Goal: Task Accomplishment & Management: Manage account settings

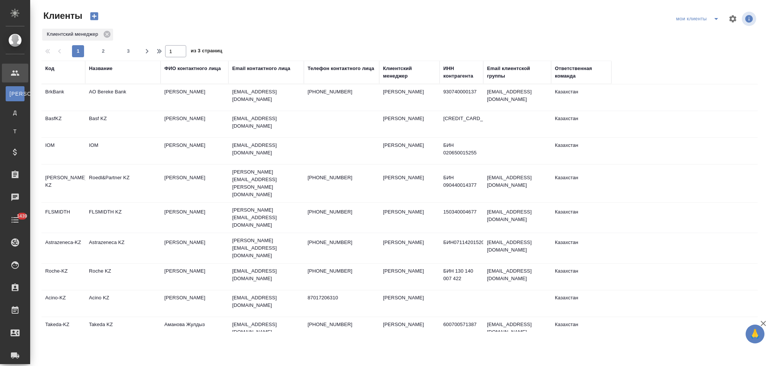
select select "RU"
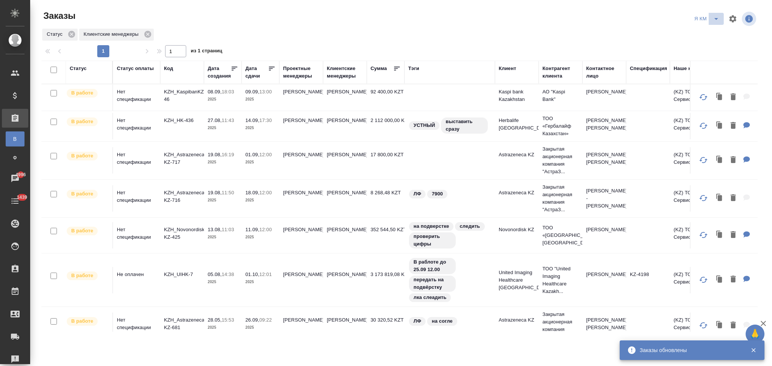
click at [718, 21] on icon "split button" at bounding box center [716, 18] width 9 height 9
click at [694, 57] on li "НЕПОДТВЕРЖДЕНКА" at bounding box center [707, 58] width 65 height 12
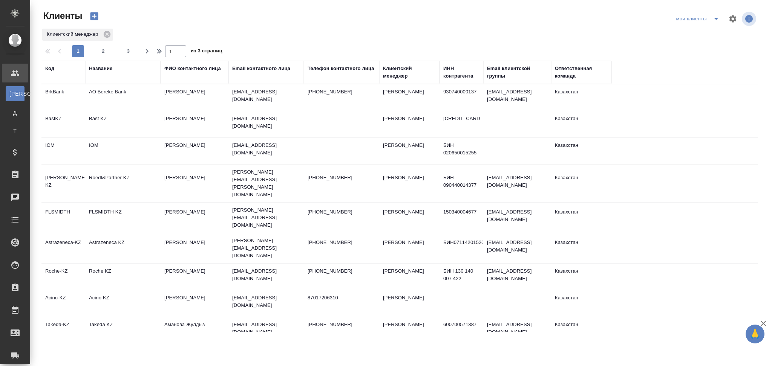
select select "RU"
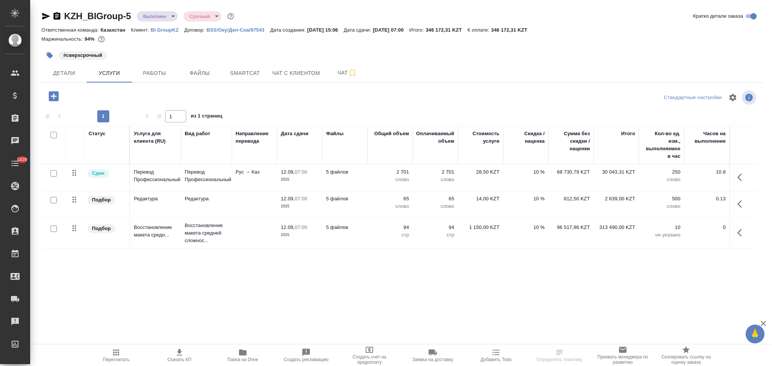
click at [363, 182] on td "5 файлов" at bounding box center [344, 178] width 45 height 26
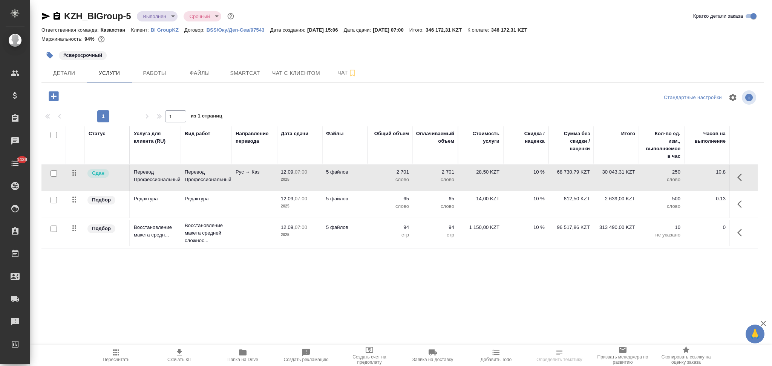
click at [363, 182] on td "5 файлов" at bounding box center [344, 178] width 45 height 26
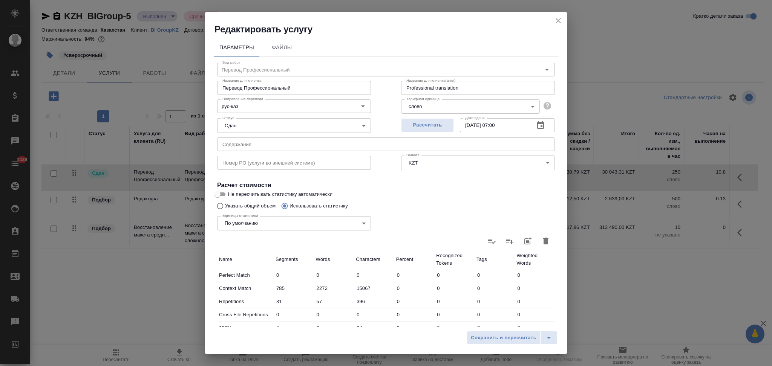
scroll to position [148, 0]
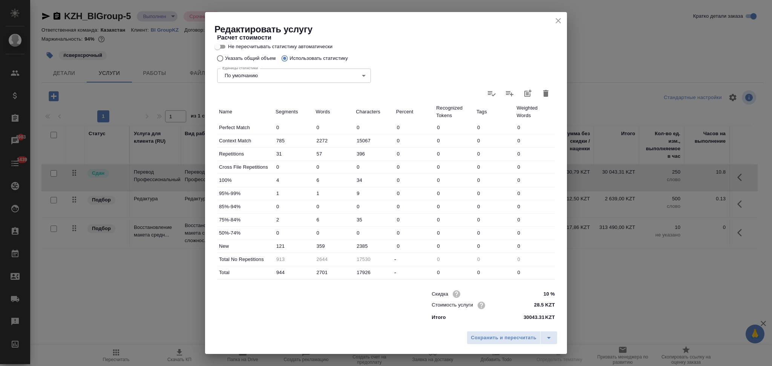
click at [561, 19] on icon "close" at bounding box center [558, 20] width 9 height 9
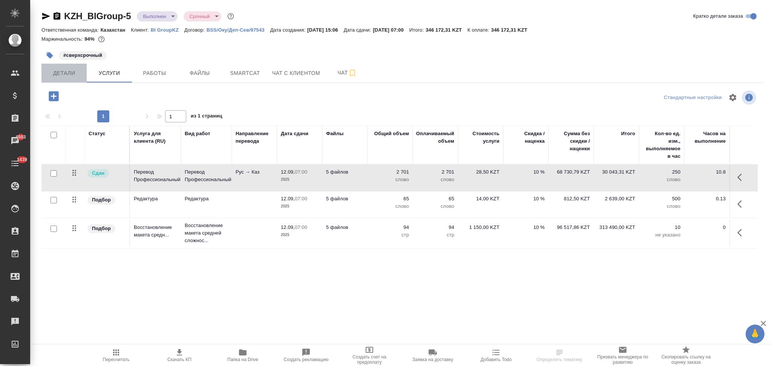
click at [57, 74] on span "Детали" at bounding box center [64, 73] width 36 height 9
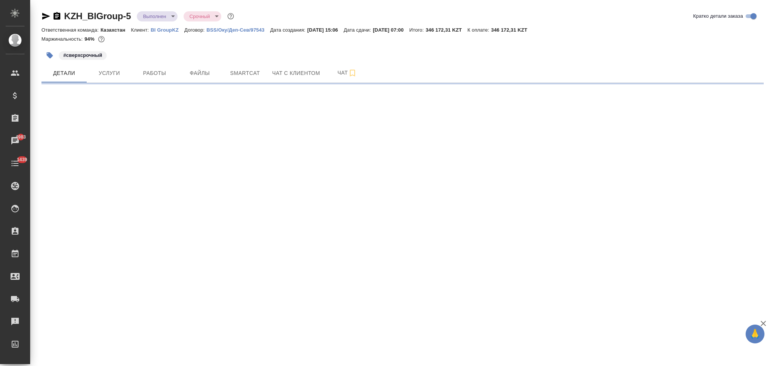
select select "RU"
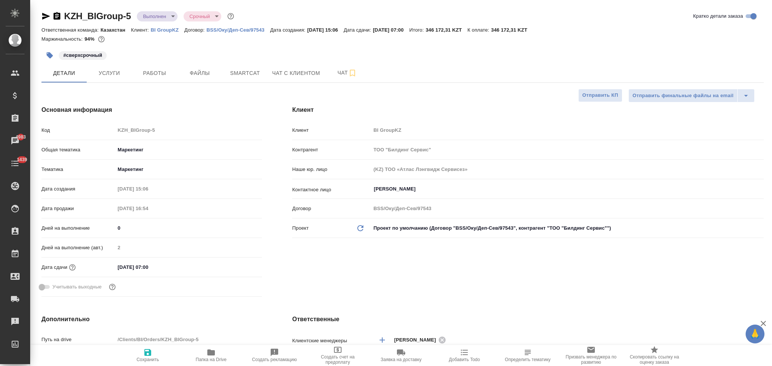
type textarea "x"
click at [112, 73] on span "Услуги" at bounding box center [109, 73] width 36 height 9
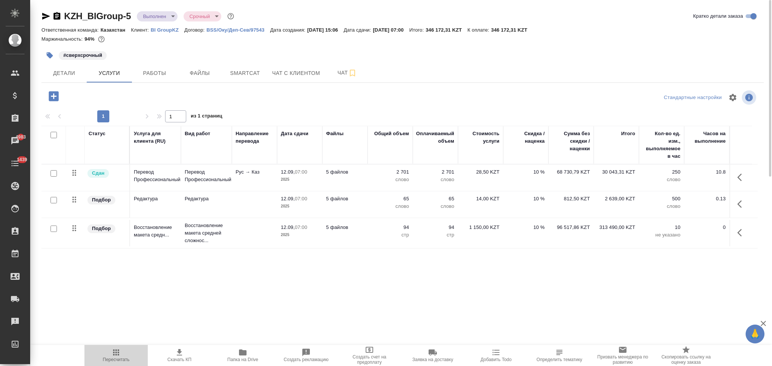
click at [114, 355] on icon "button" at bounding box center [116, 352] width 9 height 9
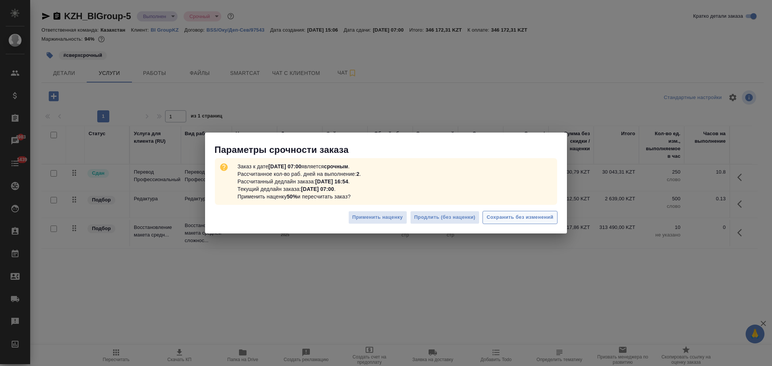
click at [503, 220] on span "Сохранить без изменений" at bounding box center [520, 217] width 67 height 9
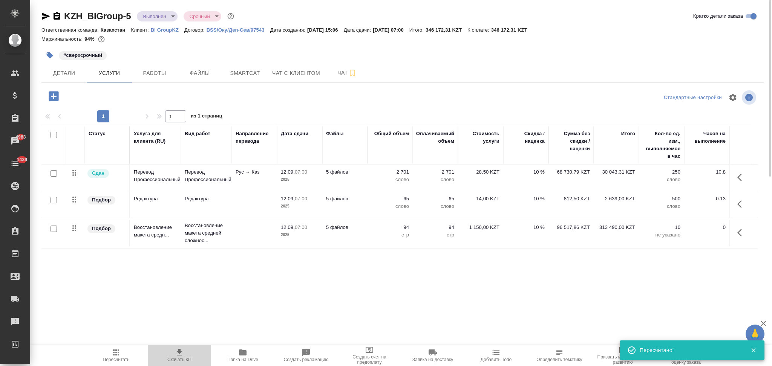
click at [178, 355] on icon "button" at bounding box center [179, 352] width 9 height 9
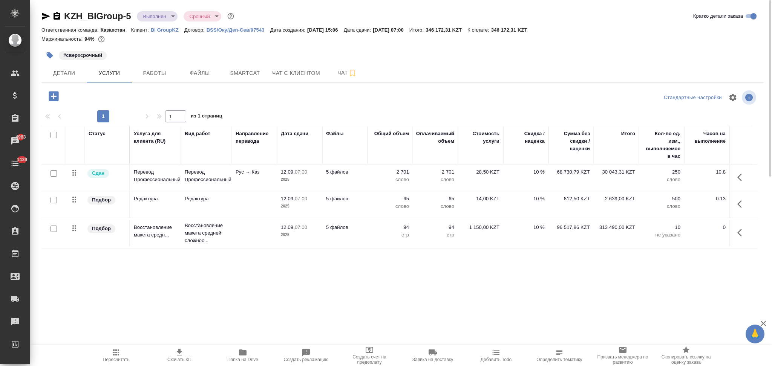
click at [365, 185] on td "5 файлов" at bounding box center [344, 178] width 45 height 26
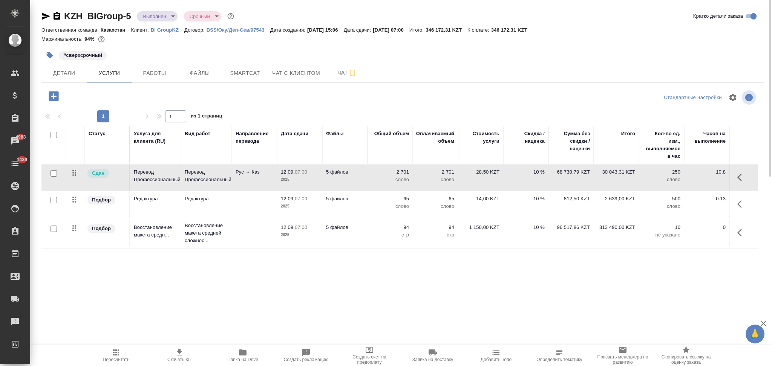
click at [365, 185] on td "5 файлов" at bounding box center [344, 178] width 45 height 26
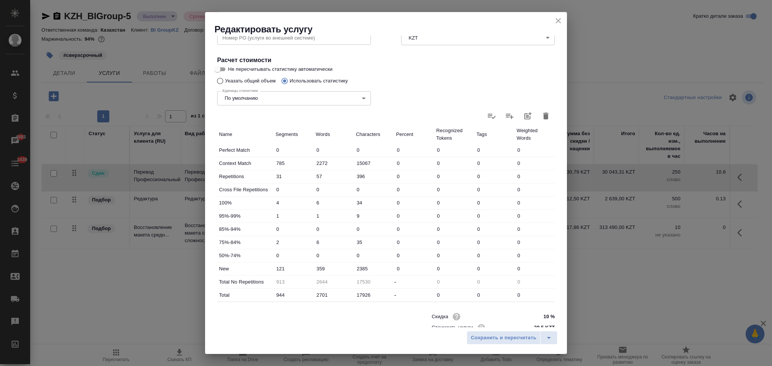
scroll to position [148, 0]
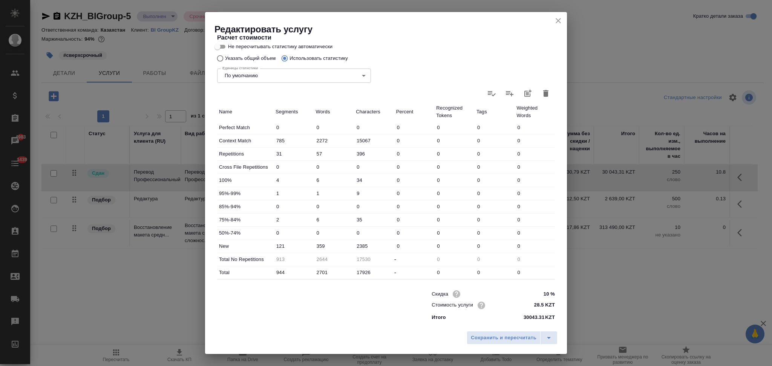
click at [534, 295] on input "10 %" at bounding box center [541, 294] width 28 height 11
click at [540, 295] on input "-10 %" at bounding box center [541, 294] width 28 height 11
type input "-100 %"
click at [522, 338] on span "Сохранить и пересчитать" at bounding box center [504, 338] width 66 height 9
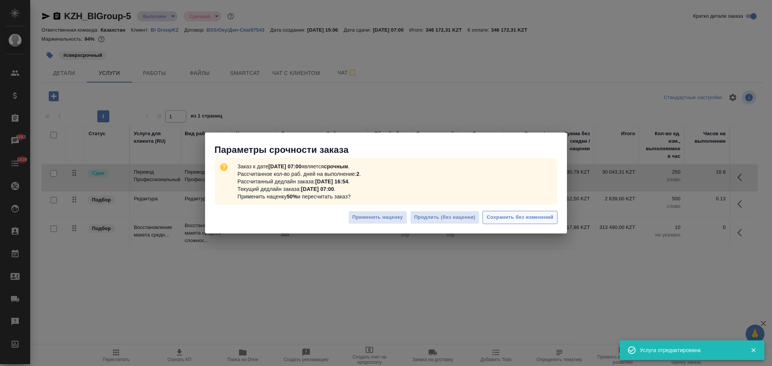
click at [494, 216] on span "Сохранить без изменений" at bounding box center [520, 217] width 67 height 9
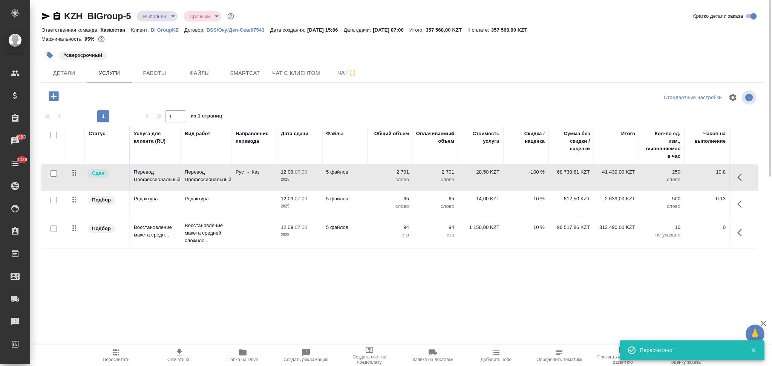
click at [360, 210] on td "5 файлов" at bounding box center [344, 204] width 45 height 26
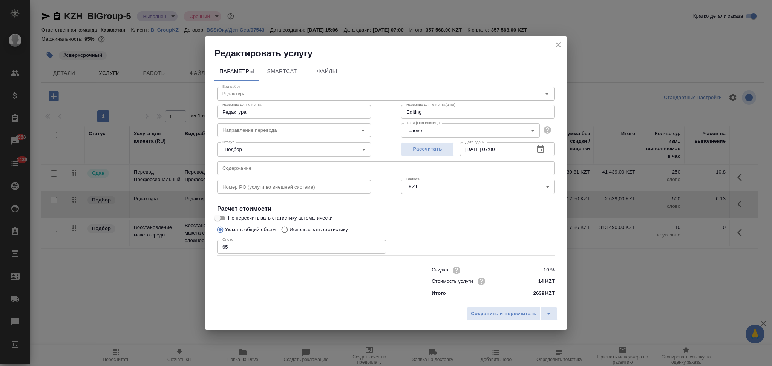
click at [543, 268] on input "10 %" at bounding box center [541, 270] width 28 height 11
click at [546, 271] on input "-10 %" at bounding box center [541, 270] width 28 height 11
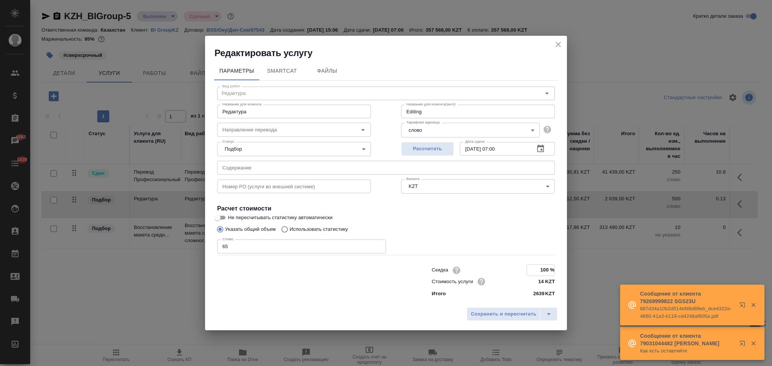
click at [539, 272] on input "100 %" at bounding box center [541, 270] width 28 height 11
type input "-100 %"
click at [515, 315] on span "Сохранить и пересчитать" at bounding box center [504, 314] width 66 height 9
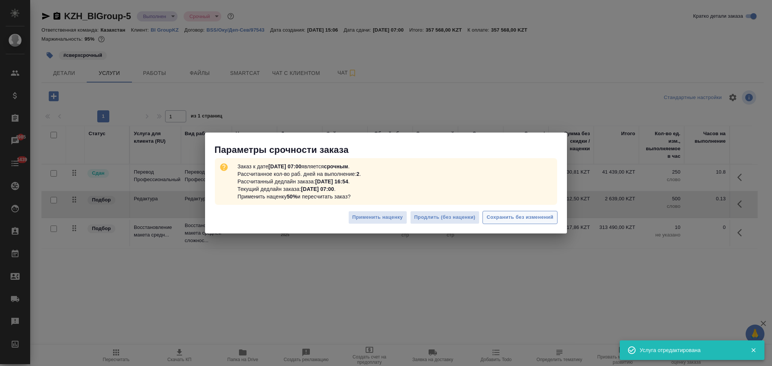
click at [489, 221] on span "Сохранить без изменений" at bounding box center [520, 217] width 67 height 9
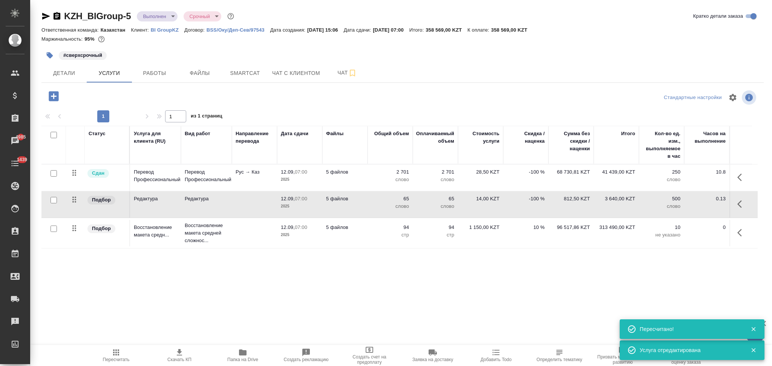
click at [247, 236] on td at bounding box center [254, 233] width 45 height 26
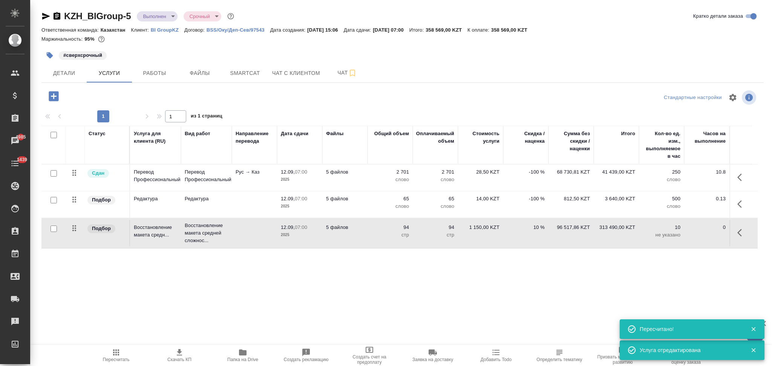
click at [247, 236] on td at bounding box center [254, 233] width 45 height 26
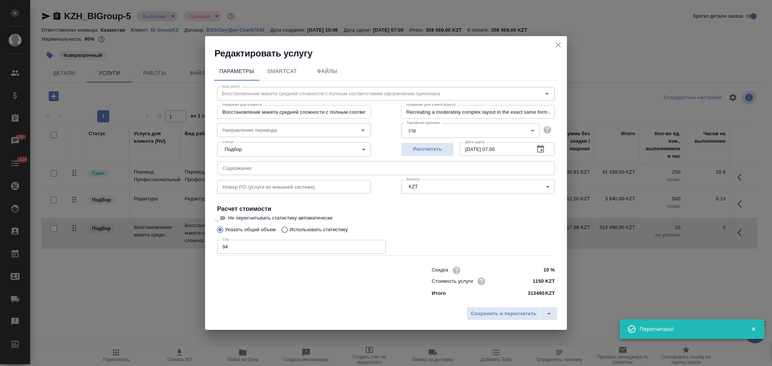
click at [543, 265] on input "10 %" at bounding box center [541, 270] width 28 height 11
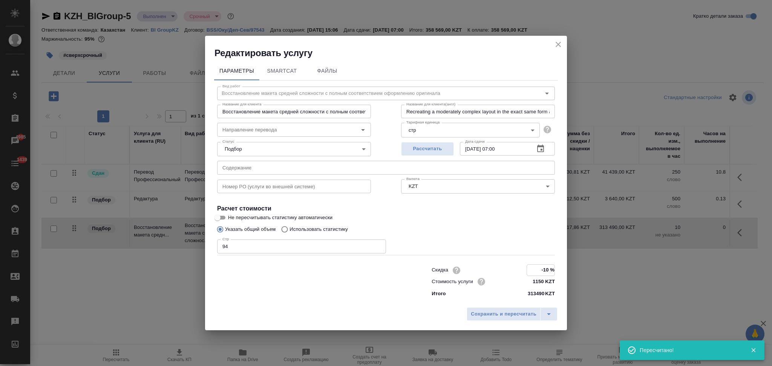
click at [544, 269] on input "-10 %" at bounding box center [541, 270] width 28 height 11
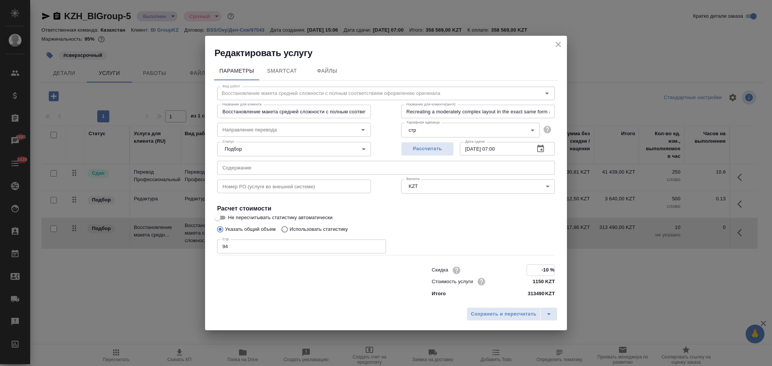
click at [546, 269] on input "-10 %" at bounding box center [541, 270] width 28 height 11
type input "-100 %"
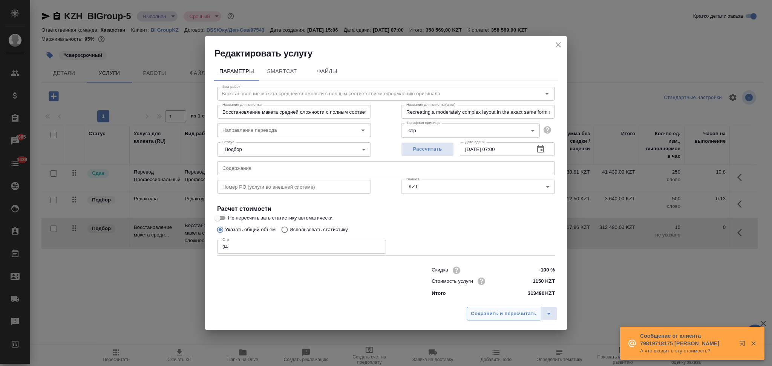
click at [517, 315] on span "Сохранить и пересчитать" at bounding box center [504, 314] width 66 height 9
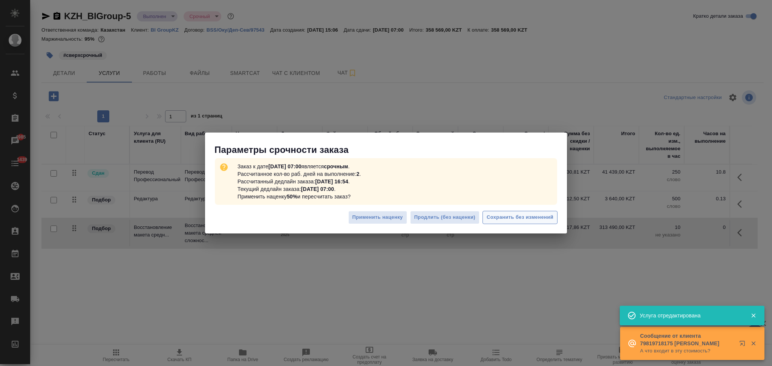
click at [491, 216] on span "Сохранить без изменений" at bounding box center [520, 217] width 67 height 9
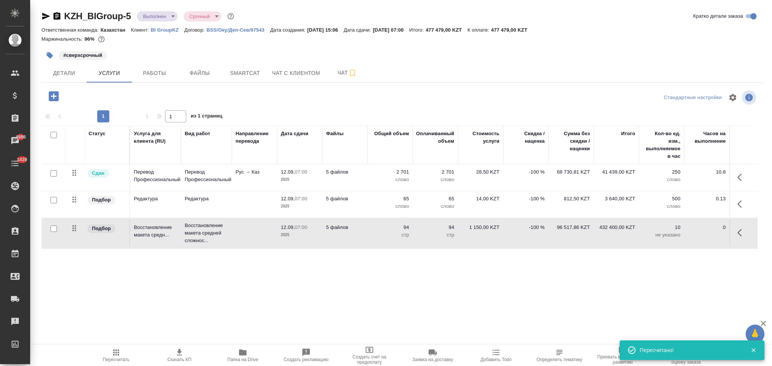
click at [64, 73] on span "Детали" at bounding box center [64, 73] width 36 height 9
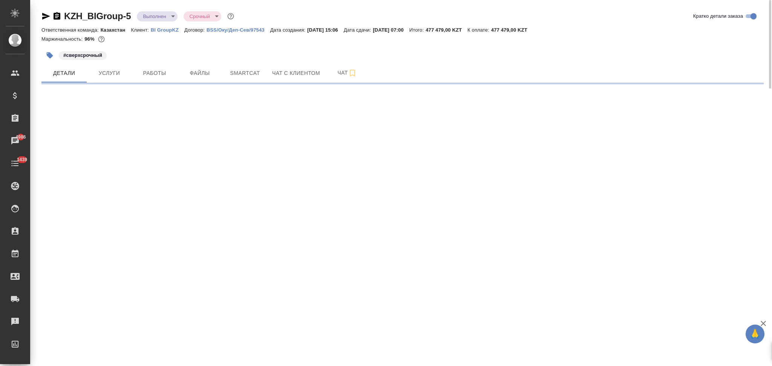
select select "RU"
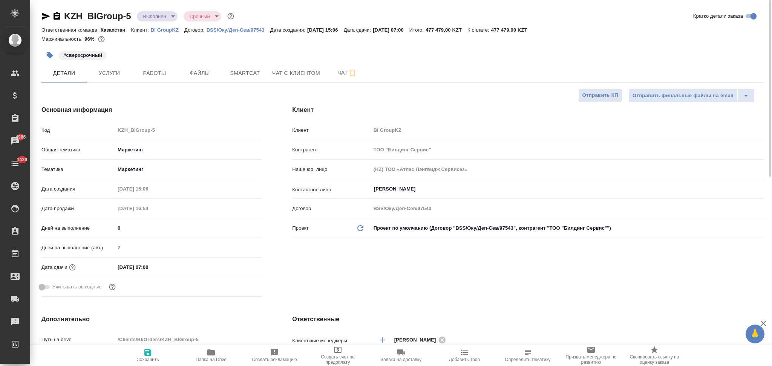
type textarea "x"
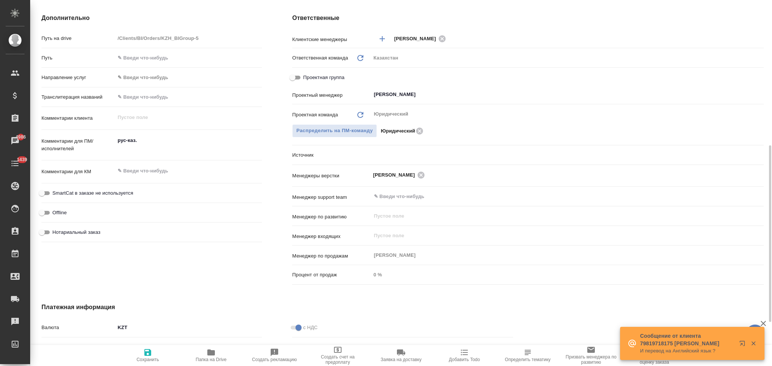
scroll to position [393, 0]
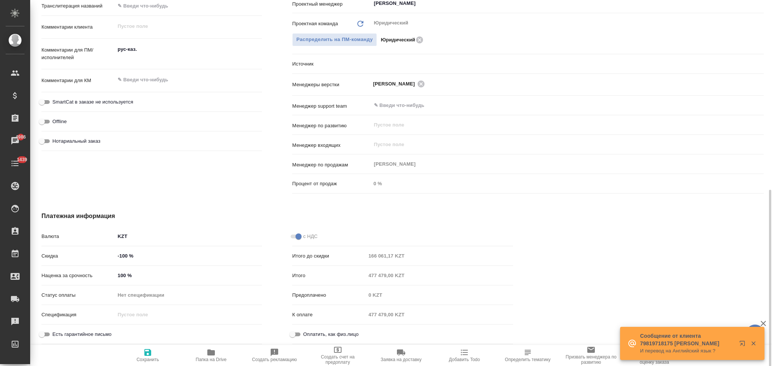
click at [124, 256] on input "-100 %" at bounding box center [188, 256] width 147 height 11
type input "-0 %"
type textarea "x"
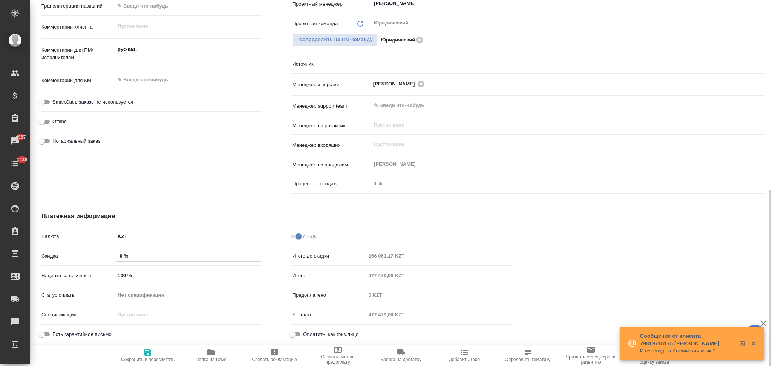
type input "0 %"
type textarea "x"
type input "10 %"
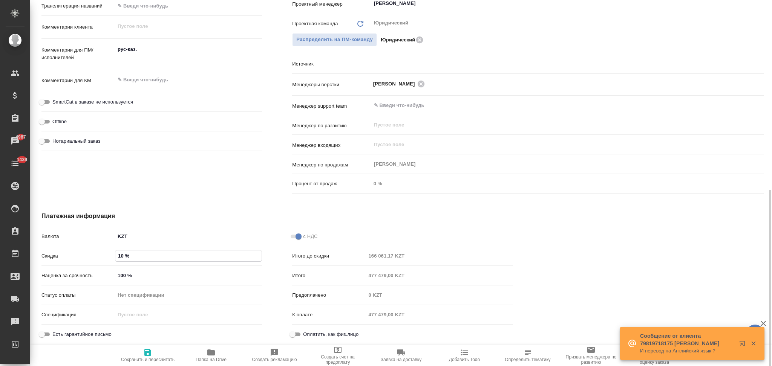
type textarea "x"
type input "10 %"
click at [147, 357] on span "Сохранить и пересчитать" at bounding box center [148, 359] width 54 height 5
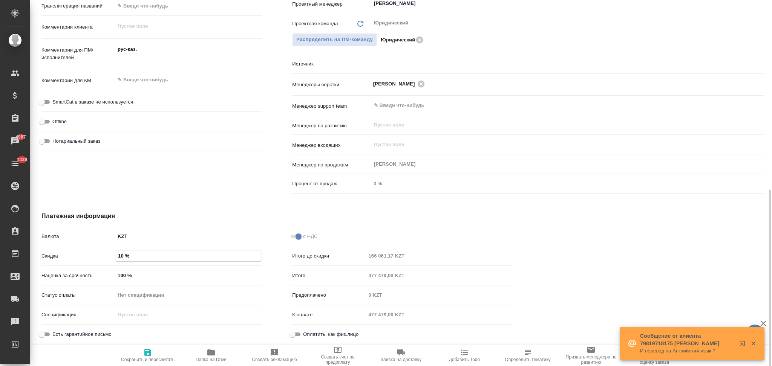
type textarea "x"
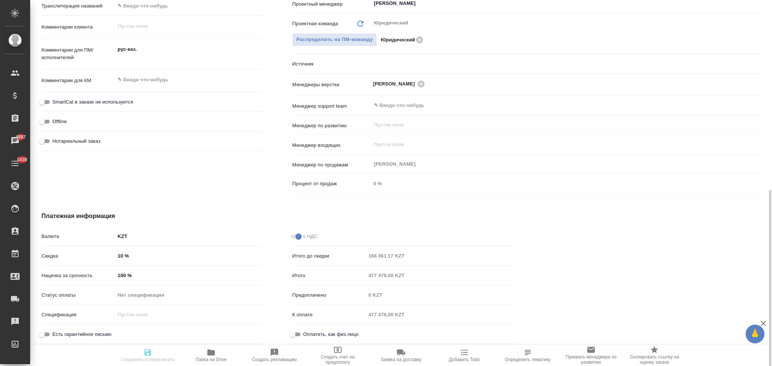
type textarea "x"
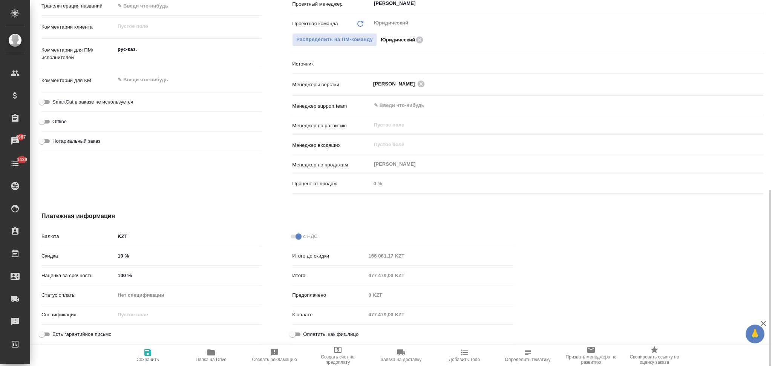
type textarea "x"
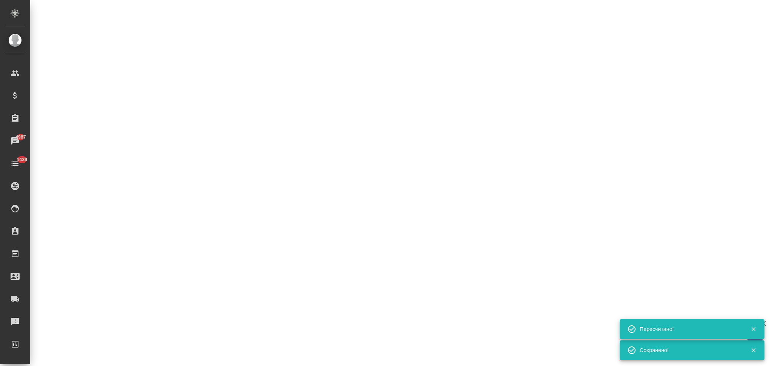
select select "RU"
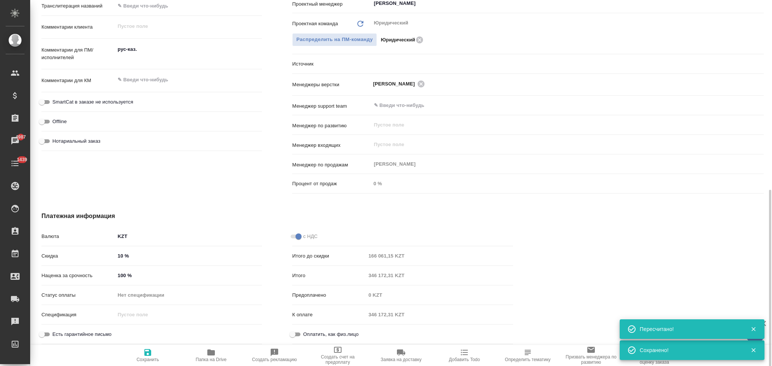
type textarea "x"
drag, startPoint x: 127, startPoint y: 279, endPoint x: 116, endPoint y: 274, distance: 11.7
click at [116, 274] on input "100 %" at bounding box center [188, 275] width 146 height 11
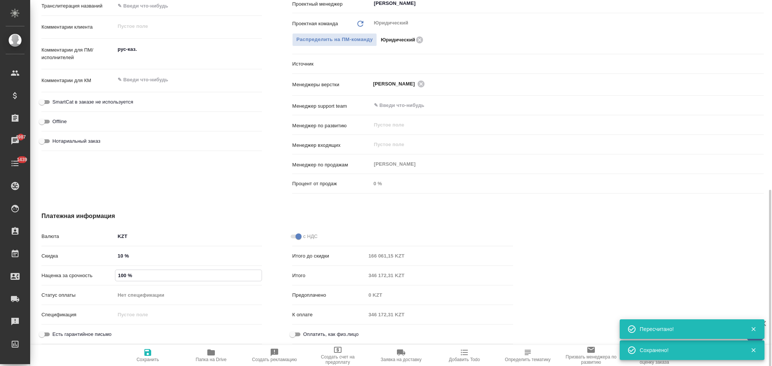
type input "0 %"
type textarea "x"
type input "0 %"
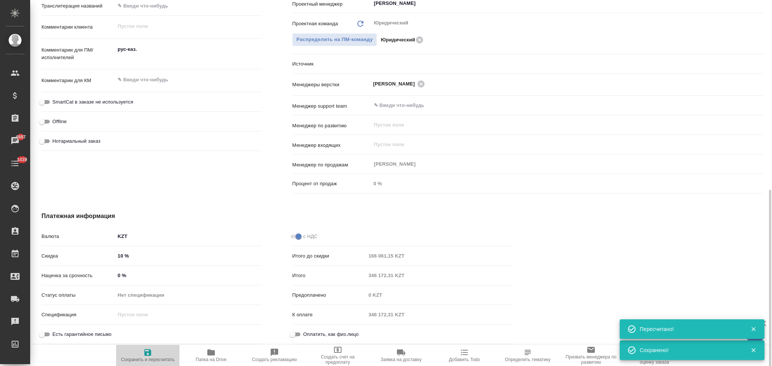
click at [144, 358] on span "Сохранить и пересчитать" at bounding box center [148, 359] width 54 height 5
type textarea "x"
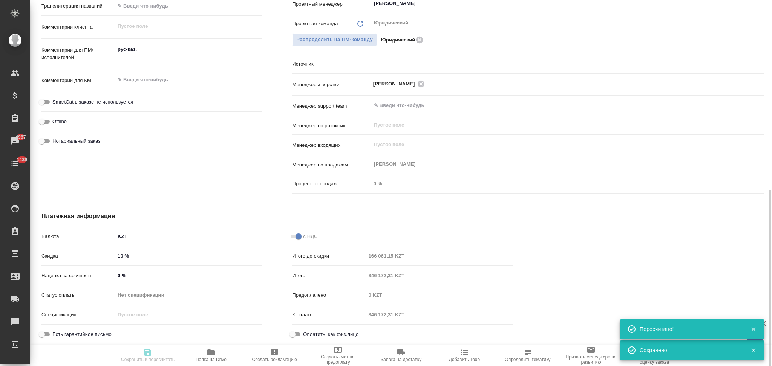
type textarea "x"
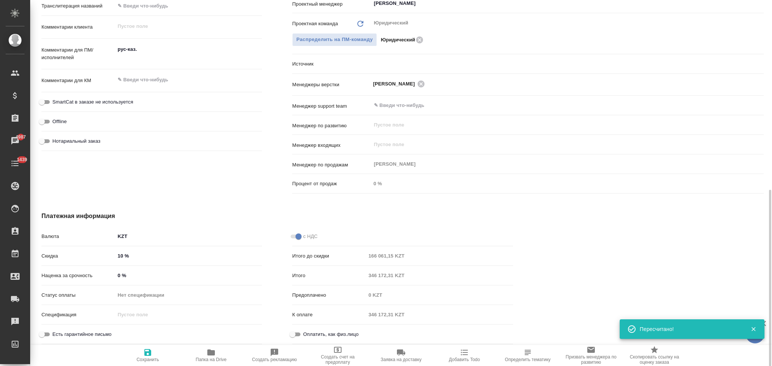
type textarea "x"
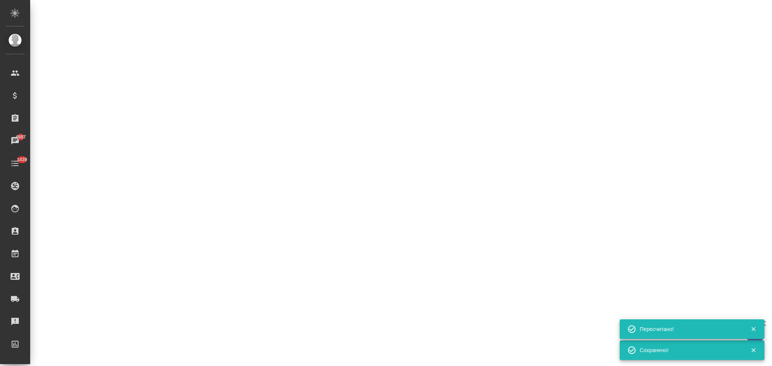
select select "RU"
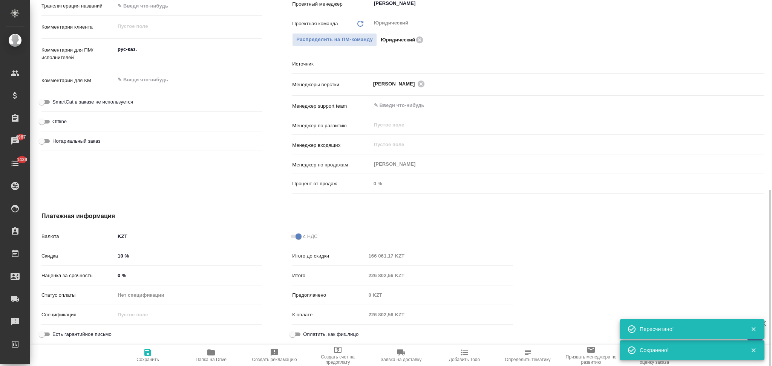
type textarea "x"
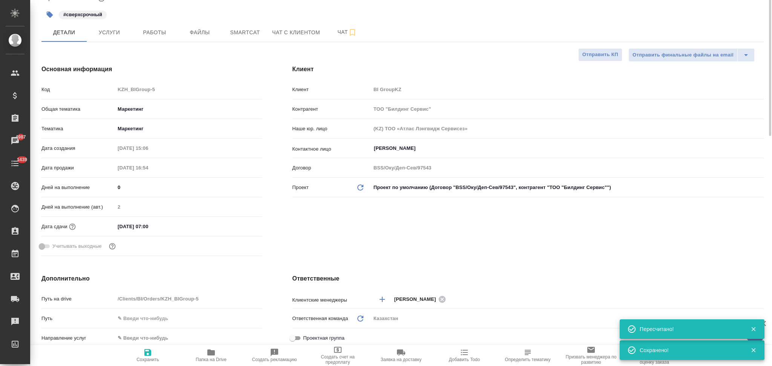
scroll to position [0, 0]
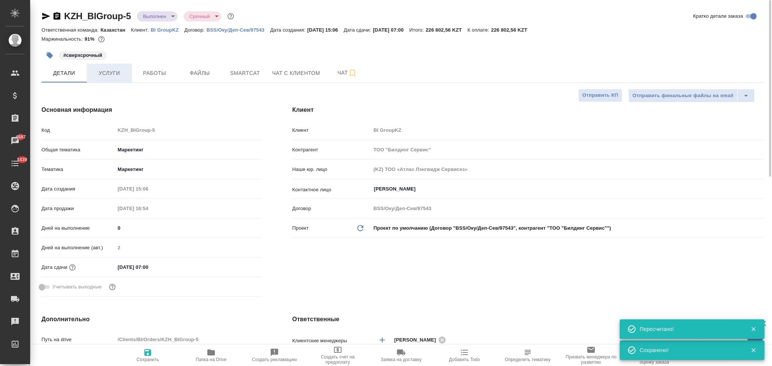
click at [107, 71] on span "Услуги" at bounding box center [109, 73] width 36 height 9
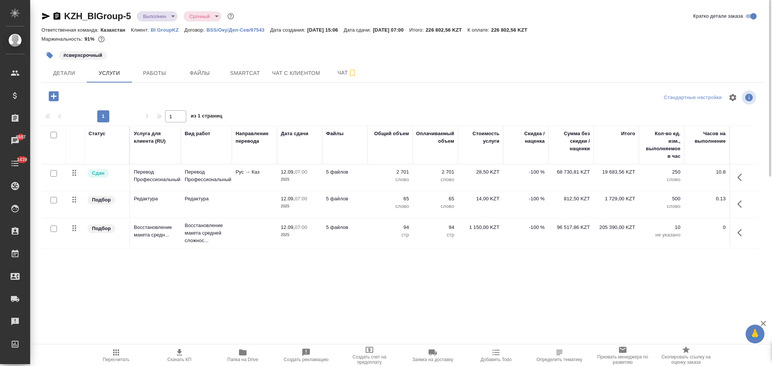
click at [116, 352] on icon "button" at bounding box center [116, 353] width 6 height 6
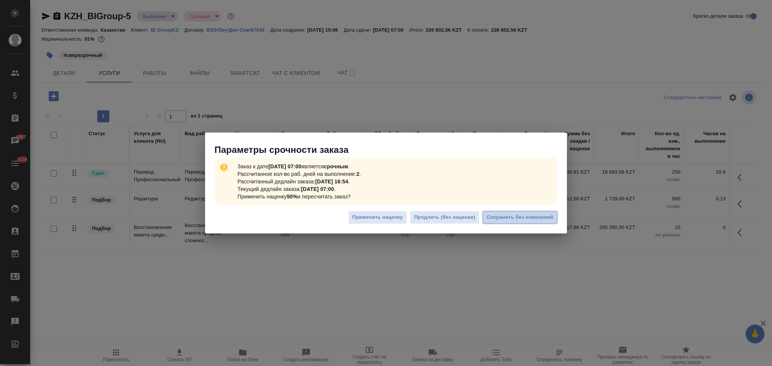
click at [514, 217] on span "Сохранить без изменений" at bounding box center [520, 217] width 67 height 9
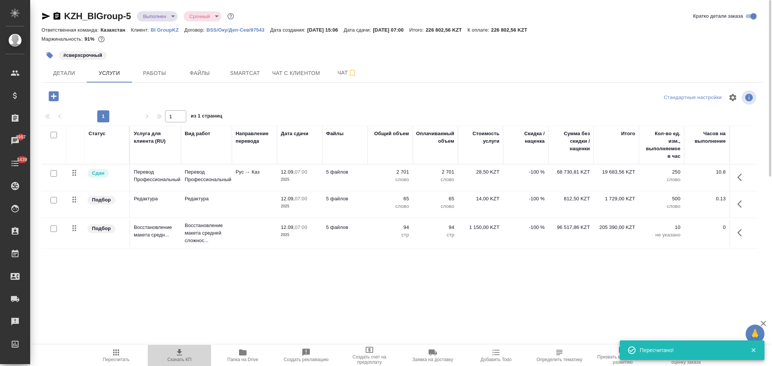
click at [177, 352] on icon "button" at bounding box center [179, 352] width 5 height 6
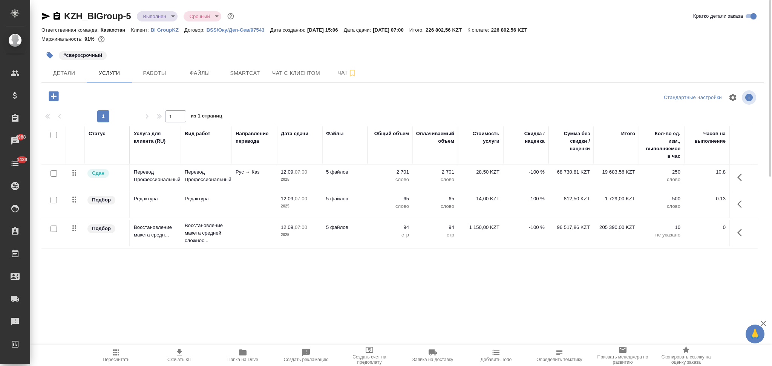
click at [159, 28] on p "BI GroupKZ" at bounding box center [168, 30] width 34 height 6
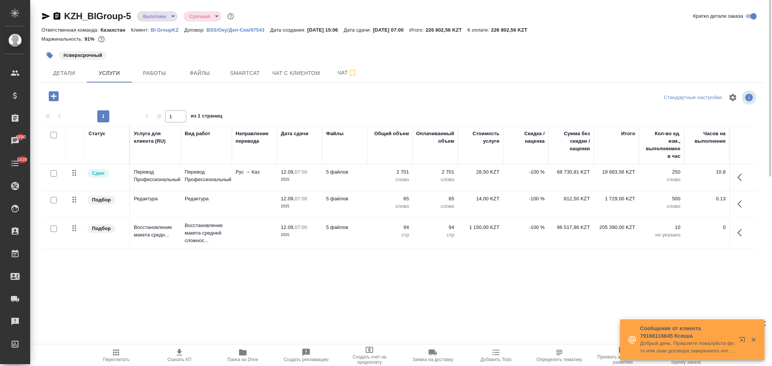
click at [155, 31] on p "BI GroupKZ" at bounding box center [168, 30] width 34 height 6
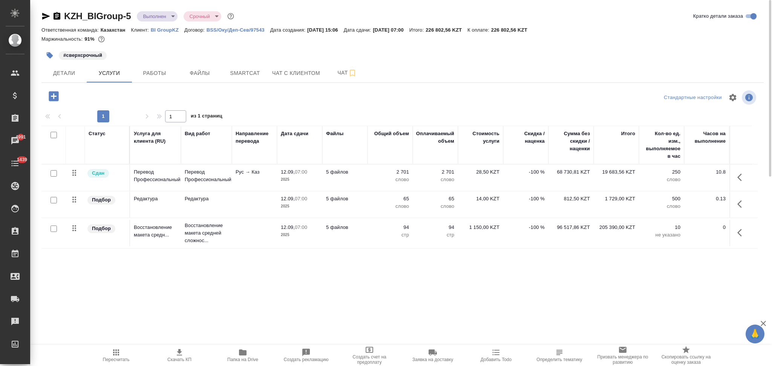
click at [115, 354] on icon "button" at bounding box center [116, 352] width 9 height 9
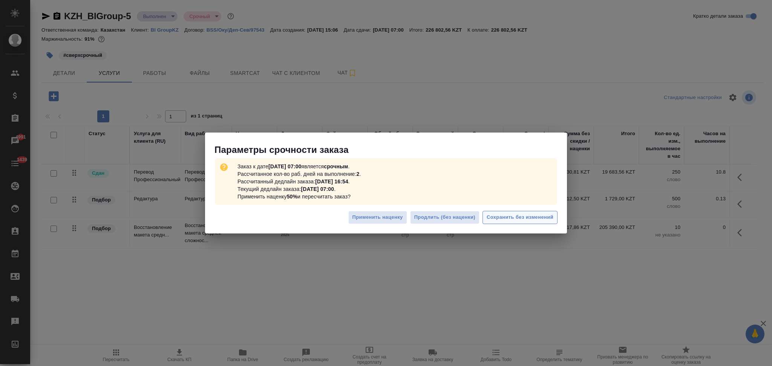
click at [519, 220] on span "Сохранить без изменений" at bounding box center [520, 217] width 67 height 9
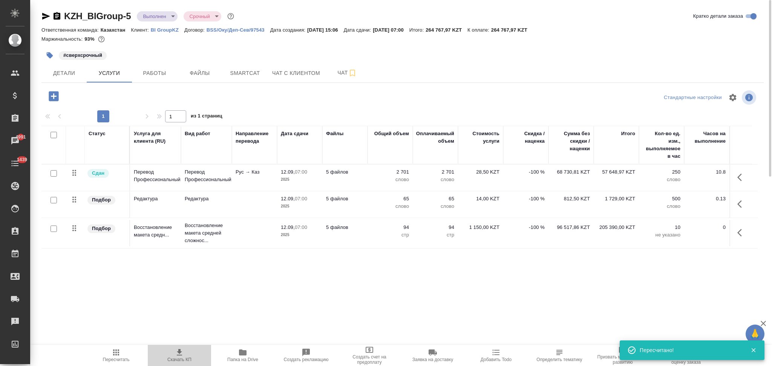
click at [179, 353] on icon "button" at bounding box center [179, 352] width 5 height 6
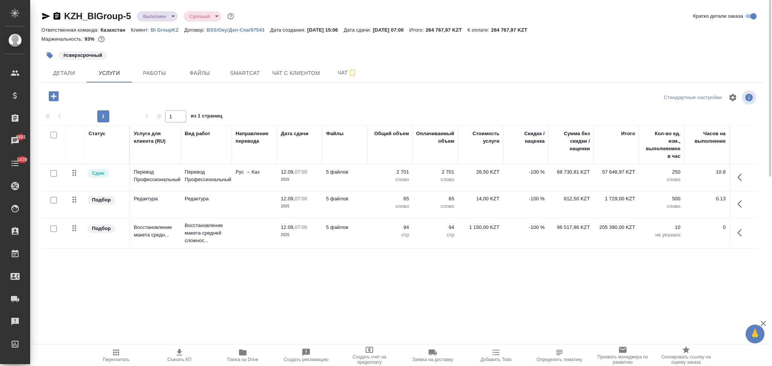
click at [359, 184] on td "5 файлов" at bounding box center [344, 178] width 45 height 26
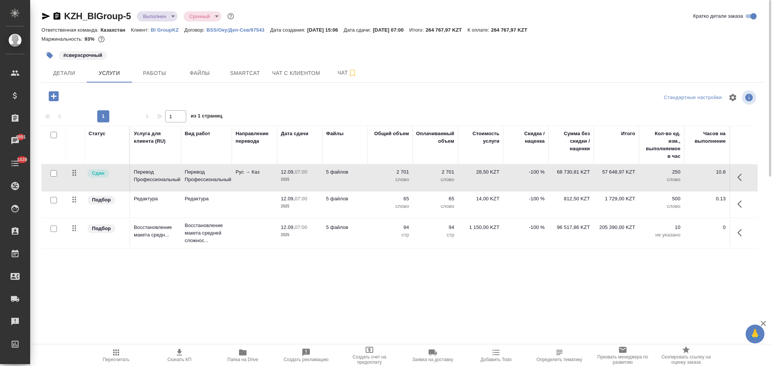
click at [359, 184] on td "5 файлов" at bounding box center [344, 178] width 45 height 26
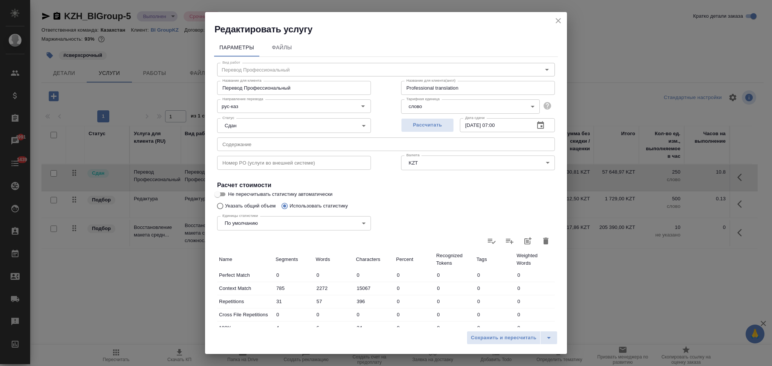
scroll to position [148, 0]
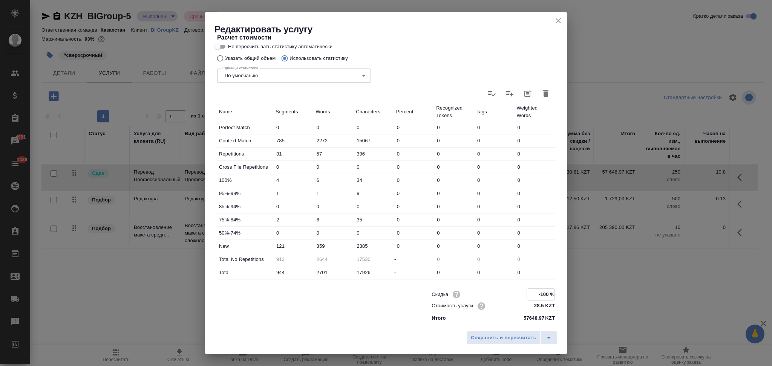
drag, startPoint x: 537, startPoint y: 295, endPoint x: 531, endPoint y: 296, distance: 6.5
click at [531, 296] on input "-100 %" at bounding box center [541, 294] width 28 height 11
click at [537, 294] on input "-100 %" at bounding box center [541, 294] width 28 height 11
type input "10 %"
click at [517, 345] on button "Сохранить и пересчитать" at bounding box center [504, 338] width 74 height 14
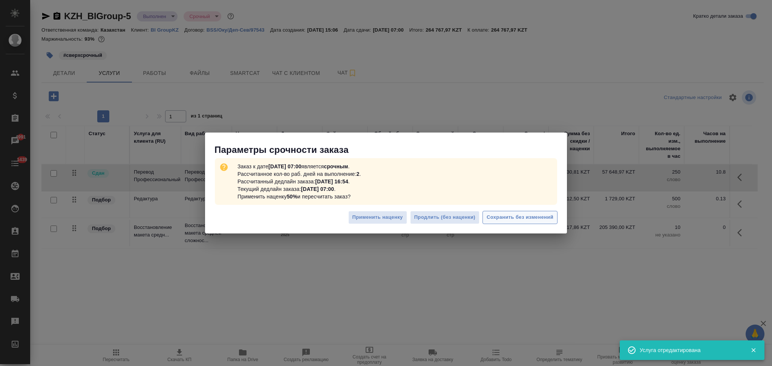
click at [505, 218] on span "Сохранить без изменений" at bounding box center [520, 217] width 67 height 9
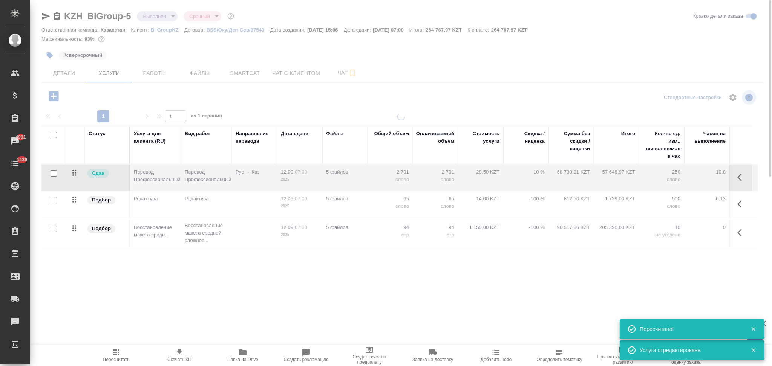
click at [511, 208] on div at bounding box center [401, 239] width 742 height 253
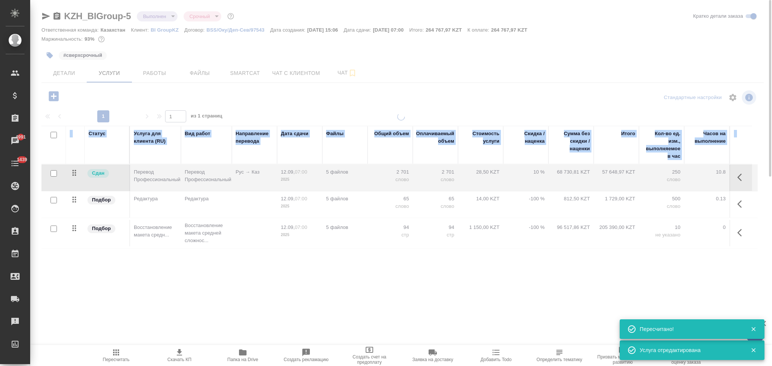
click at [511, 208] on div at bounding box center [401, 239] width 742 height 253
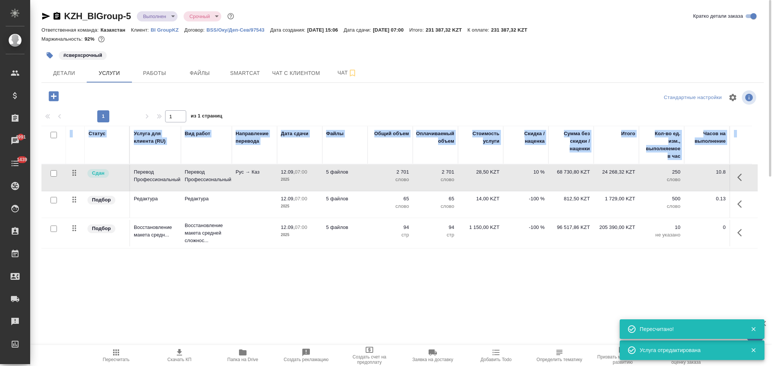
click at [511, 208] on td "-100 %" at bounding box center [525, 204] width 45 height 26
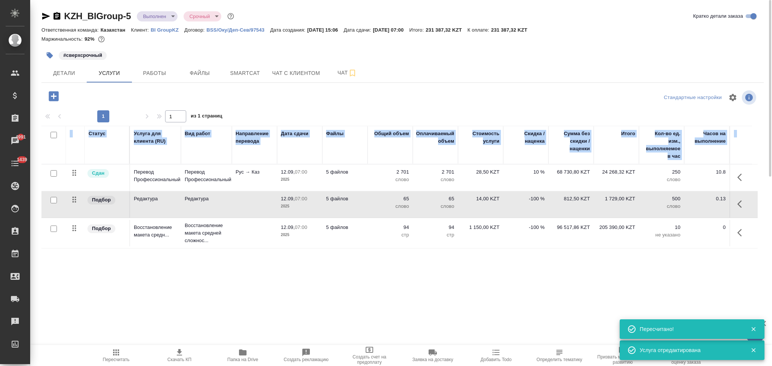
click at [511, 208] on td "-100 %" at bounding box center [525, 204] width 45 height 26
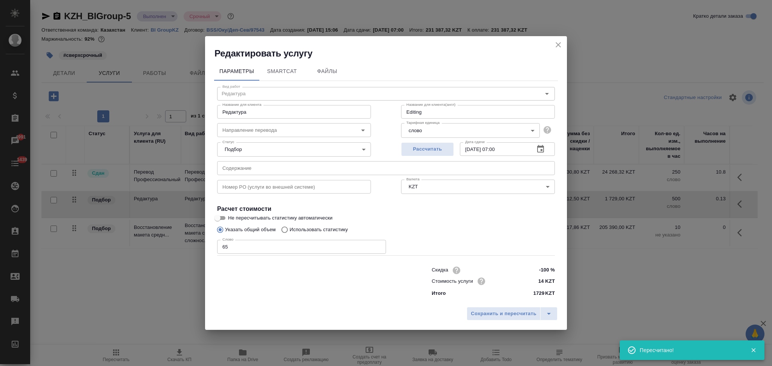
click at [546, 271] on input "-100 %" at bounding box center [541, 270] width 28 height 11
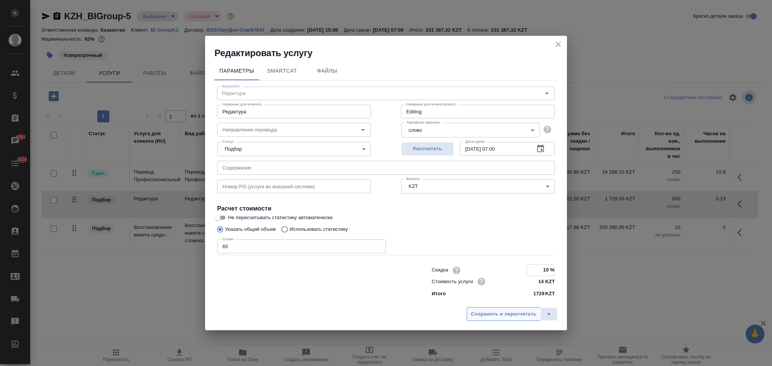
type input "10 %"
click at [517, 311] on span "Сохранить и пересчитать" at bounding box center [504, 314] width 66 height 9
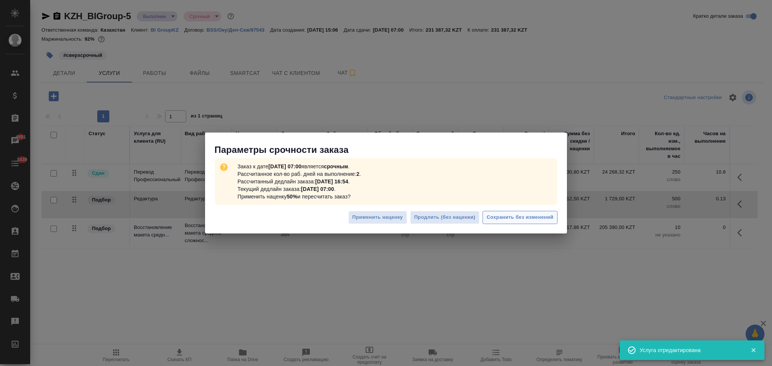
click at [511, 218] on span "Сохранить без изменений" at bounding box center [520, 217] width 67 height 9
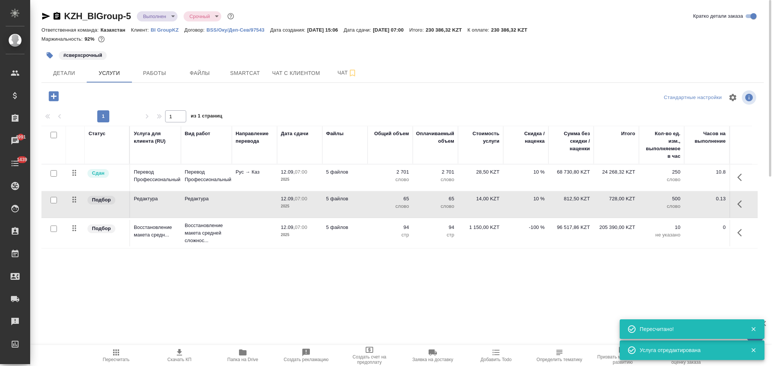
click at [514, 238] on td "-100 %" at bounding box center [525, 233] width 45 height 26
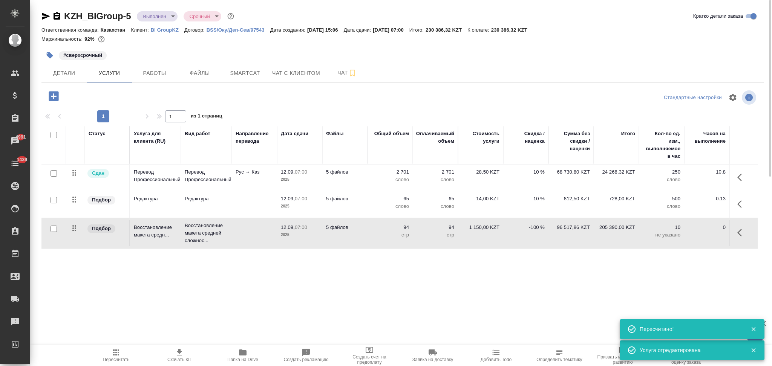
click at [514, 238] on td "-100 %" at bounding box center [525, 233] width 45 height 26
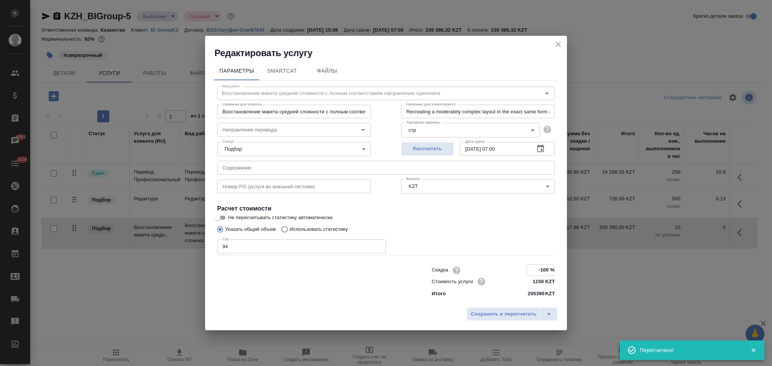
click at [545, 271] on input "-100 %" at bounding box center [541, 270] width 28 height 11
click at [545, 269] on input "-100 %" at bounding box center [541, 270] width 28 height 11
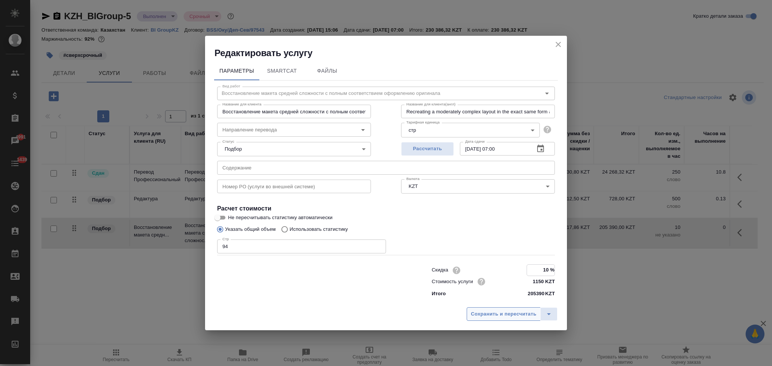
type input "10 %"
click at [503, 317] on span "Сохранить и пересчитать" at bounding box center [504, 314] width 66 height 9
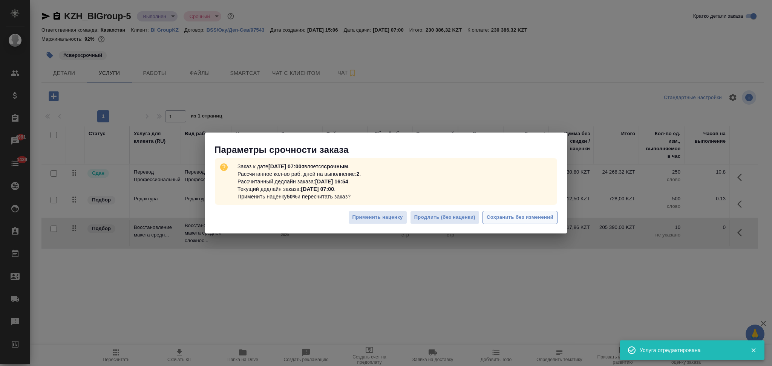
click at [536, 218] on span "Сохранить без изменений" at bounding box center [520, 217] width 67 height 9
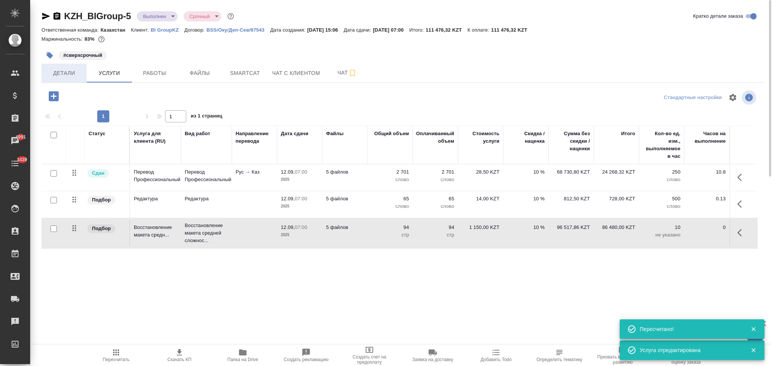
click at [64, 75] on span "Детали" at bounding box center [64, 73] width 36 height 9
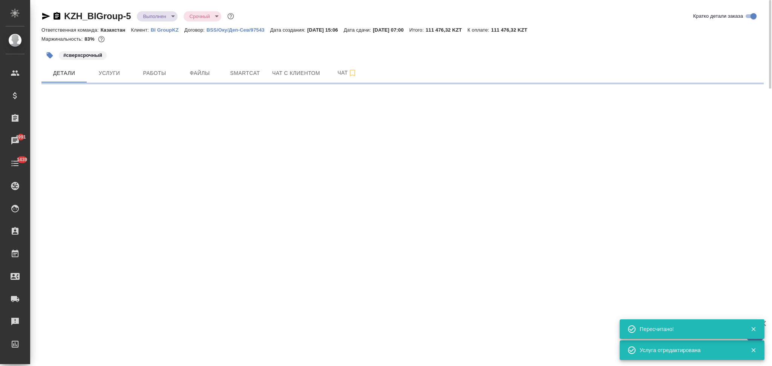
select select "RU"
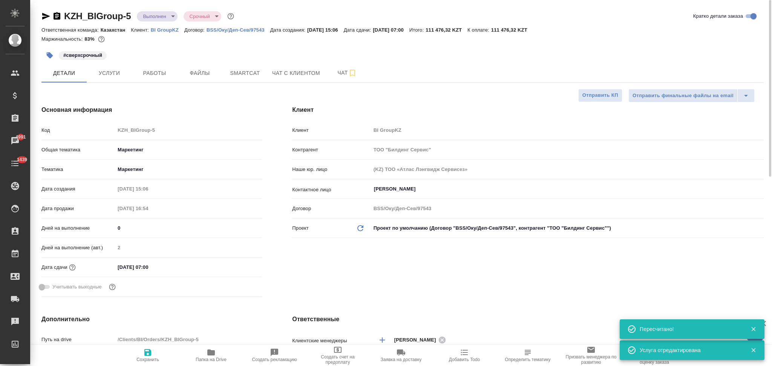
type textarea "x"
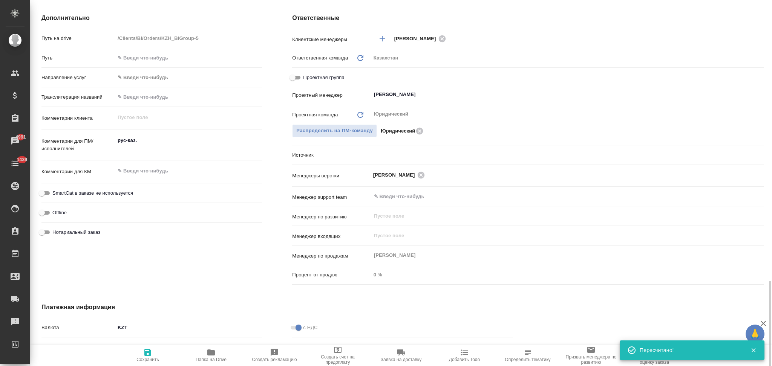
scroll to position [393, 0]
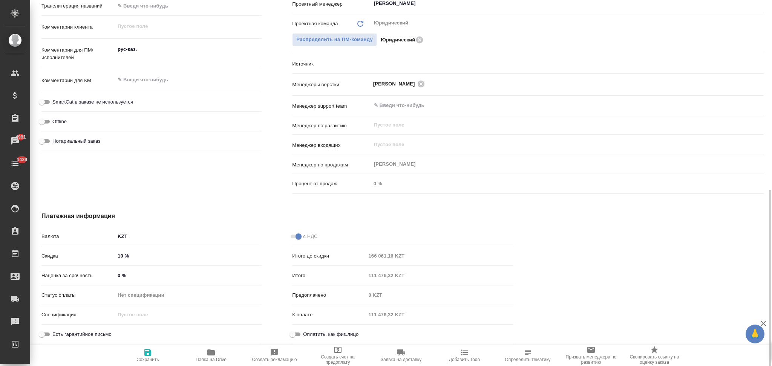
click at [118, 256] on input "10 %" at bounding box center [188, 256] width 147 height 11
drag, startPoint x: 124, startPoint y: 257, endPoint x: 115, endPoint y: 255, distance: 8.5
click at [115, 255] on input "10 %" at bounding box center [188, 256] width 146 height 11
type input "-"
type textarea "x"
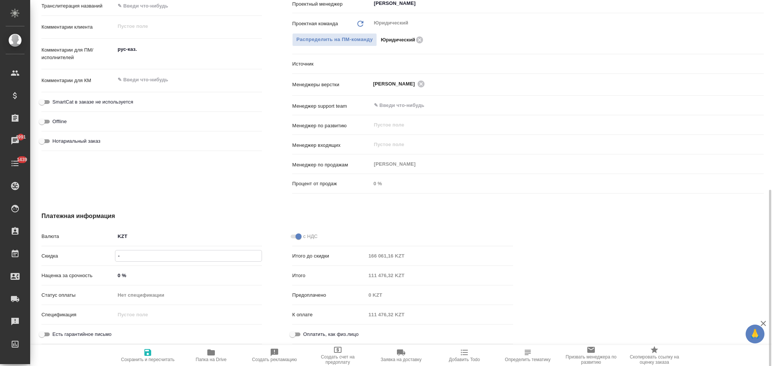
type textarea "x"
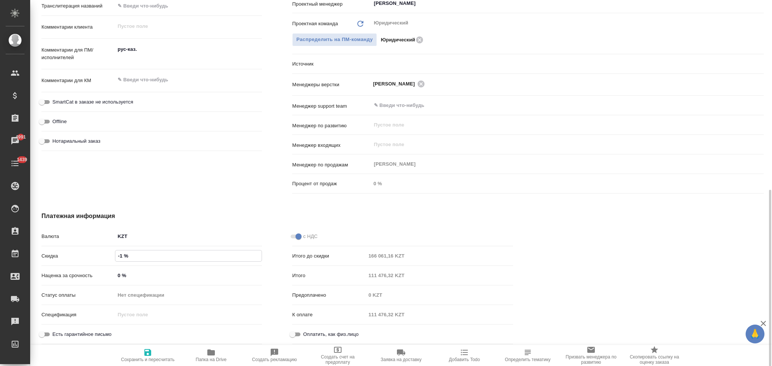
type input "-10 %"
type textarea "x"
type input "-100 %"
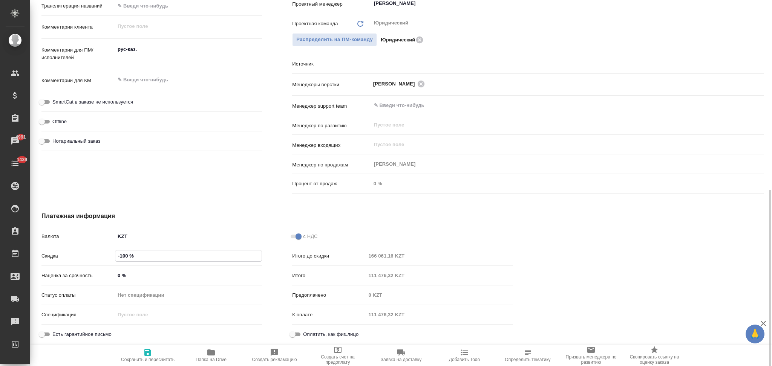
type textarea "x"
type input "-100 %"
click at [147, 351] on icon "button" at bounding box center [147, 352] width 9 height 9
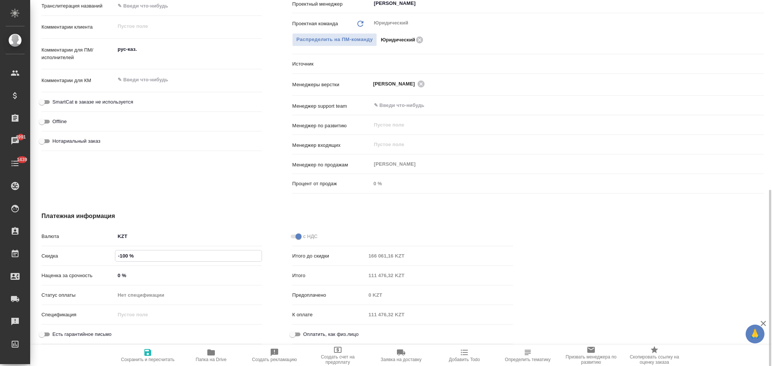
type textarea "x"
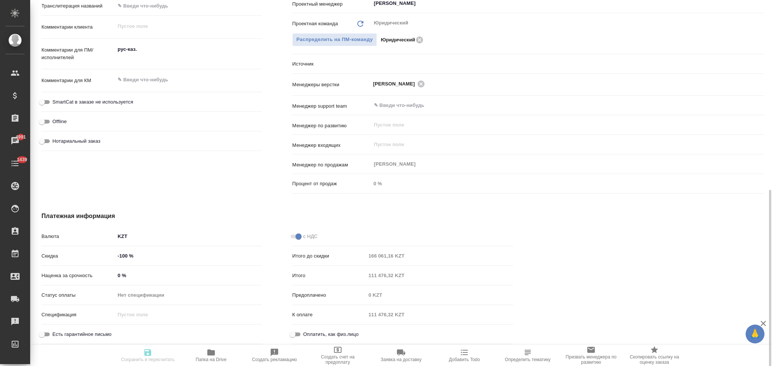
type textarea "x"
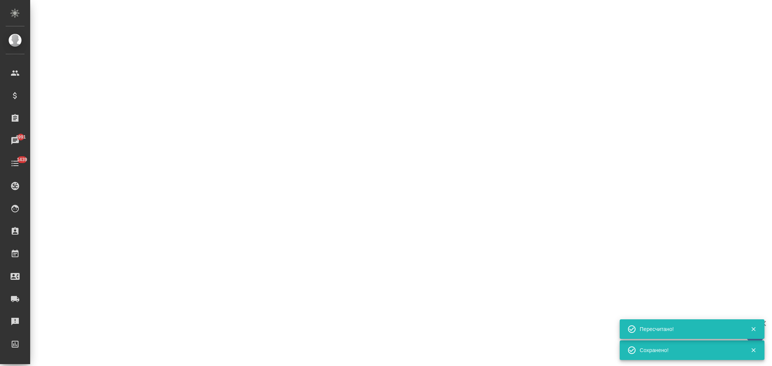
select select "RU"
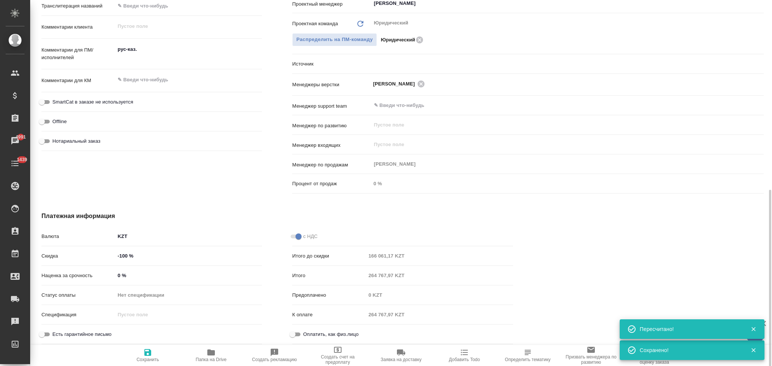
type textarea "x"
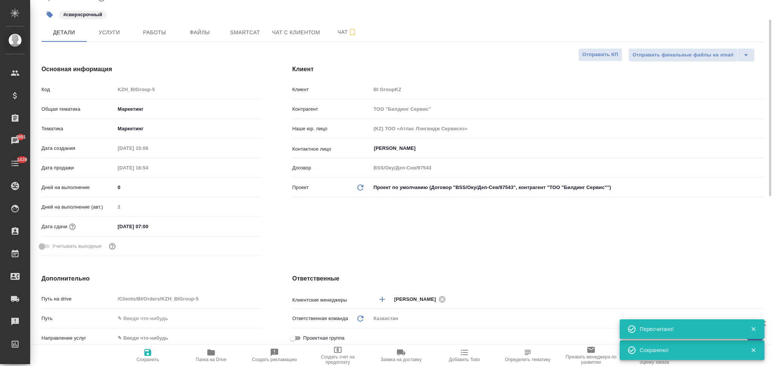
scroll to position [0, 0]
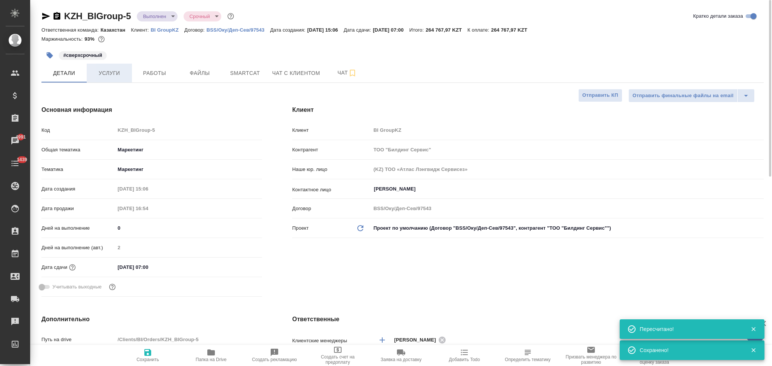
click at [110, 70] on span "Услуги" at bounding box center [109, 73] width 36 height 9
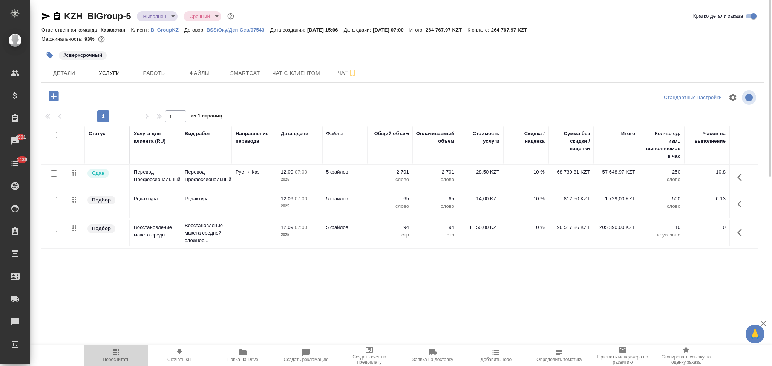
click at [114, 354] on icon "button" at bounding box center [116, 352] width 9 height 9
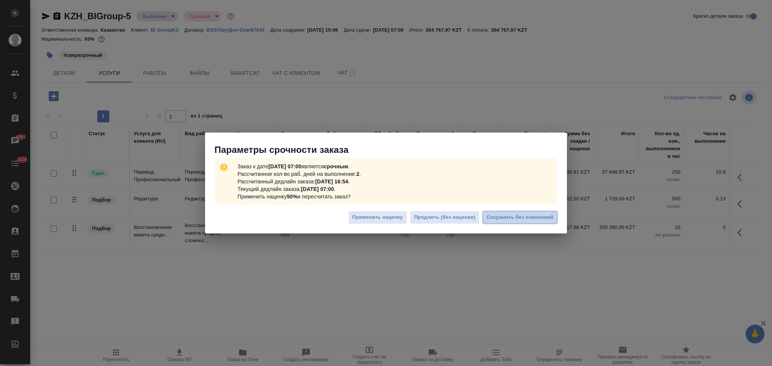
click at [497, 216] on span "Сохранить без изменений" at bounding box center [520, 217] width 67 height 9
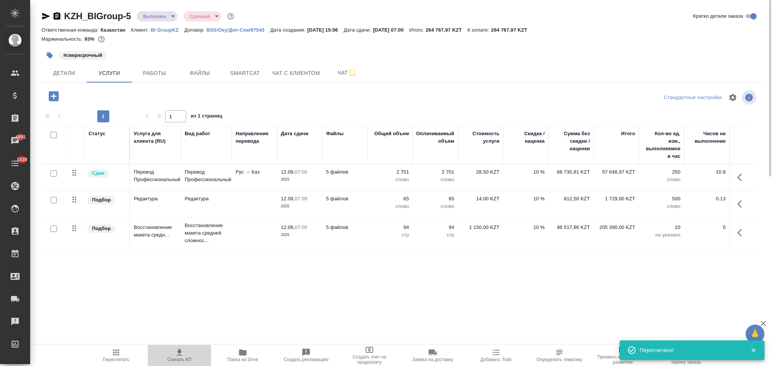
click at [178, 353] on icon "button" at bounding box center [179, 352] width 5 height 6
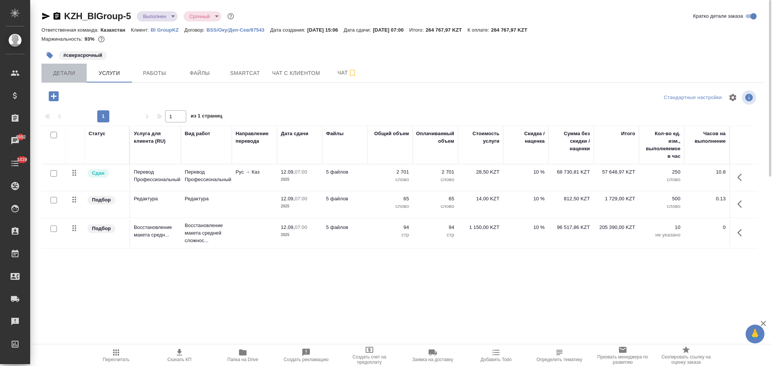
click at [58, 72] on span "Детали" at bounding box center [64, 73] width 36 height 9
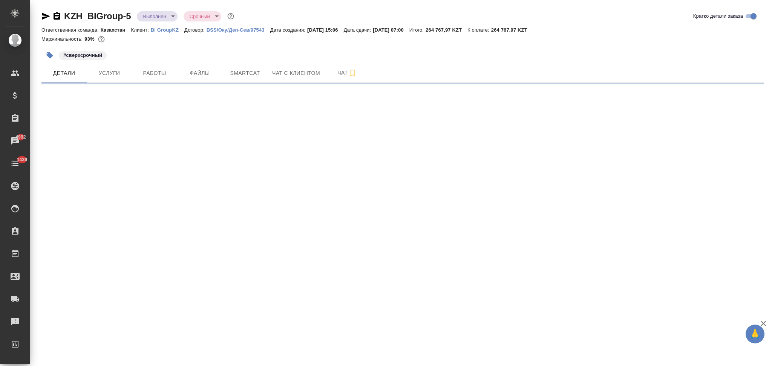
select select "RU"
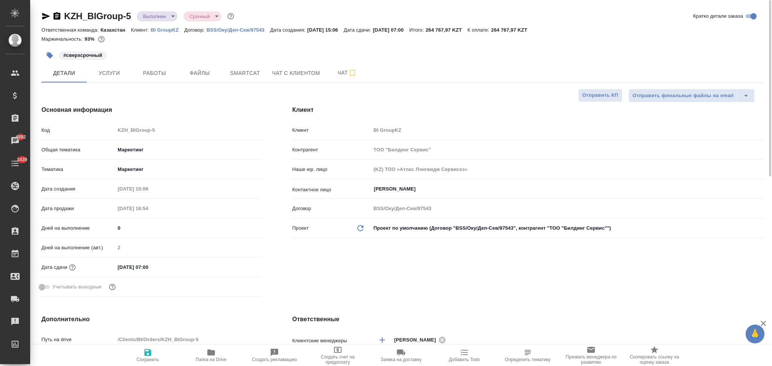
type textarea "x"
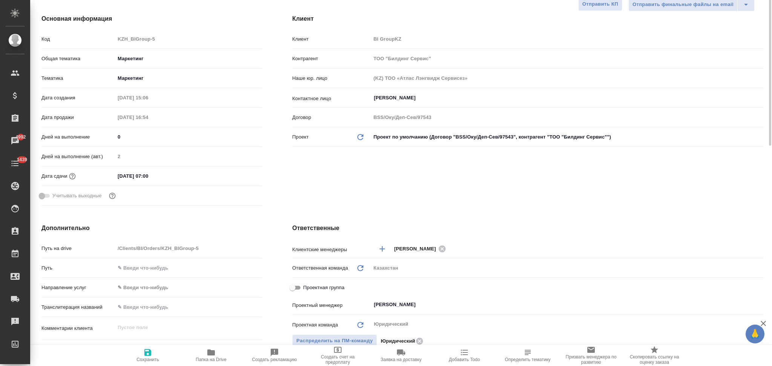
scroll to position [41, 0]
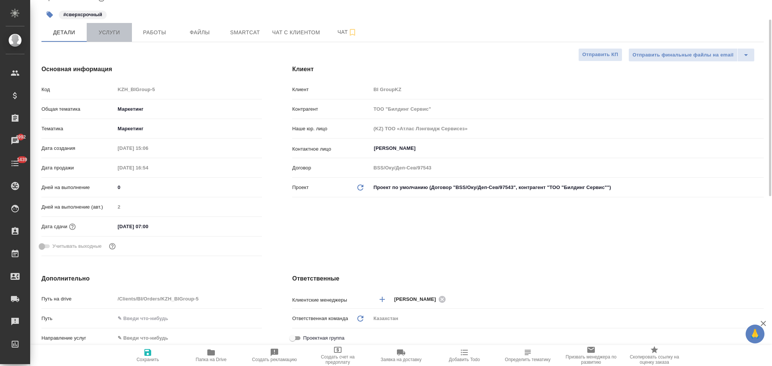
click at [115, 30] on span "Услуги" at bounding box center [109, 32] width 36 height 9
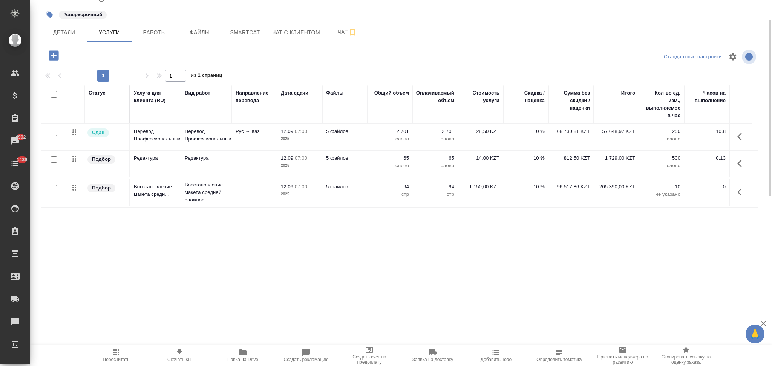
click at [371, 142] on td "2 701 слово" at bounding box center [389, 137] width 45 height 26
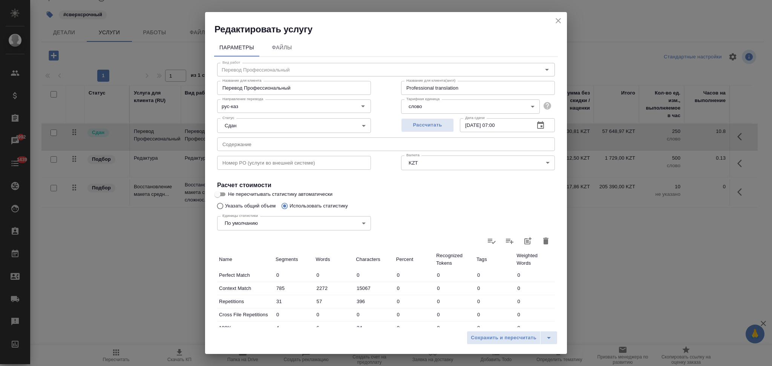
scroll to position [148, 0]
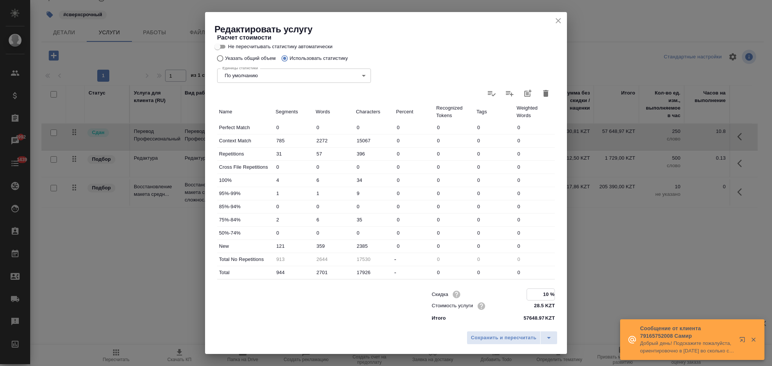
drag, startPoint x: 541, startPoint y: 293, endPoint x: 531, endPoint y: 293, distance: 9.8
click at [531, 293] on input "10 %" at bounding box center [541, 294] width 28 height 11
type input "0 %"
click at [512, 334] on span "Сохранить и пересчитать" at bounding box center [504, 338] width 66 height 9
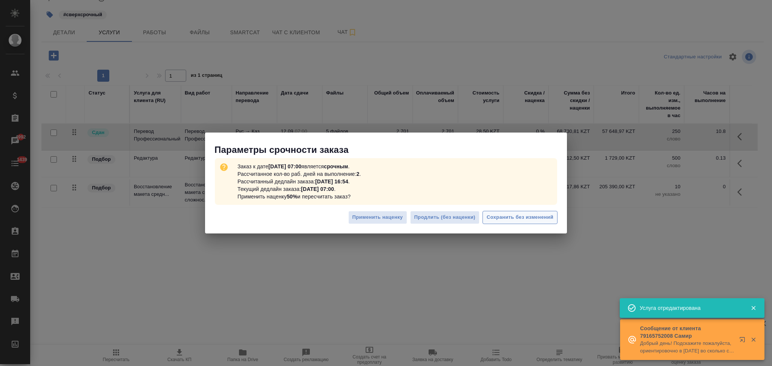
click at [512, 215] on span "Сохранить без изменений" at bounding box center [520, 217] width 67 height 9
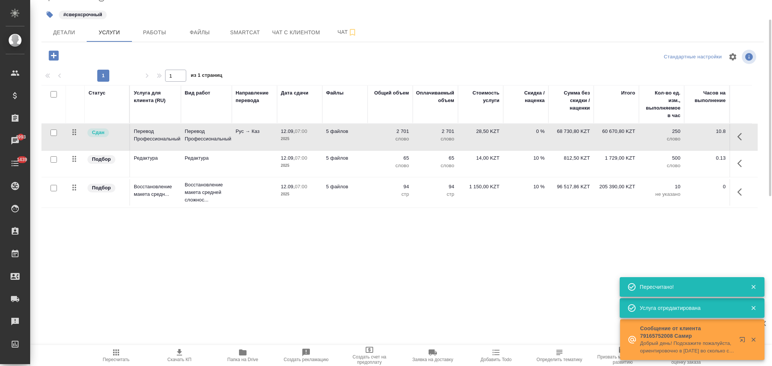
click at [509, 168] on td "10 %" at bounding box center [525, 164] width 45 height 26
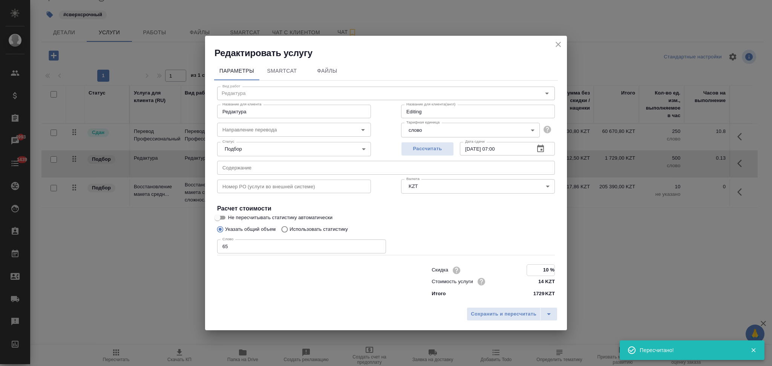
drag, startPoint x: 548, startPoint y: 270, endPoint x: 541, endPoint y: 268, distance: 7.2
click at [541, 268] on input "10 %" at bounding box center [541, 270] width 28 height 11
type input "0 %"
click at [518, 316] on span "Сохранить и пересчитать" at bounding box center [504, 314] width 66 height 9
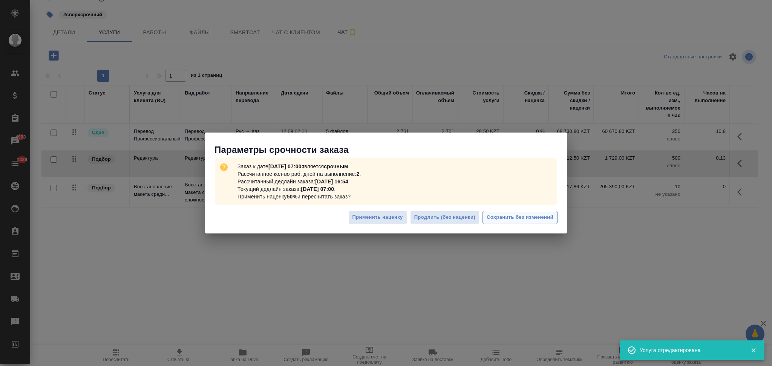
click at [516, 216] on span "Сохранить без изменений" at bounding box center [520, 217] width 67 height 9
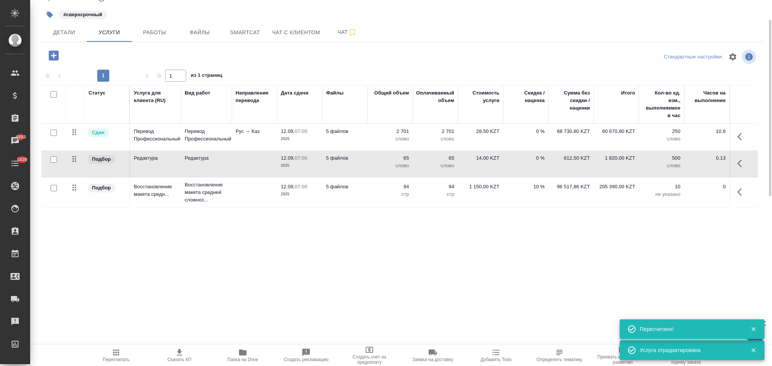
click at [518, 193] on td "10 %" at bounding box center [525, 192] width 45 height 26
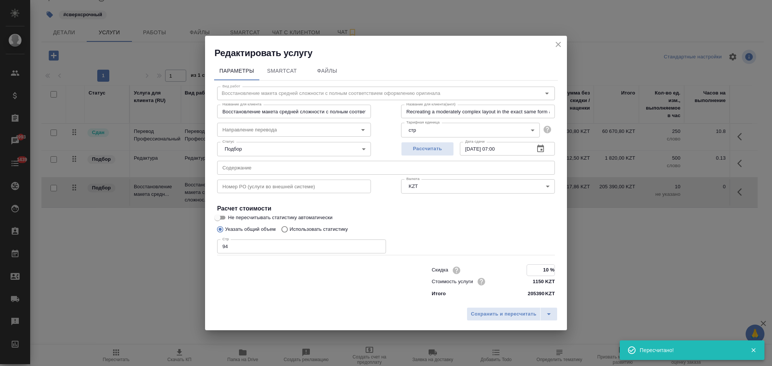
drag, startPoint x: 548, startPoint y: 271, endPoint x: 534, endPoint y: 268, distance: 13.8
click at [534, 268] on input "10 %" at bounding box center [541, 270] width 28 height 11
type input "0 %"
click at [509, 323] on div "Сохранить и пересчитать" at bounding box center [386, 316] width 362 height 27
click at [508, 314] on span "Сохранить и пересчитать" at bounding box center [504, 314] width 66 height 9
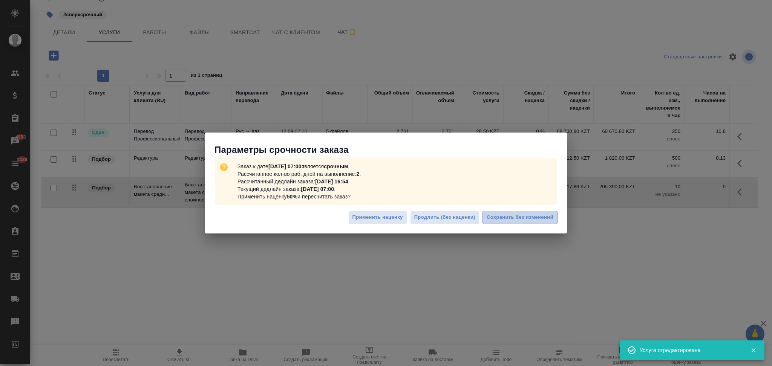
click at [510, 216] on span "Сохранить без изменений" at bounding box center [520, 217] width 67 height 9
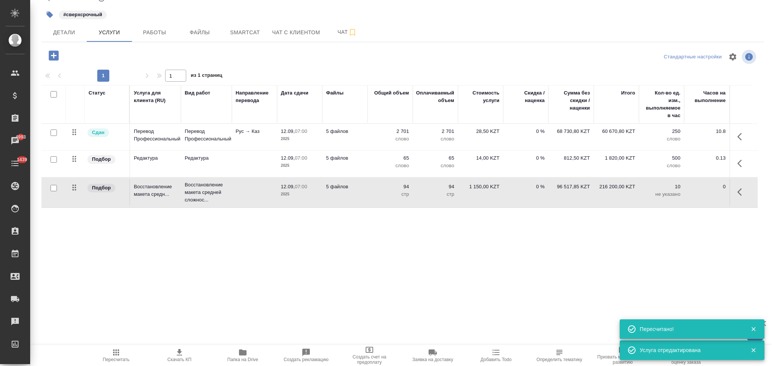
click at [59, 30] on span "Детали" at bounding box center [64, 32] width 36 height 9
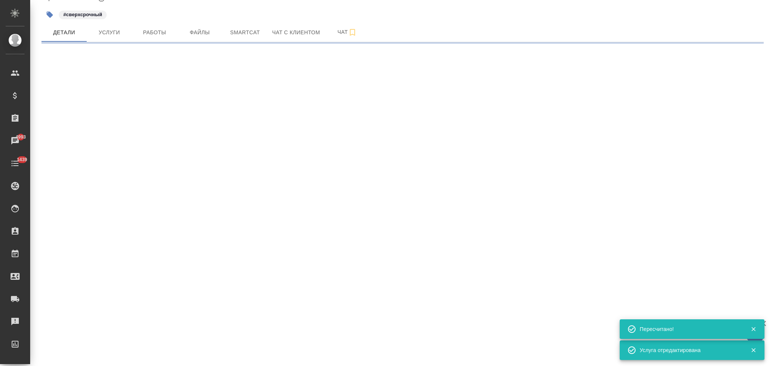
select select "RU"
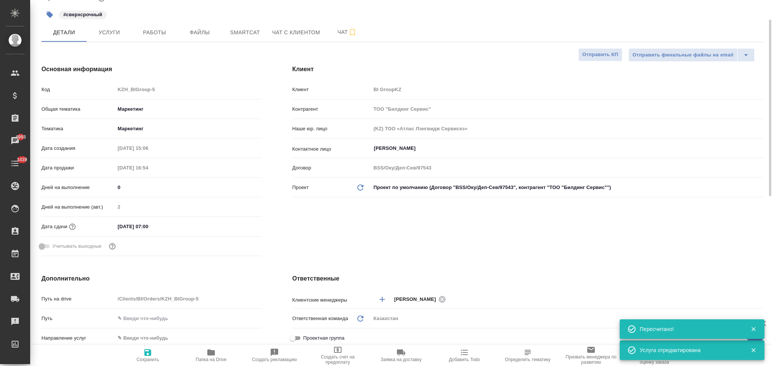
type textarea "x"
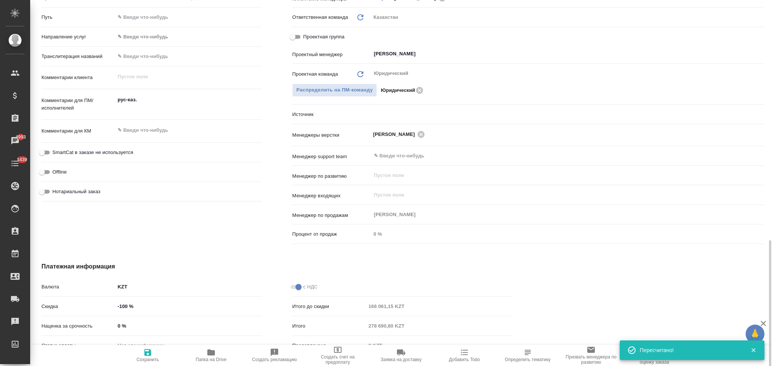
scroll to position [393, 0]
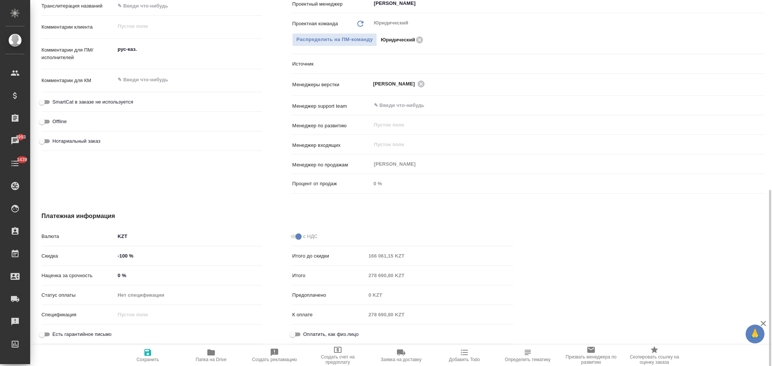
click at [117, 275] on input "0 %" at bounding box center [188, 275] width 147 height 11
type input "10 %"
type textarea "x"
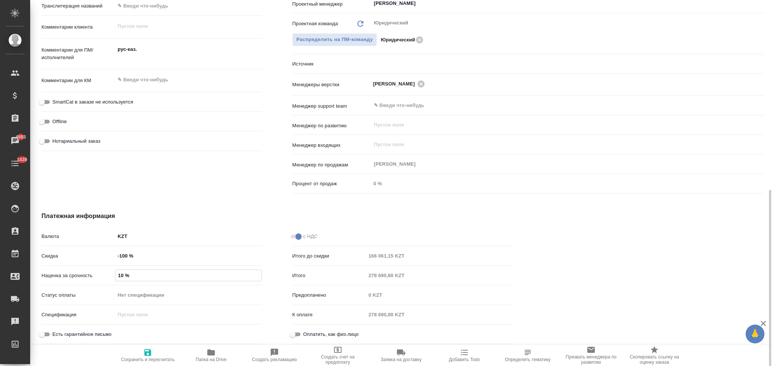
type input "10 %"
click at [145, 349] on icon "button" at bounding box center [147, 352] width 9 height 9
type textarea "x"
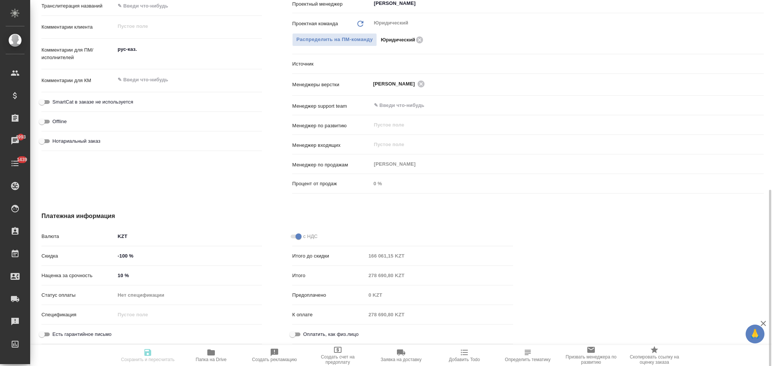
type textarea "x"
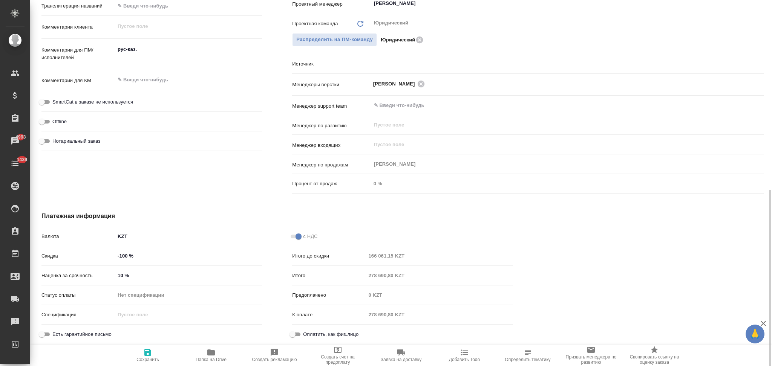
type textarea "x"
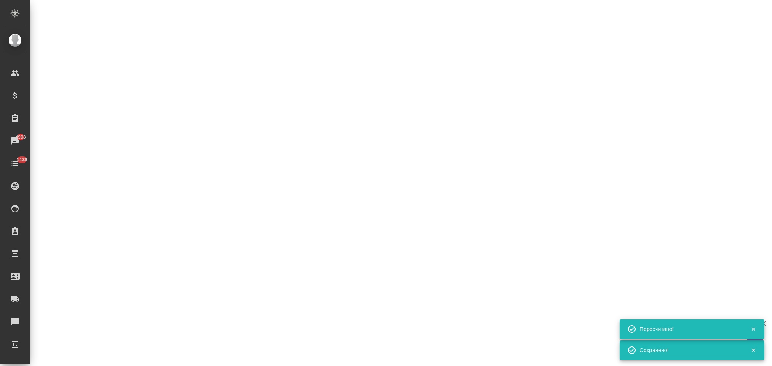
select select "RU"
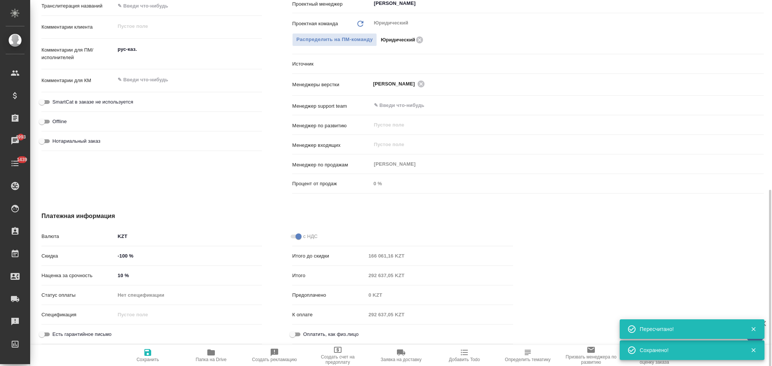
type textarea "x"
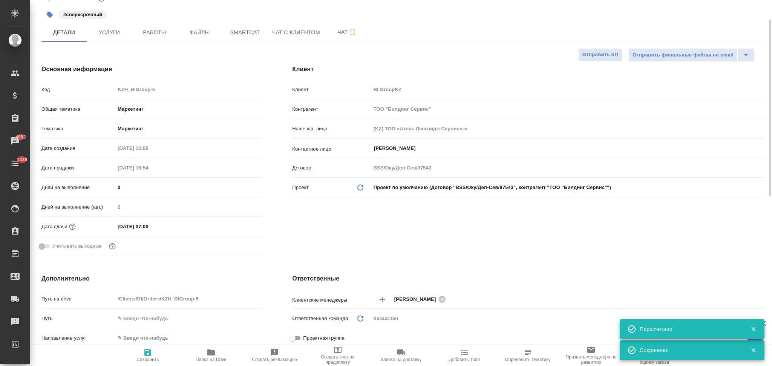
scroll to position [0, 0]
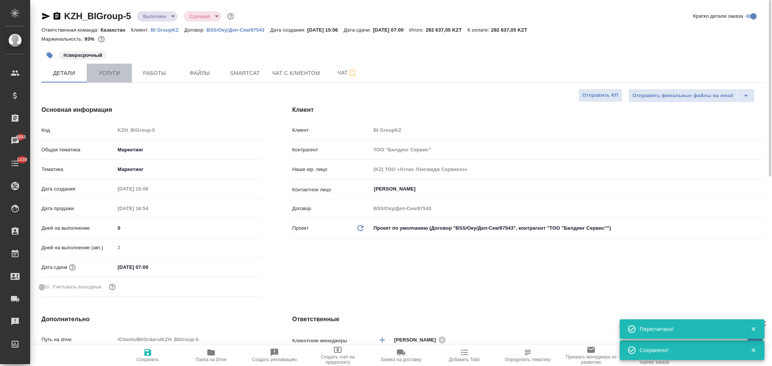
click at [115, 78] on button "Услуги" at bounding box center [109, 73] width 45 height 19
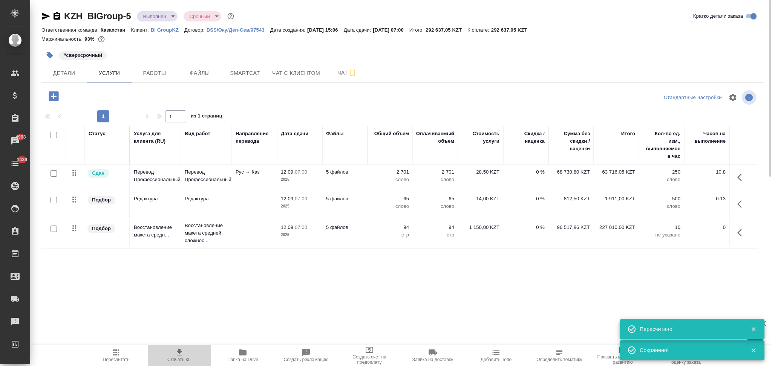
click at [179, 351] on icon "button" at bounding box center [179, 352] width 5 height 6
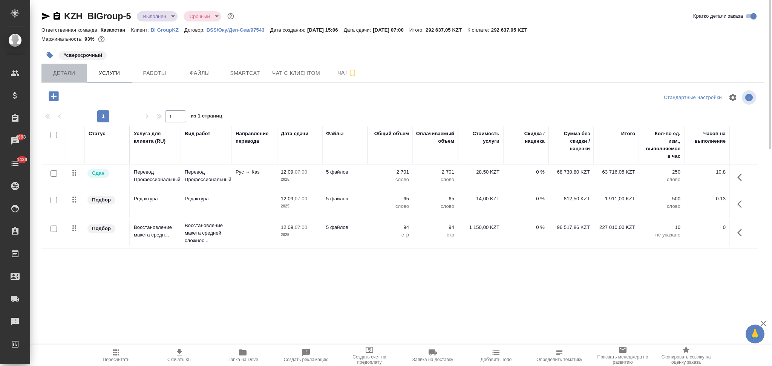
click at [71, 74] on span "Детали" at bounding box center [64, 73] width 36 height 9
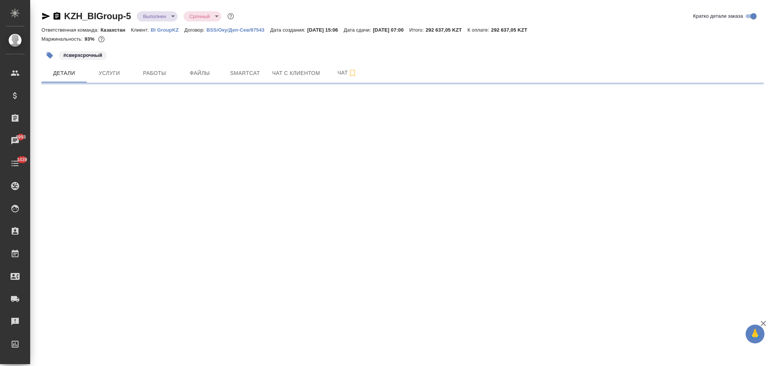
select select "RU"
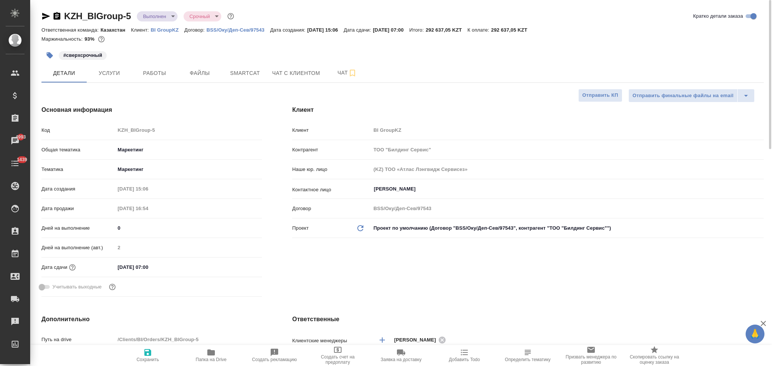
type textarea "x"
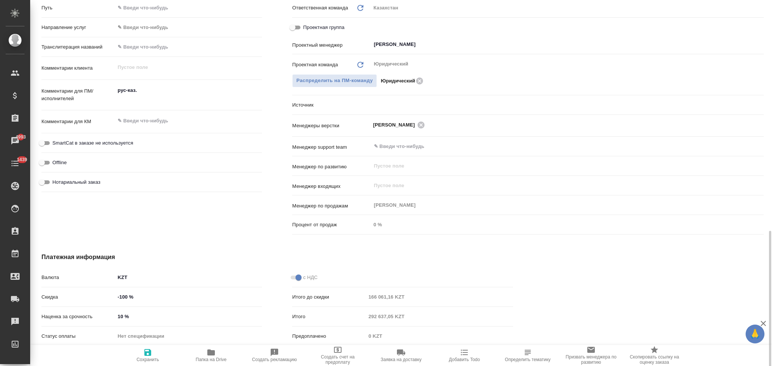
scroll to position [393, 0]
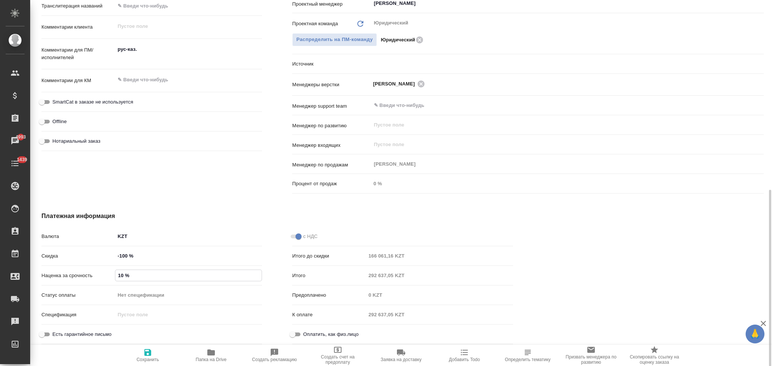
click at [122, 276] on input "10 %" at bounding box center [188, 275] width 146 height 11
type input "100 %"
type textarea "x"
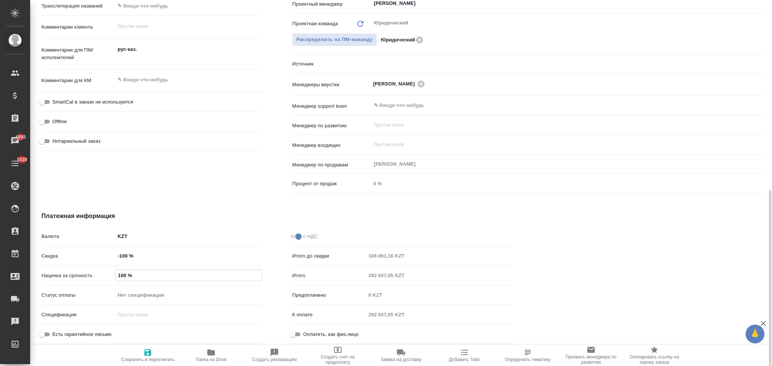
type input "100 %"
click at [125, 256] on input "-100 %" at bounding box center [188, 256] width 146 height 11
type input "-10 %"
type textarea "x"
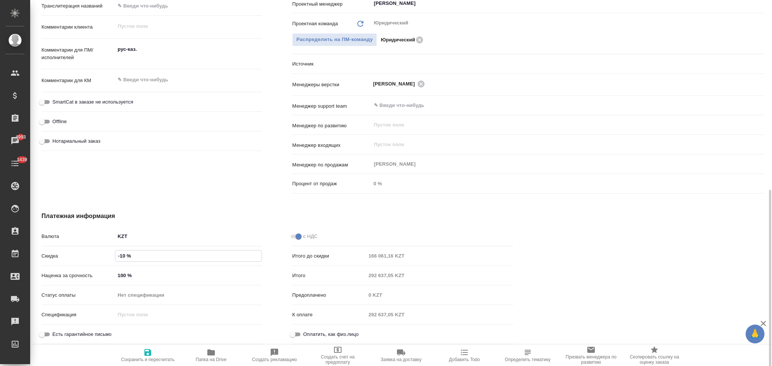
type textarea "x"
type input "-0 %"
type textarea "x"
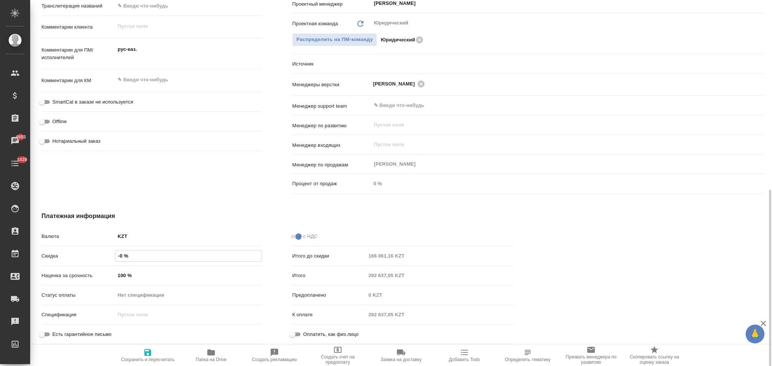
type input "0 %"
type textarea "x"
type input "10 %"
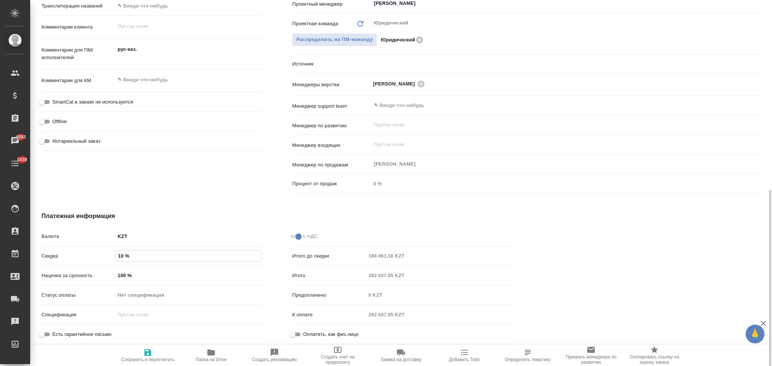
type textarea "x"
type input "10 %"
click at [147, 353] on icon "button" at bounding box center [147, 352] width 7 height 7
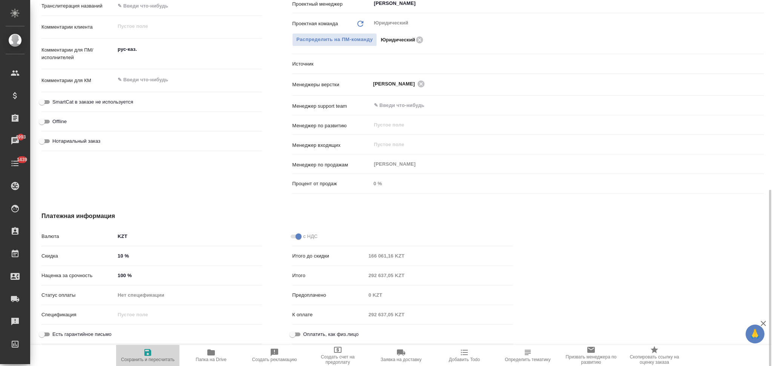
type textarea "x"
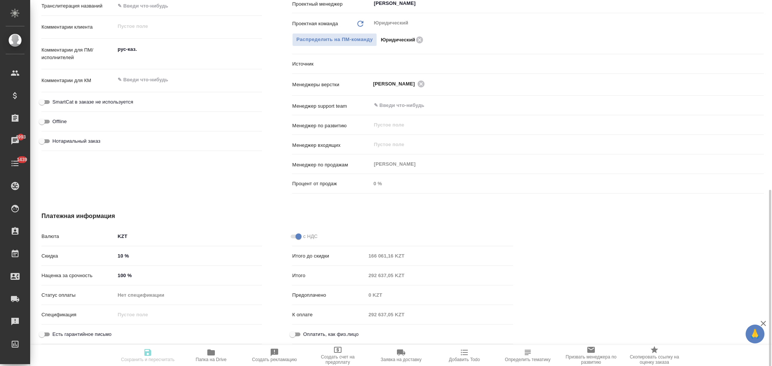
type textarea "x"
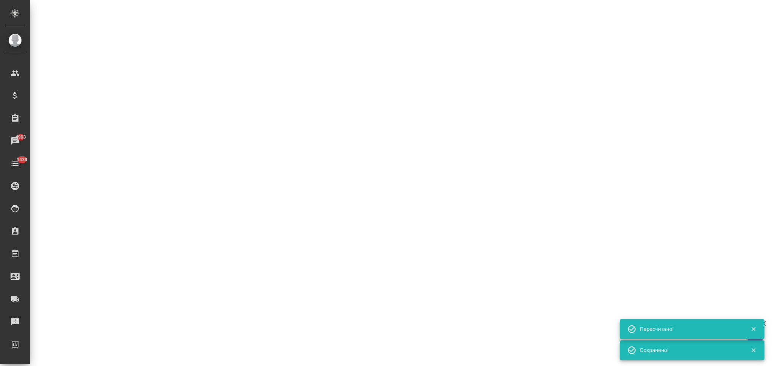
select select "RU"
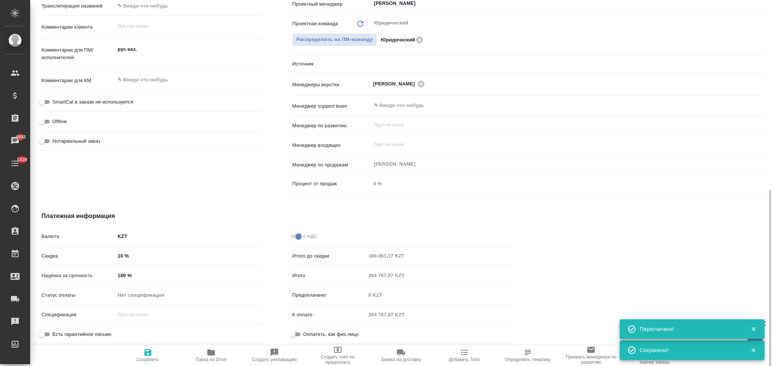
type textarea "x"
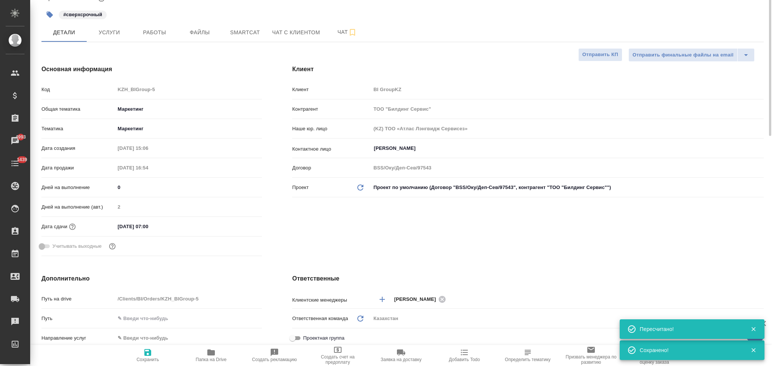
scroll to position [0, 0]
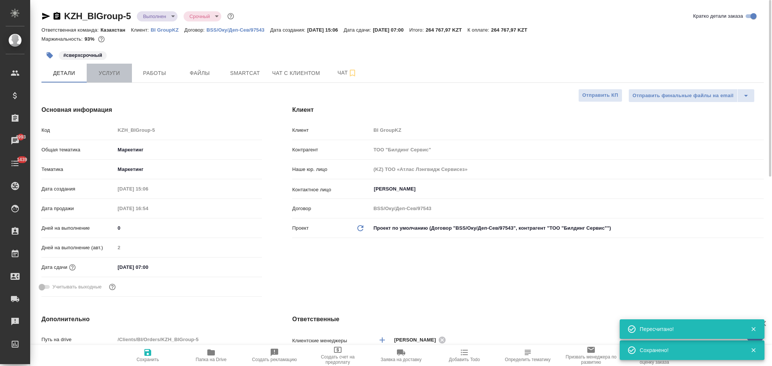
click at [117, 75] on span "Услуги" at bounding box center [109, 73] width 36 height 9
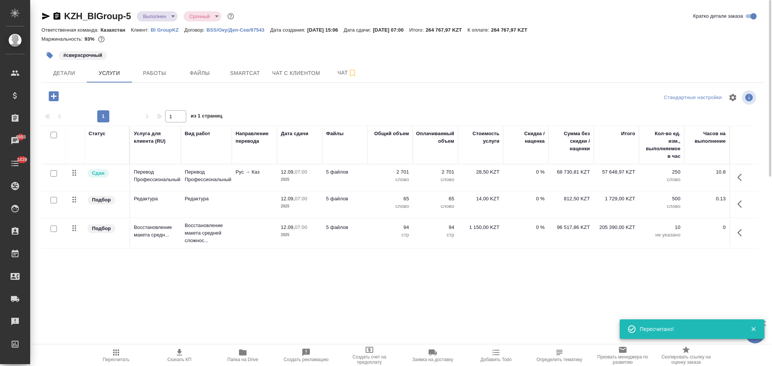
click at [177, 354] on icon "button" at bounding box center [179, 352] width 9 height 9
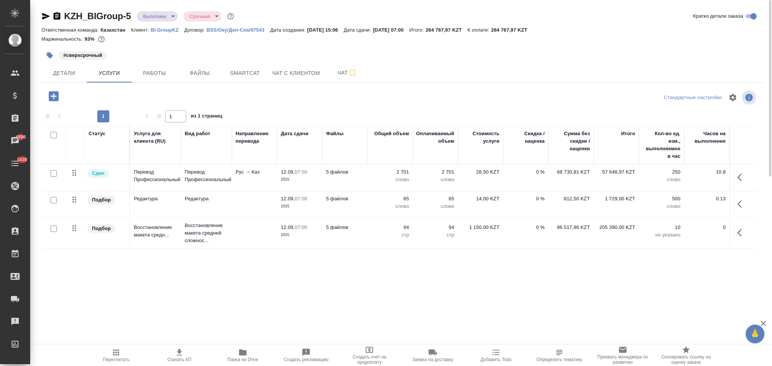
click at [159, 30] on p "BI GroupKZ" at bounding box center [168, 30] width 34 height 6
click at [67, 76] on span "Детали" at bounding box center [64, 73] width 36 height 9
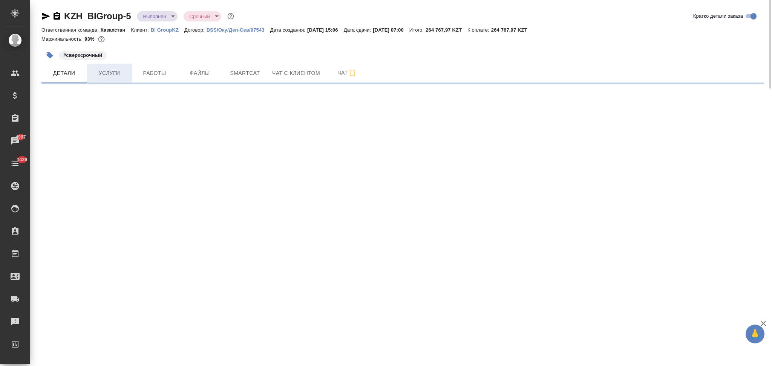
select select "RU"
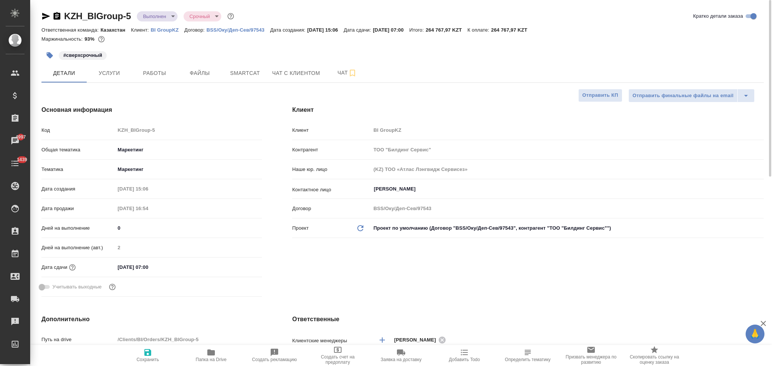
type textarea "x"
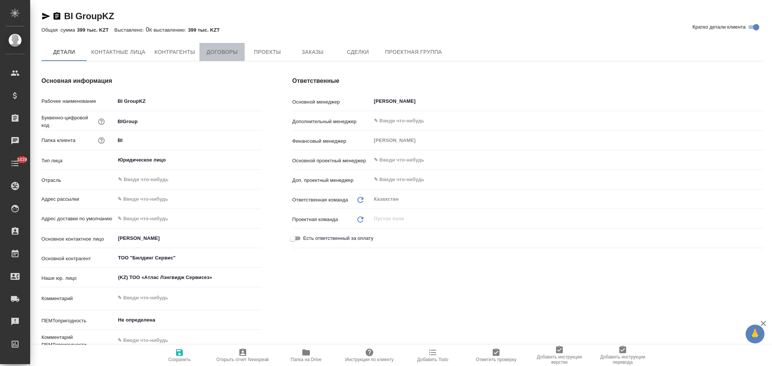
type textarea "x"
click at [227, 47] on span "Договоры" at bounding box center [222, 51] width 36 height 9
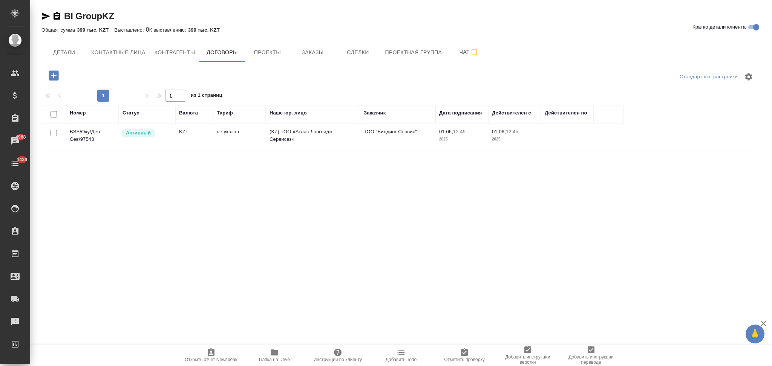
click at [200, 141] on td "KZT" at bounding box center [194, 137] width 38 height 26
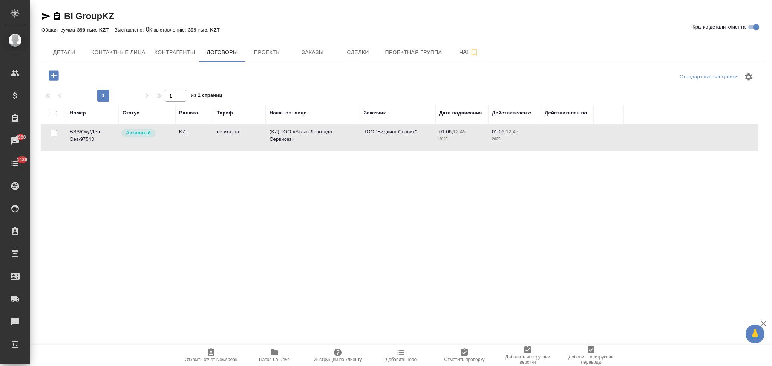
click at [200, 141] on td "KZT" at bounding box center [194, 137] width 38 height 26
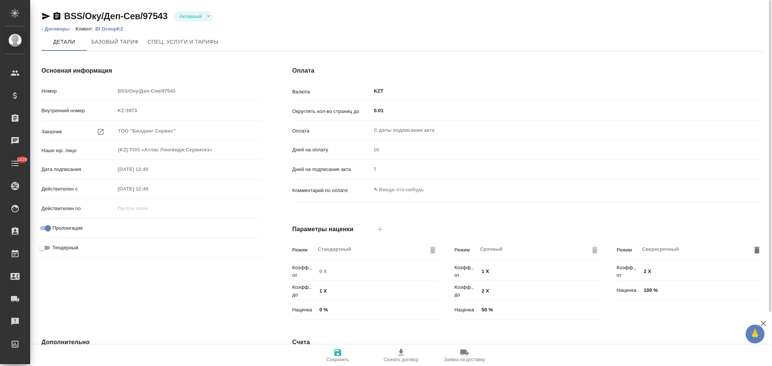
scroll to position [146, 0]
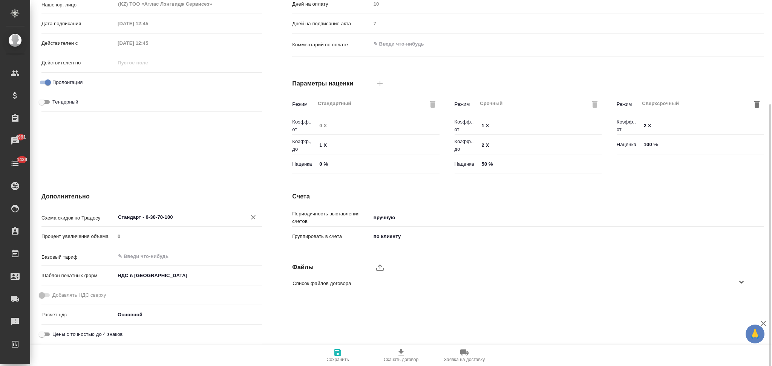
click at [187, 223] on div "Стандарт - 0-30-70-100 ​" at bounding box center [188, 217] width 147 height 14
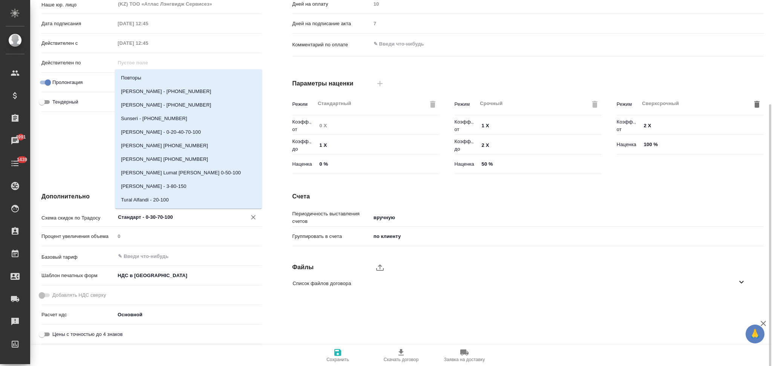
click at [186, 220] on input "Стандарт - 0-30-70-100" at bounding box center [175, 217] width 117 height 9
drag, startPoint x: 186, startPoint y: 220, endPoint x: 96, endPoint y: 217, distance: 90.5
click at [96, 217] on div "Схема скидок по Традосу Стандарт - 0-30-70-100 ​" at bounding box center [151, 216] width 220 height 13
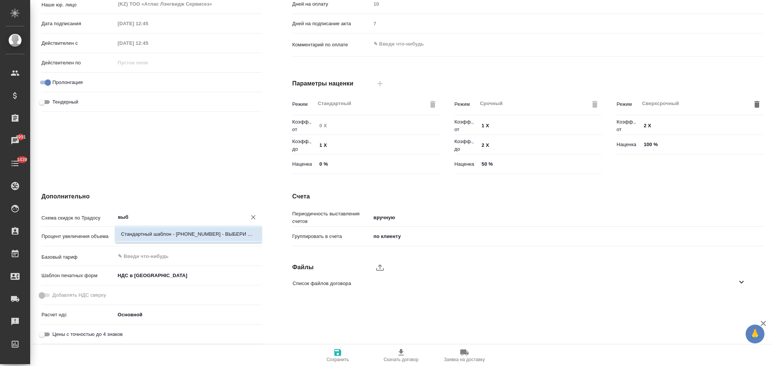
click at [137, 238] on p "Стандартный шаблон - 30-70-100 - ВЫБЕРИ МЕНЯ!" at bounding box center [188, 235] width 135 height 8
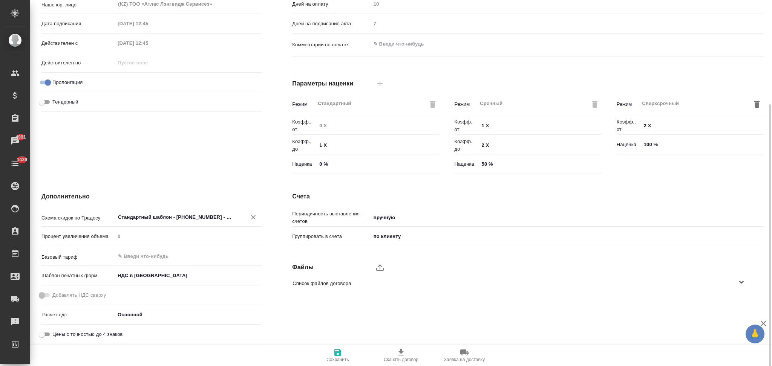
type input "Стандартный шаблон - 30-70-100 - ВЫБЕРИ МЕНЯ!"
click at [336, 353] on icon "button" at bounding box center [337, 352] width 7 height 7
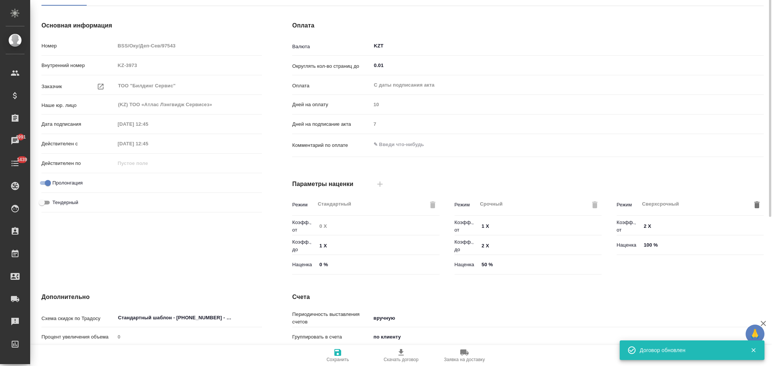
scroll to position [0, 0]
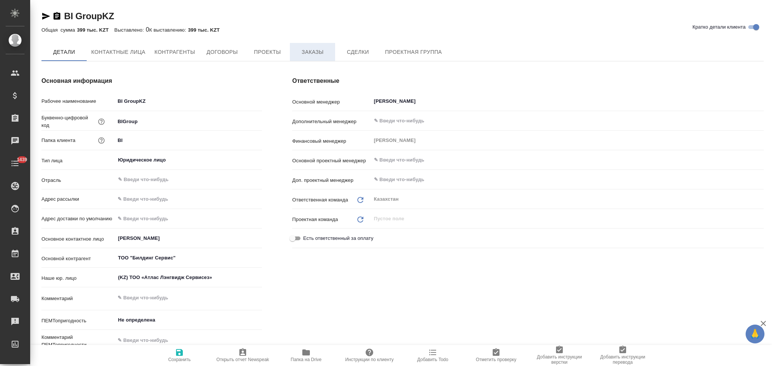
type textarea "x"
click at [315, 51] on span "Заказы" at bounding box center [312, 51] width 36 height 9
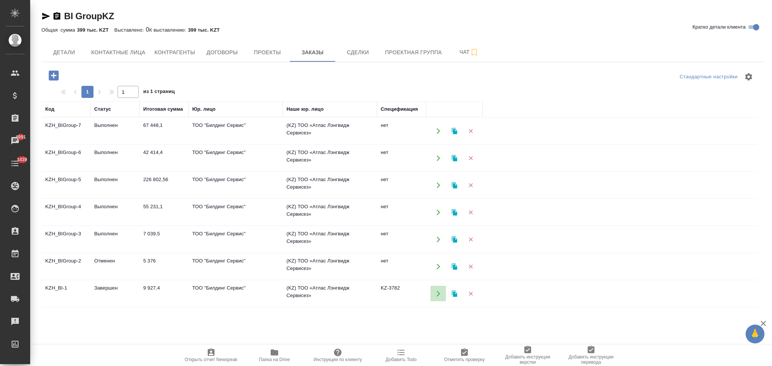
click at [439, 294] on icon "button" at bounding box center [437, 294] width 3 height 6
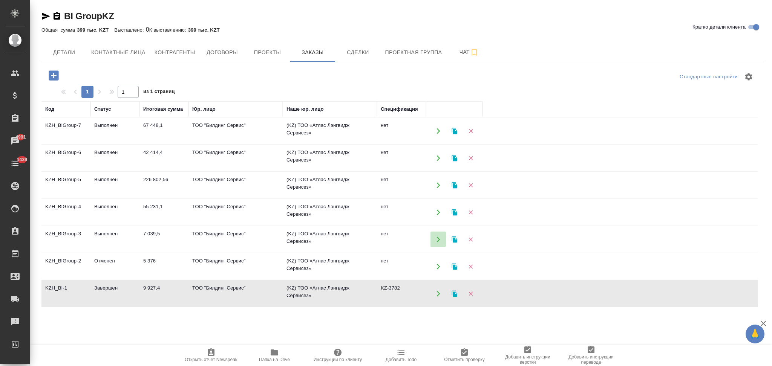
click at [438, 238] on icon "button" at bounding box center [437, 240] width 3 height 6
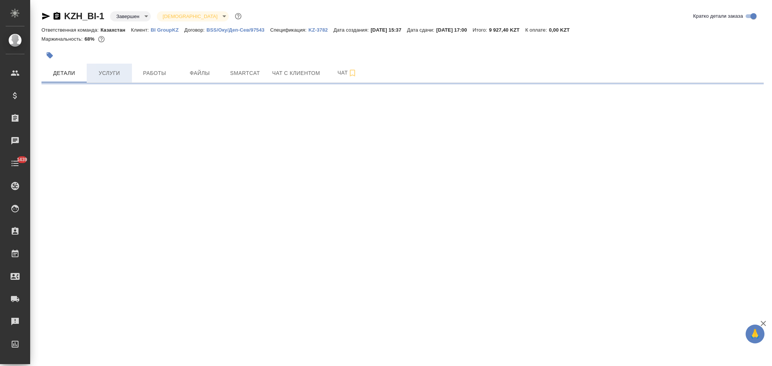
select select "RU"
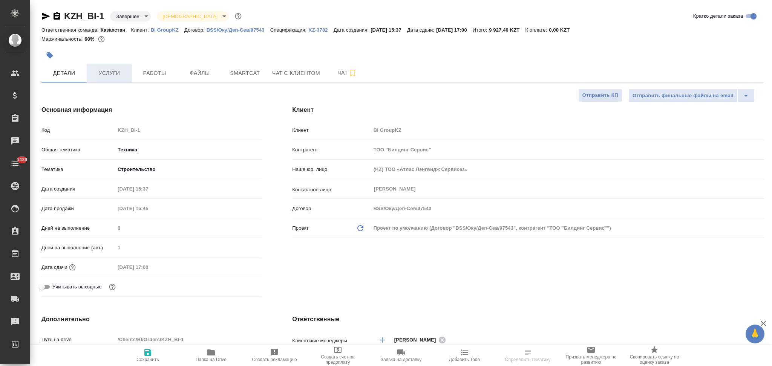
type textarea "x"
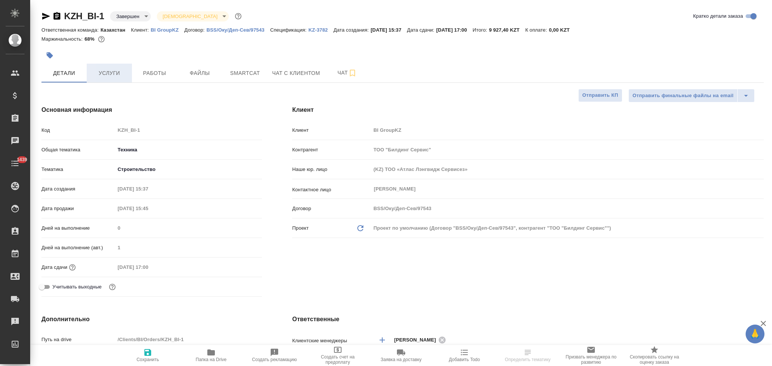
type textarea "x"
click at [112, 75] on span "Услуги" at bounding box center [109, 73] width 36 height 9
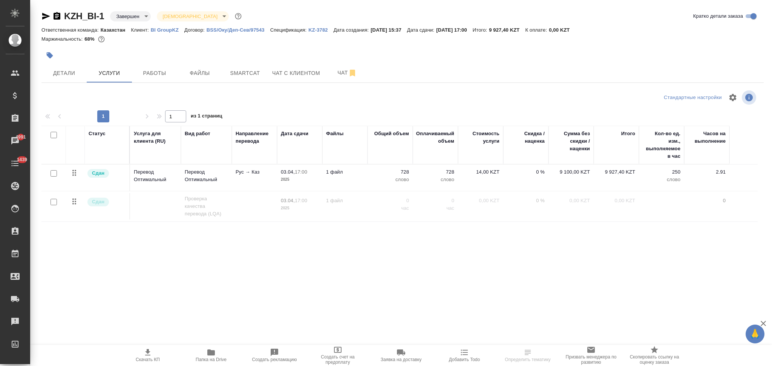
click at [358, 181] on td "1 файл" at bounding box center [344, 178] width 45 height 26
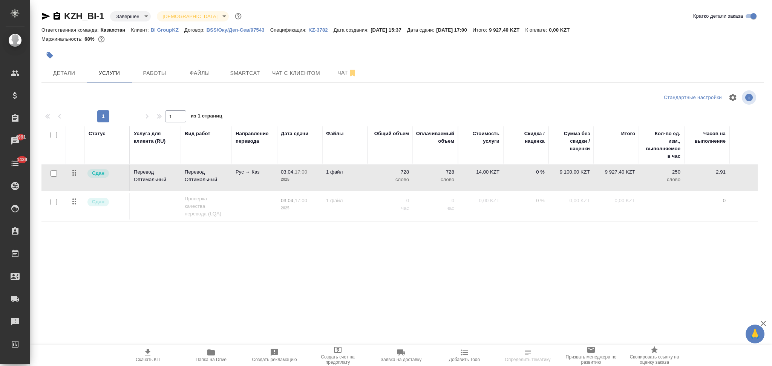
click at [358, 181] on td "1 файл" at bounding box center [344, 178] width 45 height 26
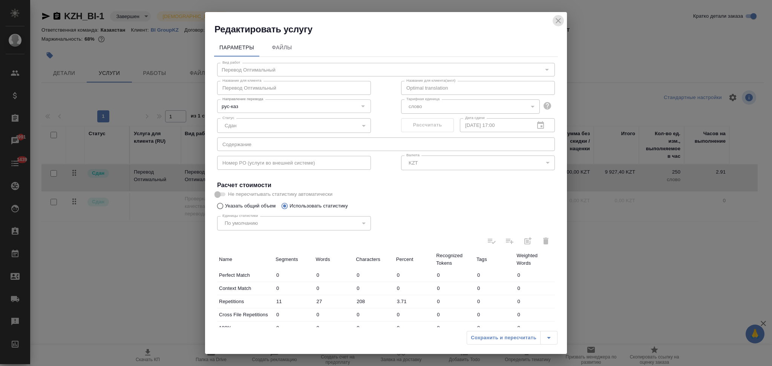
click at [559, 18] on icon "close" at bounding box center [558, 20] width 9 height 9
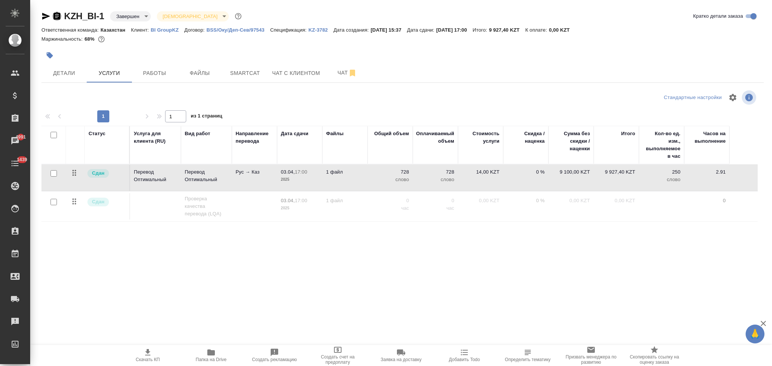
click at [57, 18] on icon "button" at bounding box center [56, 16] width 9 height 9
click at [318, 31] on p "KZ-3782" at bounding box center [320, 30] width 25 height 6
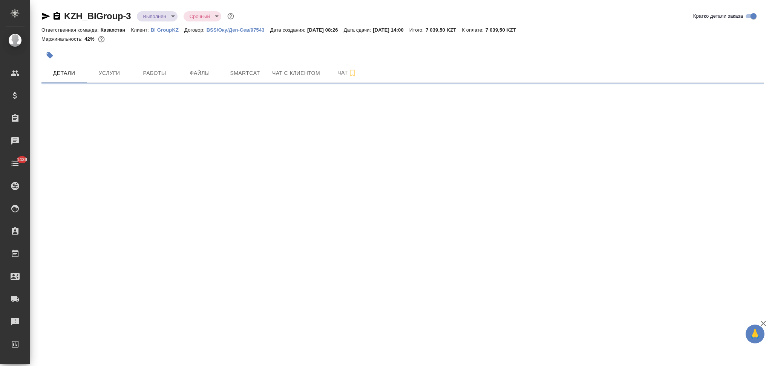
select select "RU"
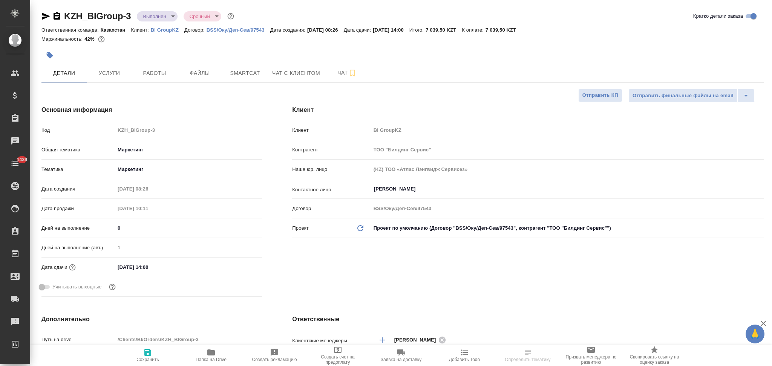
type textarea "x"
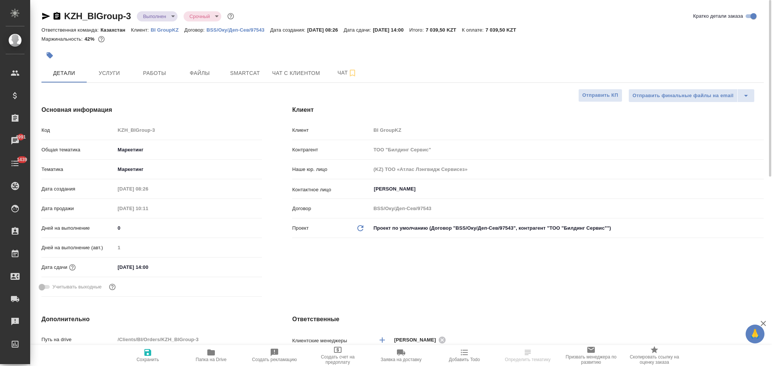
type textarea "x"
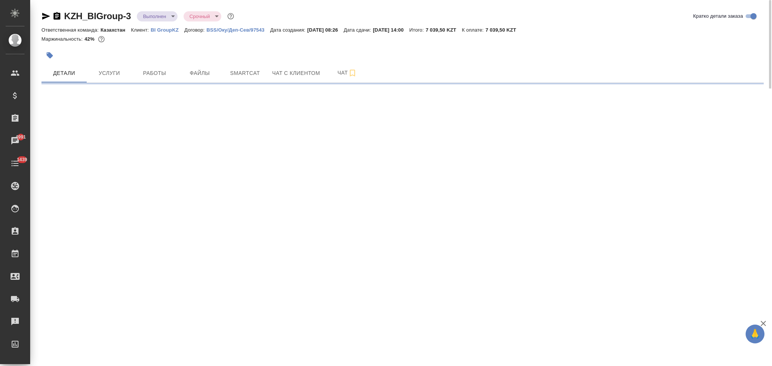
select select "RU"
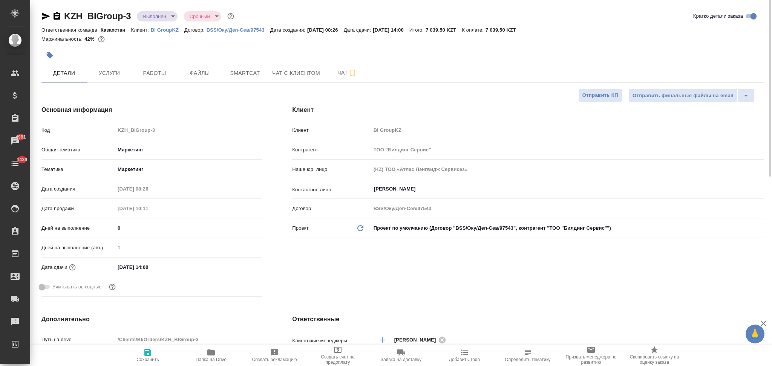
type textarea "x"
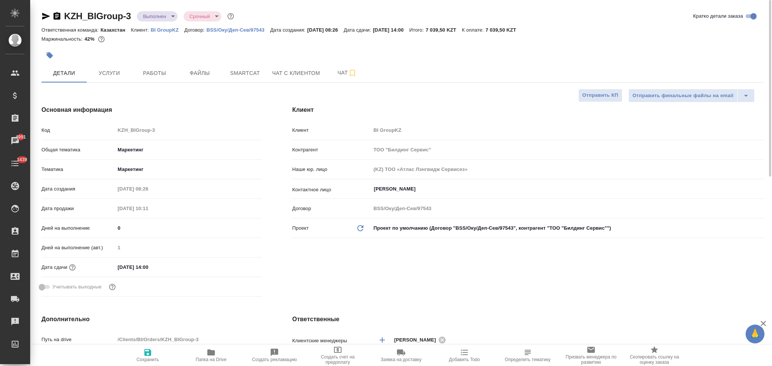
type textarea "x"
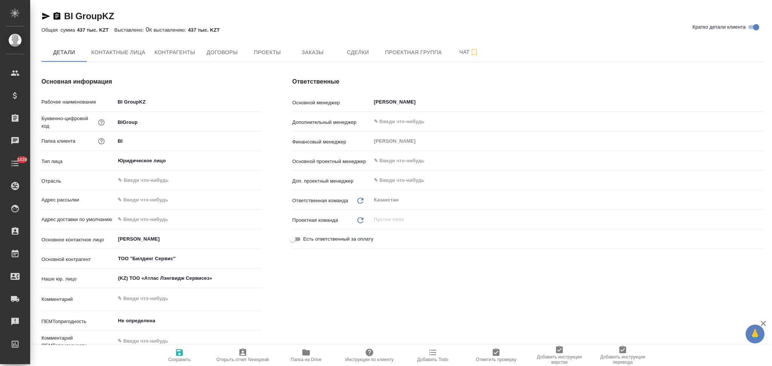
click at [314, 55] on span "Заказы" at bounding box center [312, 52] width 36 height 9
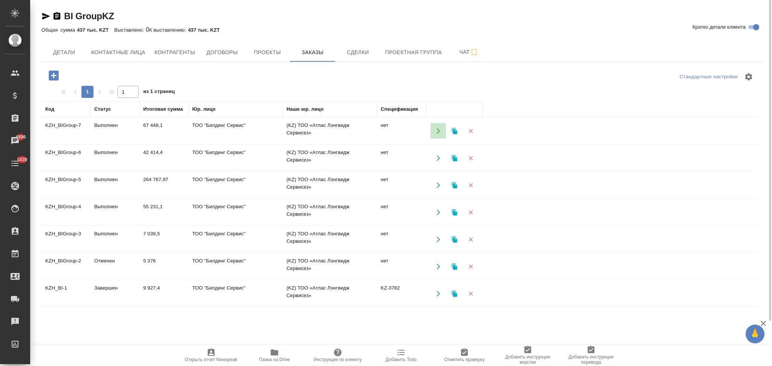
click at [436, 128] on icon "button" at bounding box center [438, 131] width 7 height 7
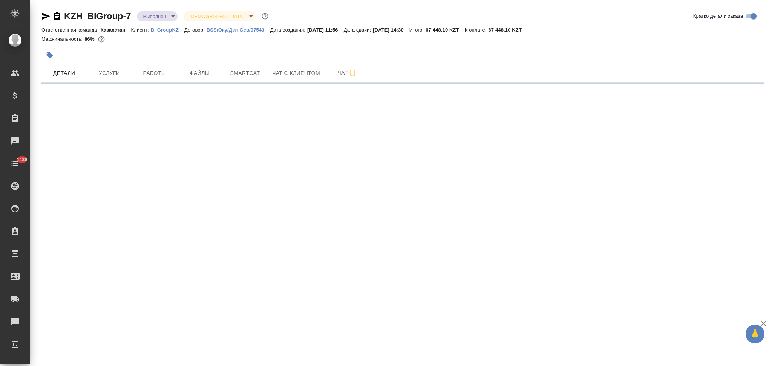
select select "RU"
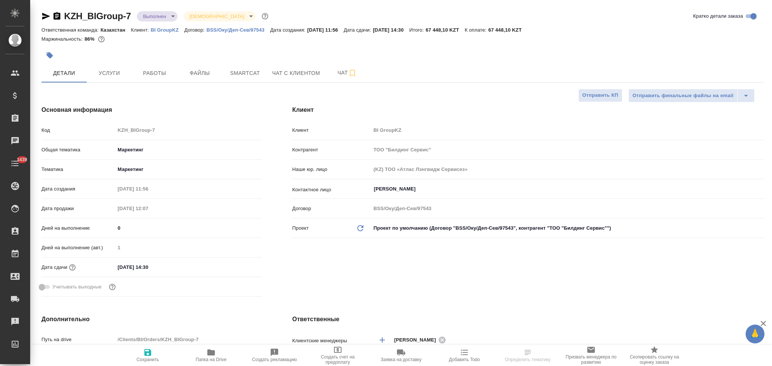
type textarea "x"
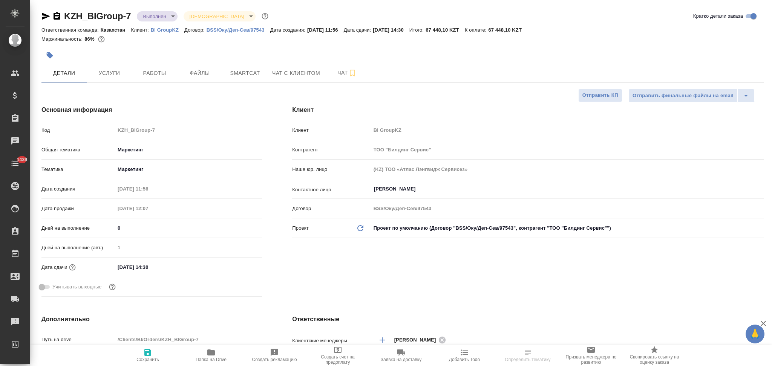
type textarea "x"
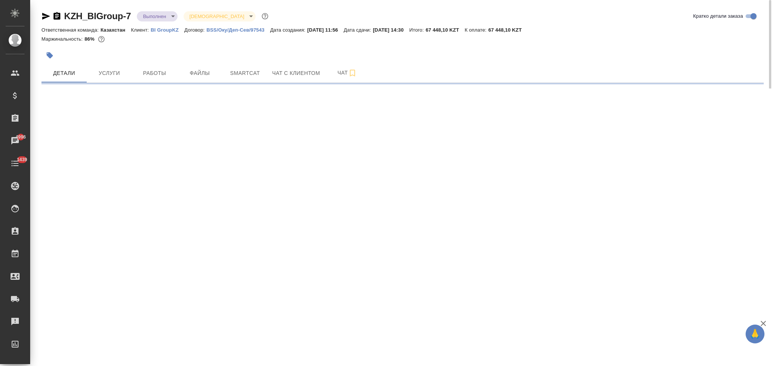
select select "RU"
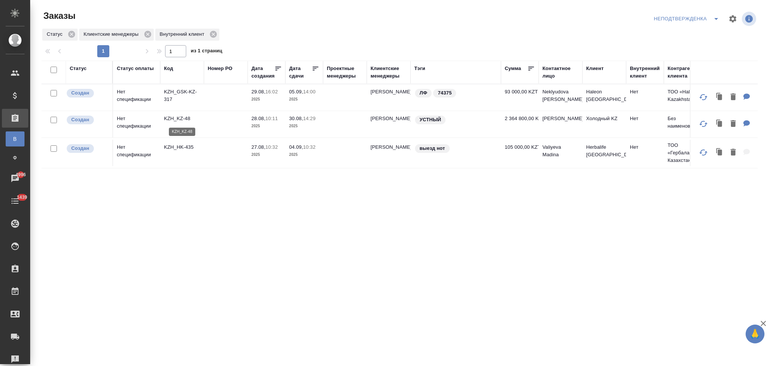
click at [181, 118] on p "KZH_KZ-48" at bounding box center [182, 119] width 36 height 8
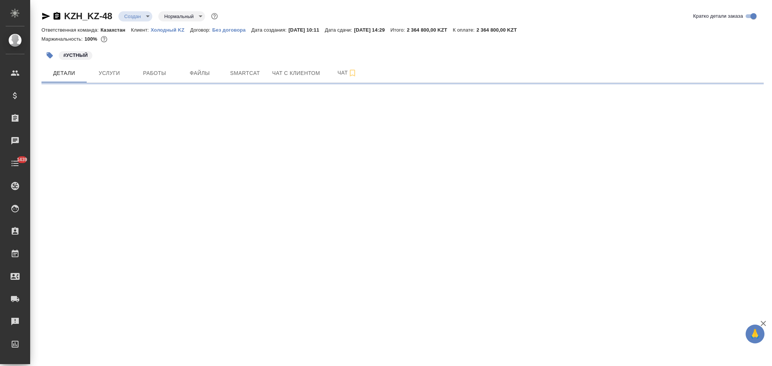
select select "RU"
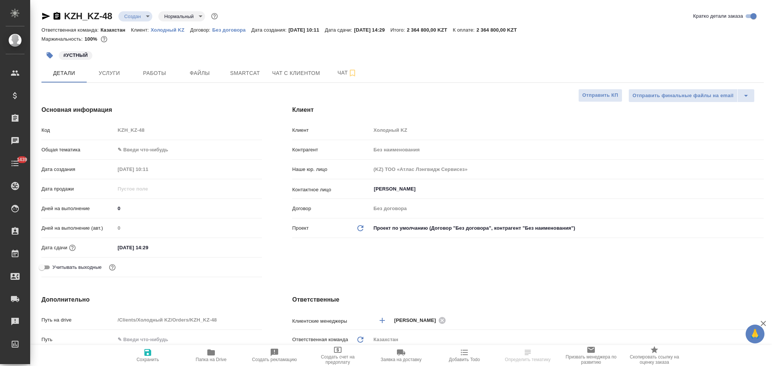
type textarea "x"
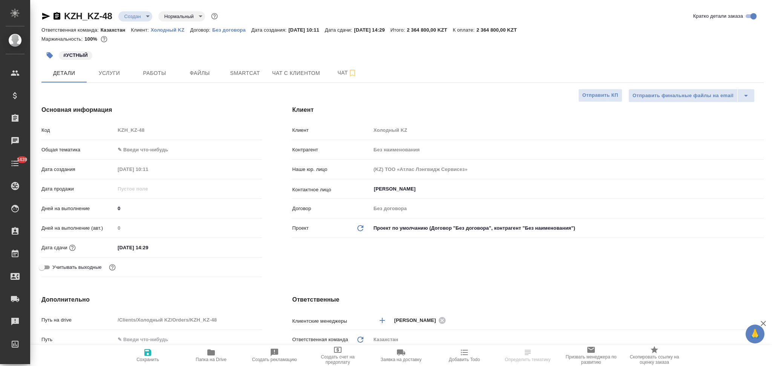
type textarea "x"
click at [285, 74] on span "Чат с клиентом" at bounding box center [296, 73] width 48 height 9
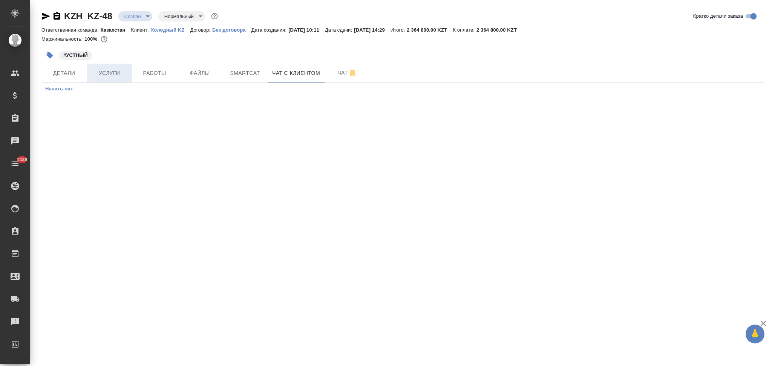
click at [116, 74] on span "Услуги" at bounding box center [109, 73] width 36 height 9
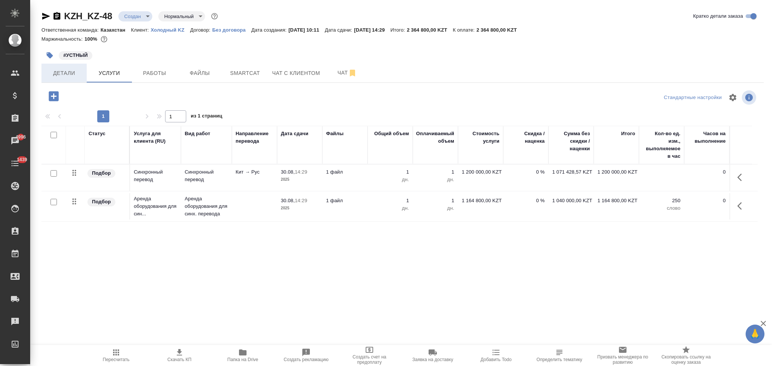
click at [67, 77] on span "Детали" at bounding box center [64, 73] width 36 height 9
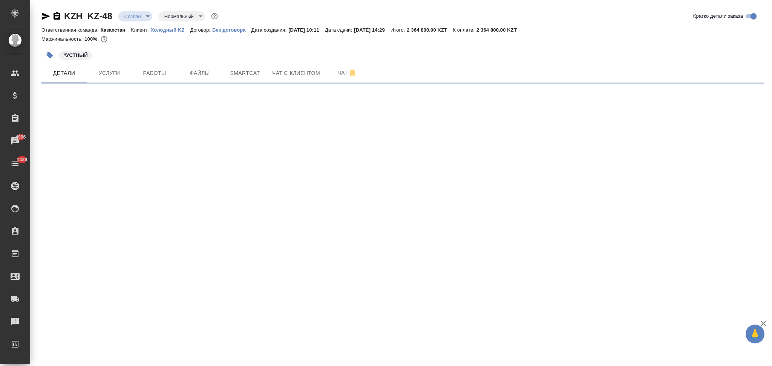
select select "RU"
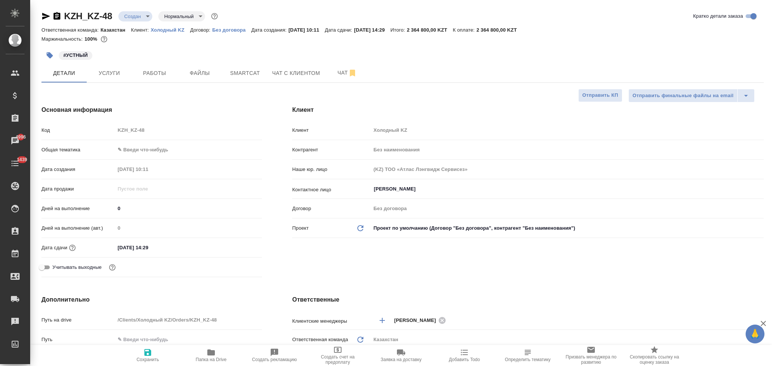
type textarea "x"
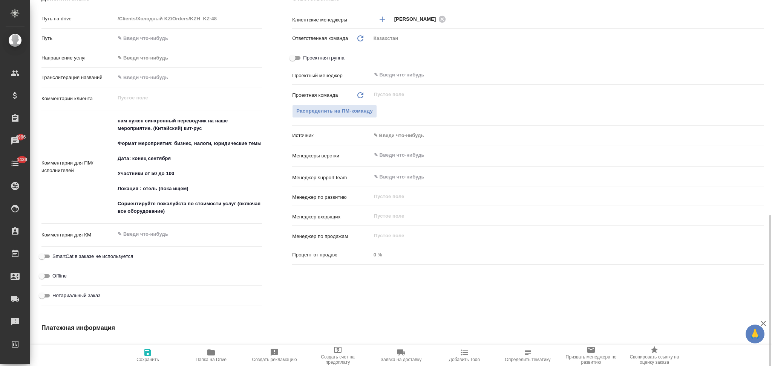
scroll to position [413, 0]
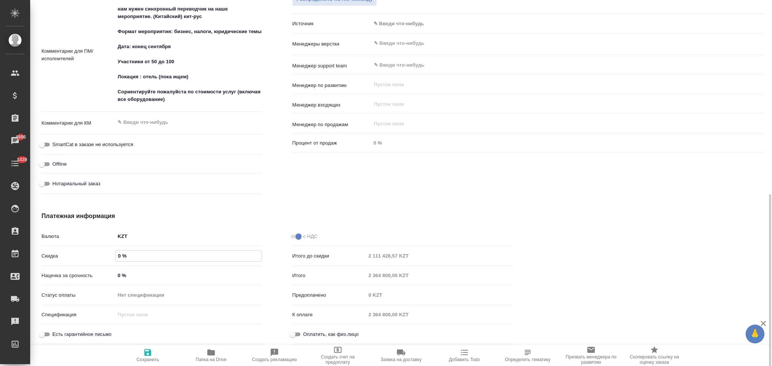
click at [116, 255] on input "0 %" at bounding box center [188, 256] width 146 height 11
type input "5 %"
type textarea "x"
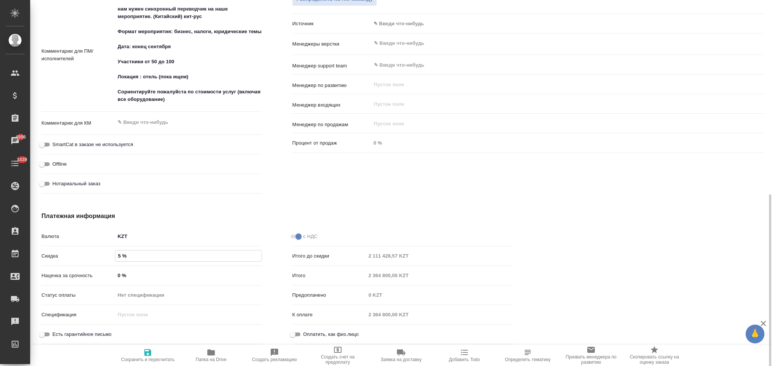
type input "5 %"
click at [117, 274] on input "0 %" at bounding box center [188, 275] width 146 height 11
type textarea "x"
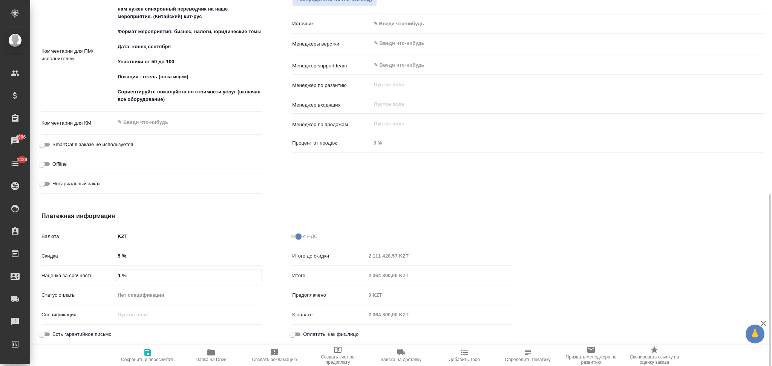
type input "10 %"
type textarea "x"
type input "10 %"
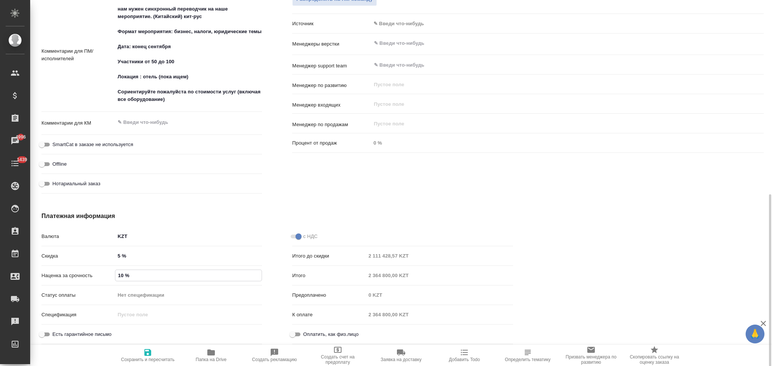
click at [147, 354] on icon "button" at bounding box center [147, 352] width 7 height 7
type textarea "x"
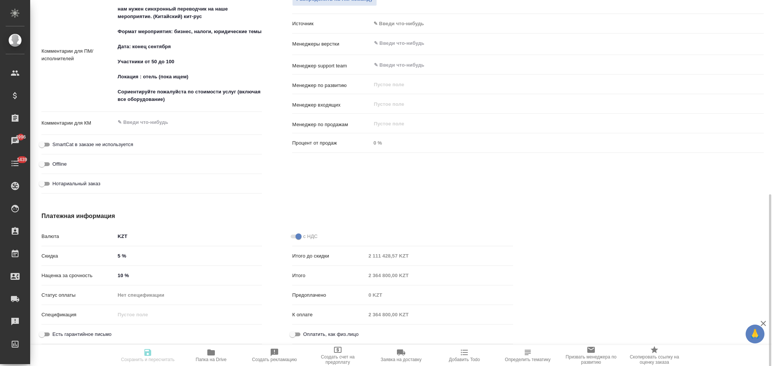
type textarea "x"
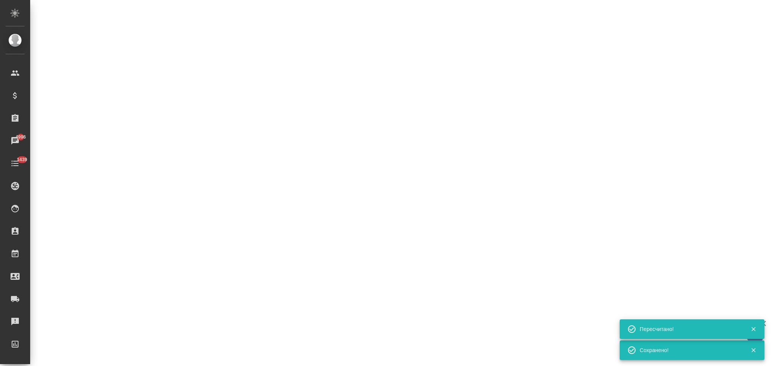
select select "RU"
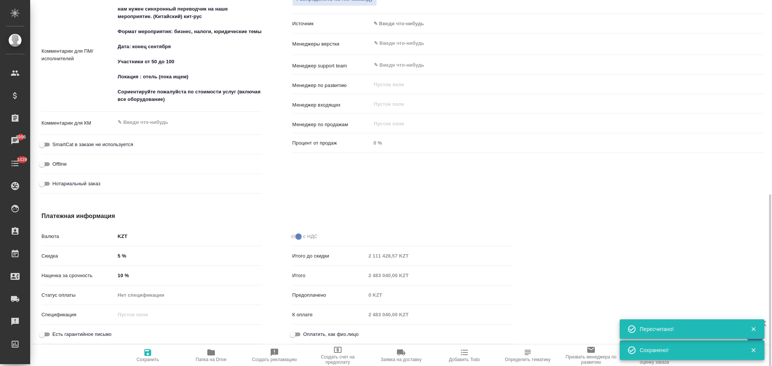
type textarea "x"
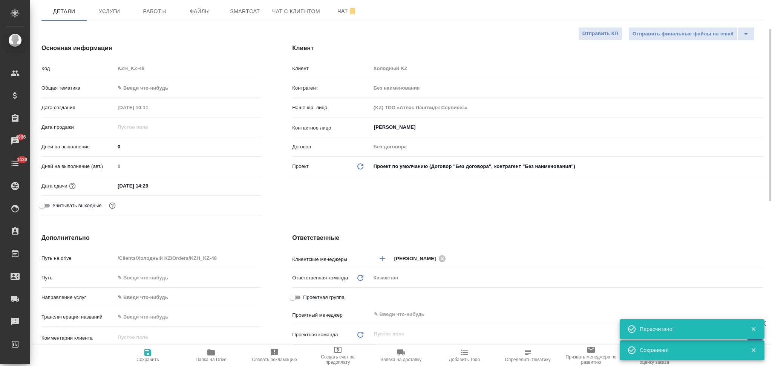
scroll to position [0, 0]
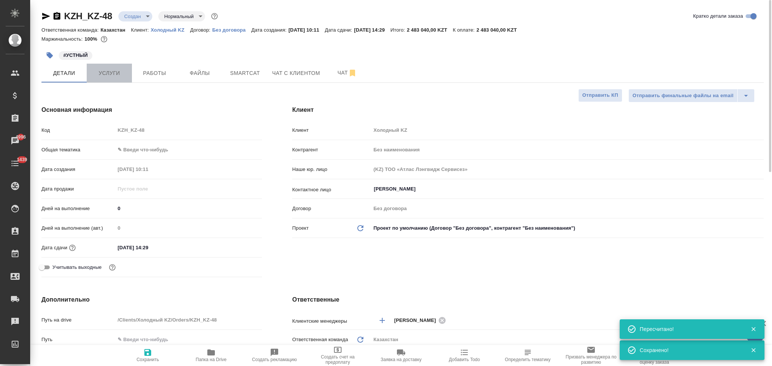
click at [104, 75] on span "Услуги" at bounding box center [109, 73] width 36 height 9
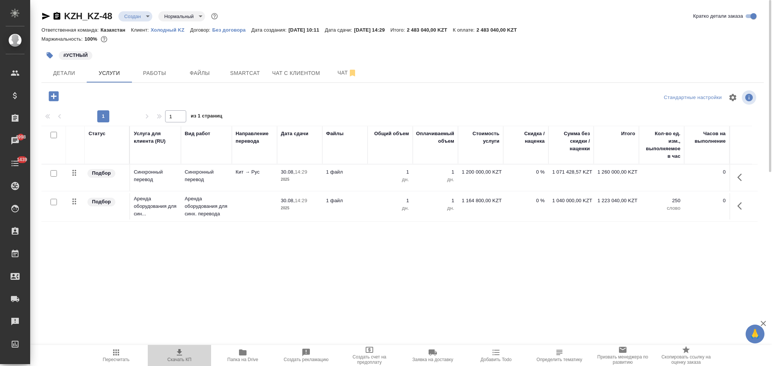
click at [178, 354] on icon "button" at bounding box center [179, 352] width 9 height 9
click at [71, 71] on span "Детали" at bounding box center [64, 73] width 36 height 9
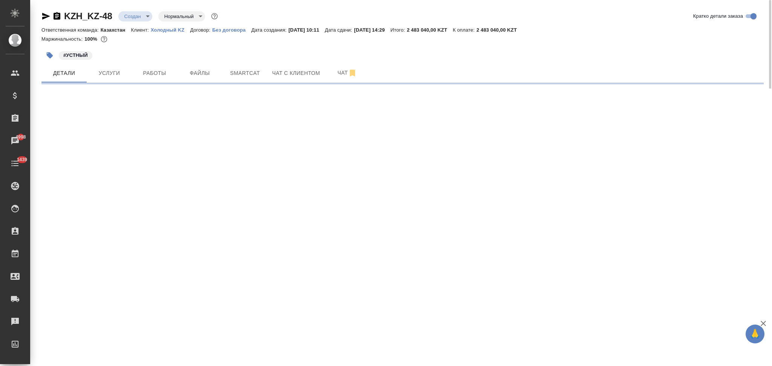
select select "RU"
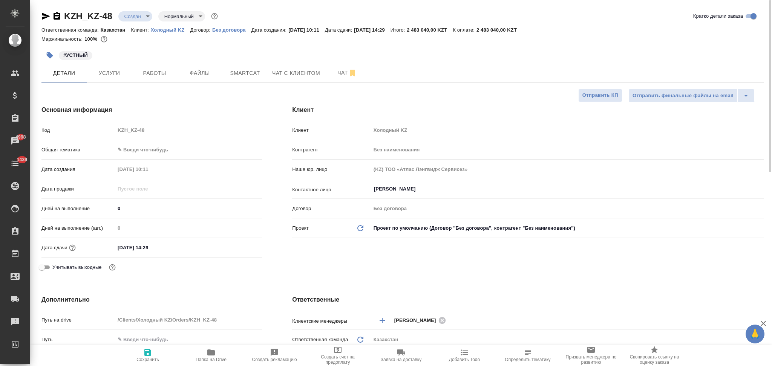
type textarea "x"
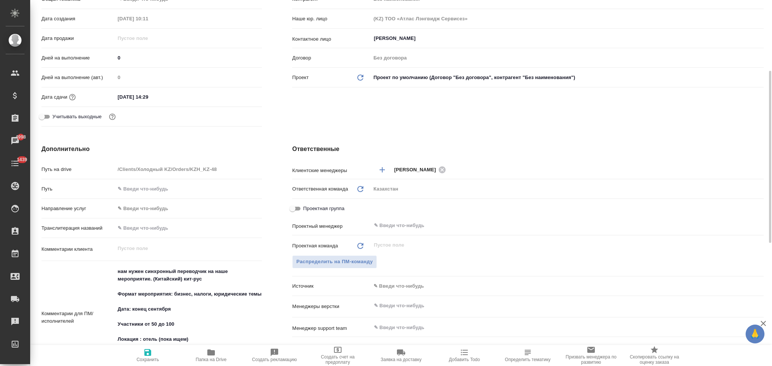
scroll to position [402, 0]
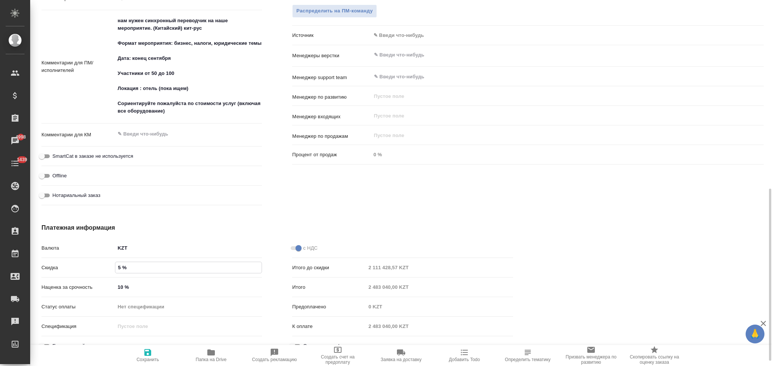
click at [116, 266] on input "5 %" at bounding box center [188, 267] width 146 height 11
type input "-5 %"
type textarea "x"
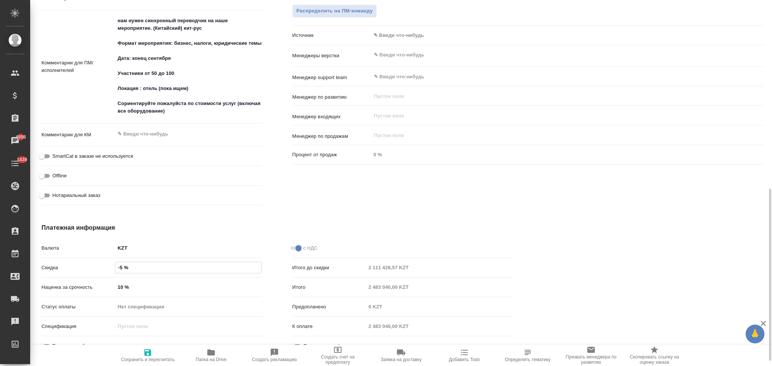
type input "-5 %"
click at [147, 353] on icon "button" at bounding box center [147, 352] width 7 height 7
type textarea "x"
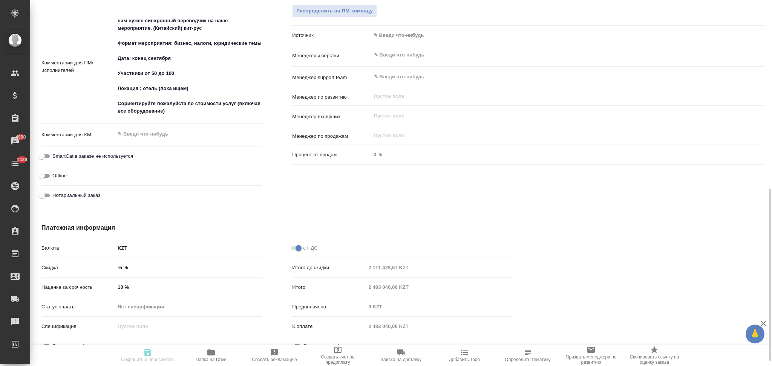
type textarea "x"
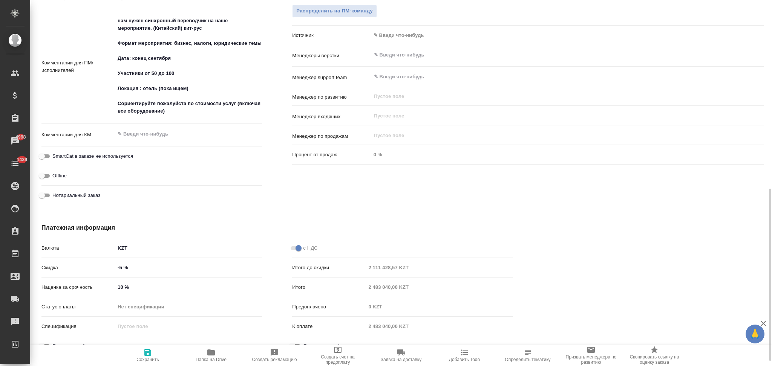
type textarea "x"
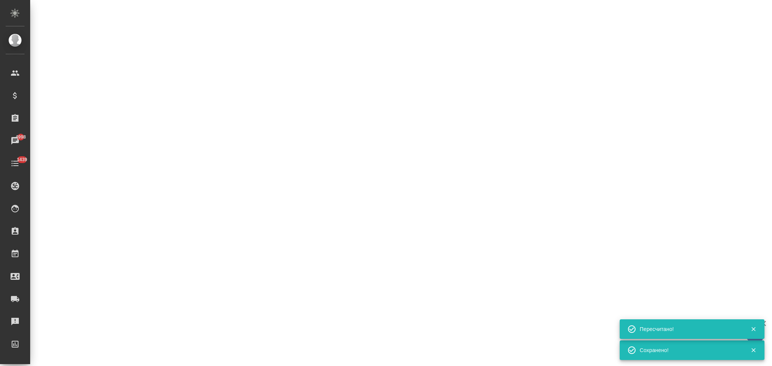
select select "RU"
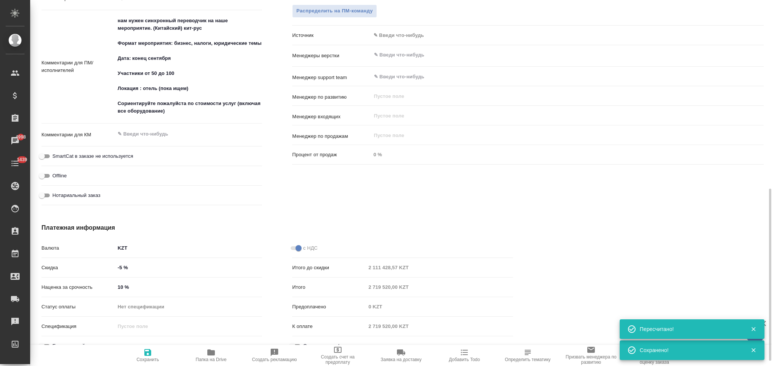
type textarea "x"
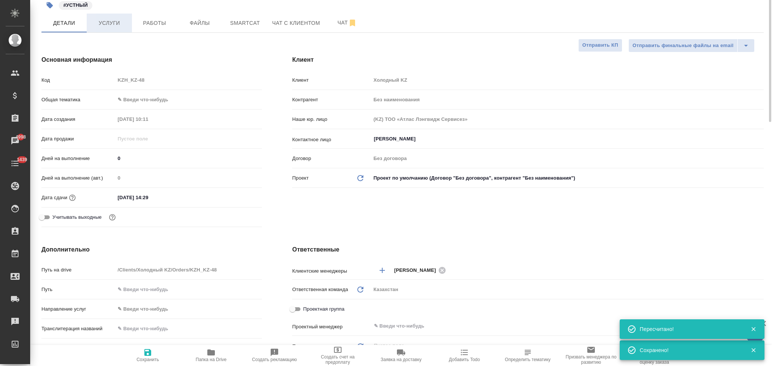
scroll to position [0, 0]
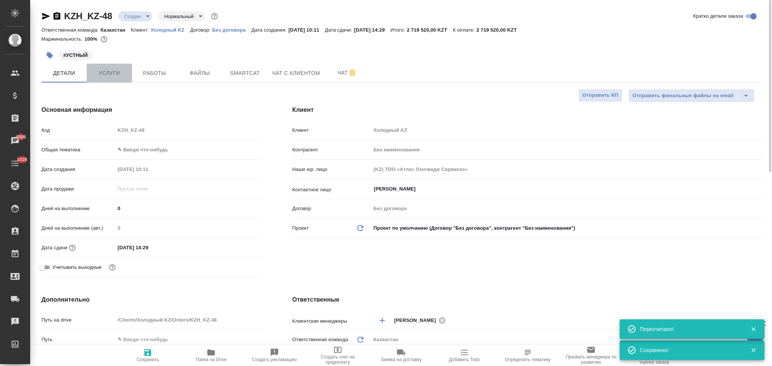
click at [104, 68] on button "Услуги" at bounding box center [109, 73] width 45 height 19
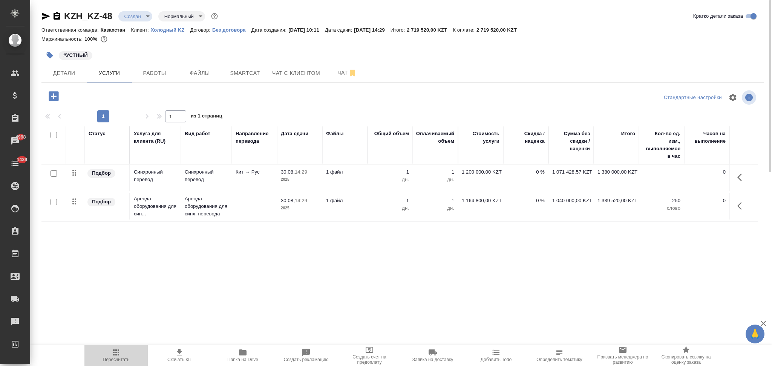
click at [113, 355] on icon "button" at bounding box center [116, 352] width 9 height 9
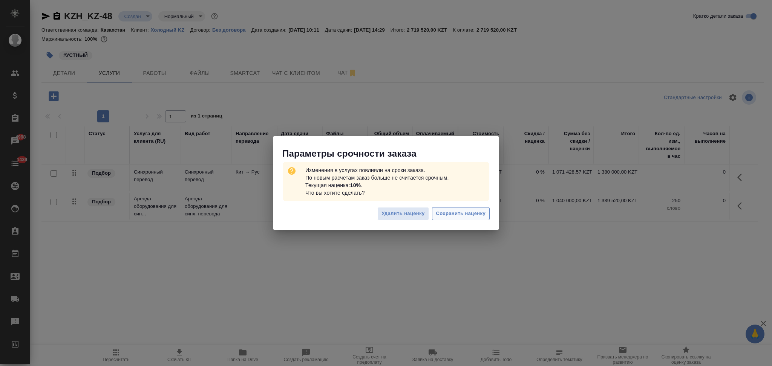
click at [450, 212] on span "Сохранить наценку" at bounding box center [460, 214] width 49 height 9
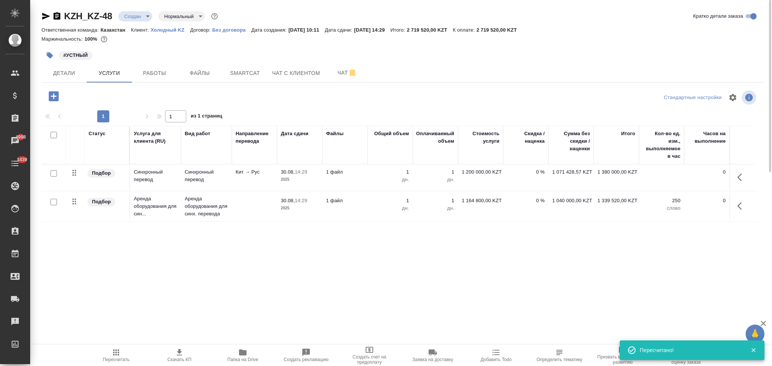
click at [178, 355] on icon "button" at bounding box center [179, 352] width 9 height 9
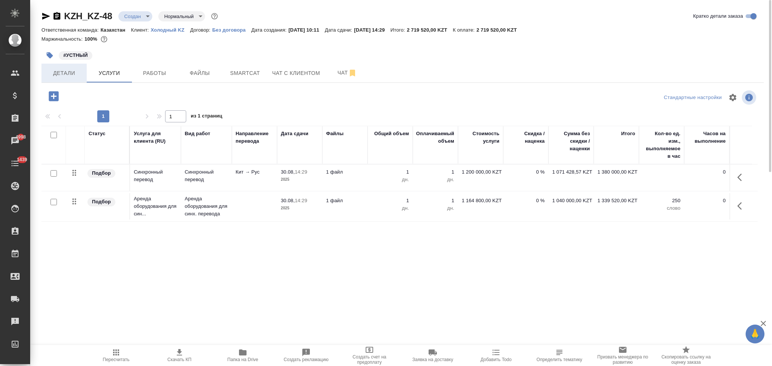
click at [70, 72] on span "Детали" at bounding box center [64, 73] width 36 height 9
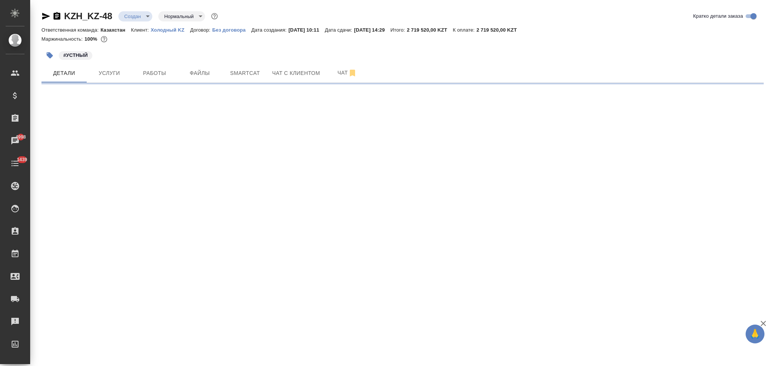
select select "RU"
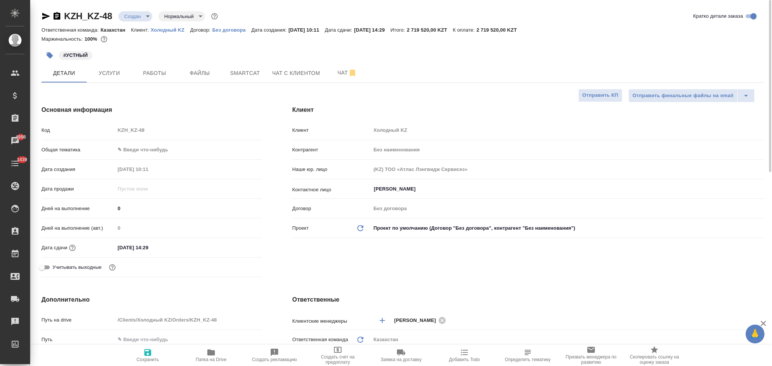
type textarea "x"
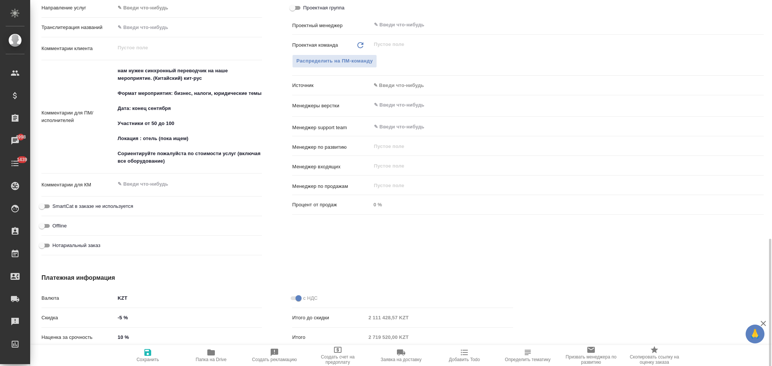
scroll to position [413, 0]
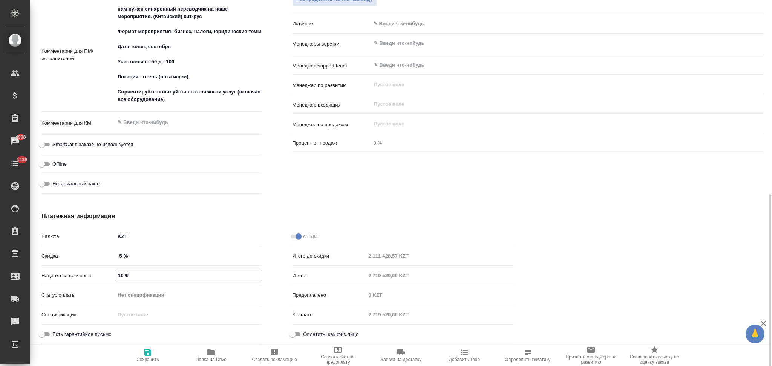
drag, startPoint x: 124, startPoint y: 274, endPoint x: 115, endPoint y: 276, distance: 9.2
click at [115, 276] on div "Наценка за срочность 10 %" at bounding box center [151, 275] width 220 height 13
type input "0 %"
type textarea "x"
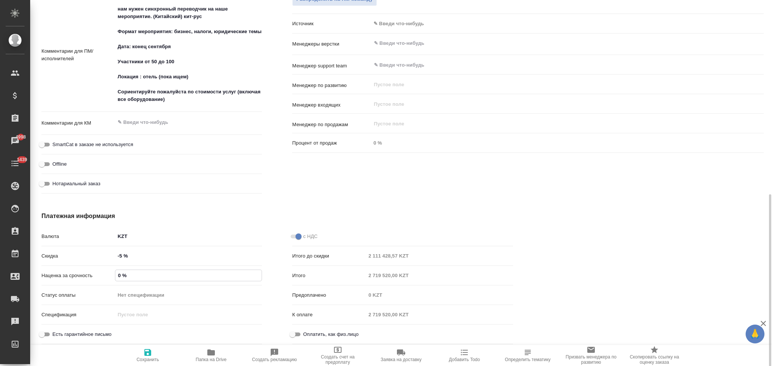
type textarea "x"
type input "0 %"
click at [145, 353] on icon "button" at bounding box center [147, 352] width 7 height 7
type textarea "x"
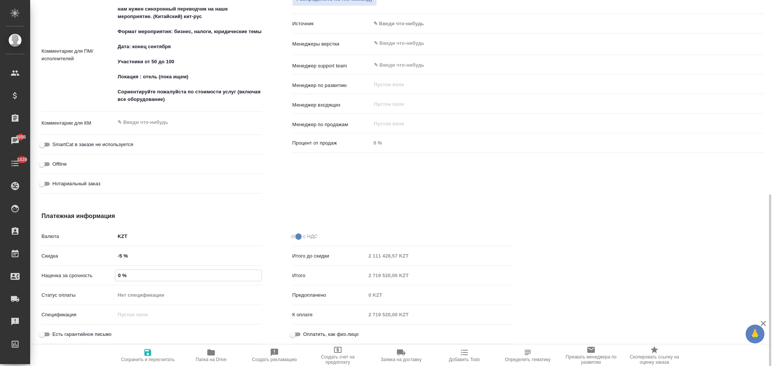
type textarea "x"
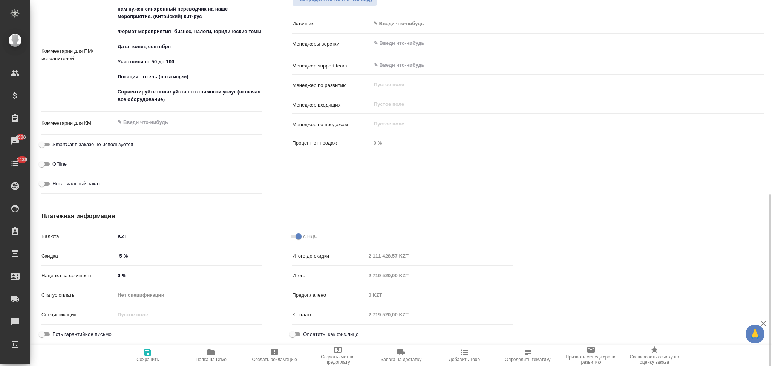
type textarea "x"
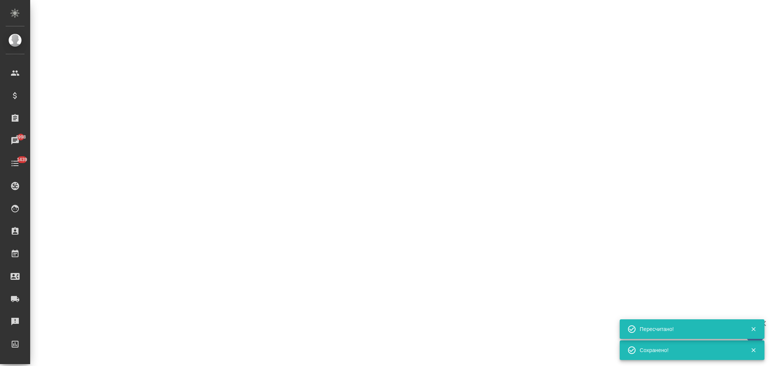
select select "RU"
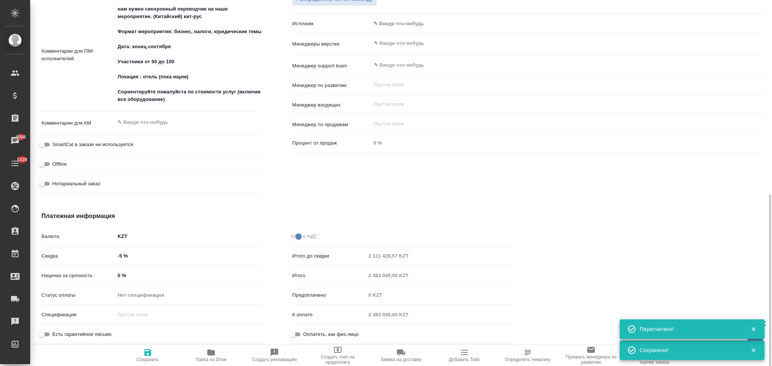
type textarea "x"
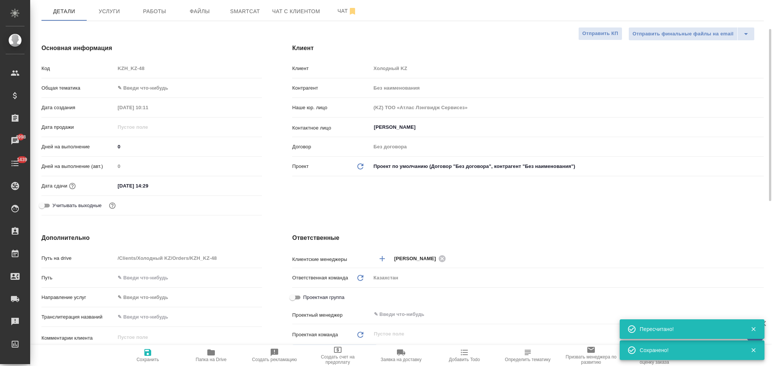
scroll to position [0, 0]
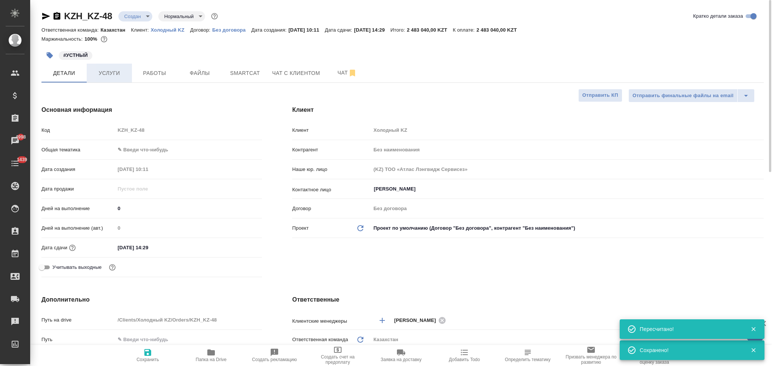
click at [104, 72] on span "Услуги" at bounding box center [109, 73] width 36 height 9
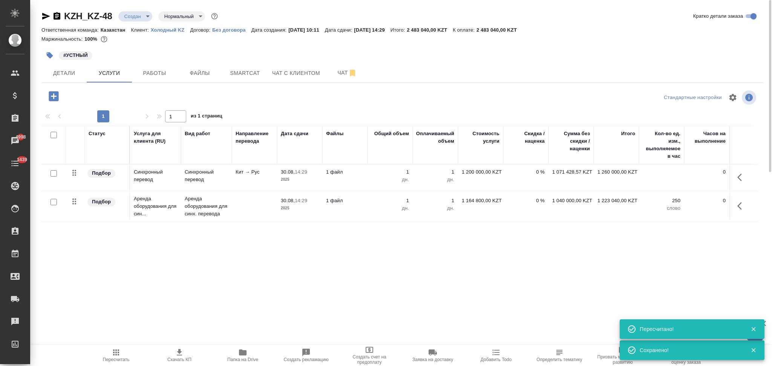
click at [515, 179] on td "0 %" at bounding box center [525, 178] width 45 height 26
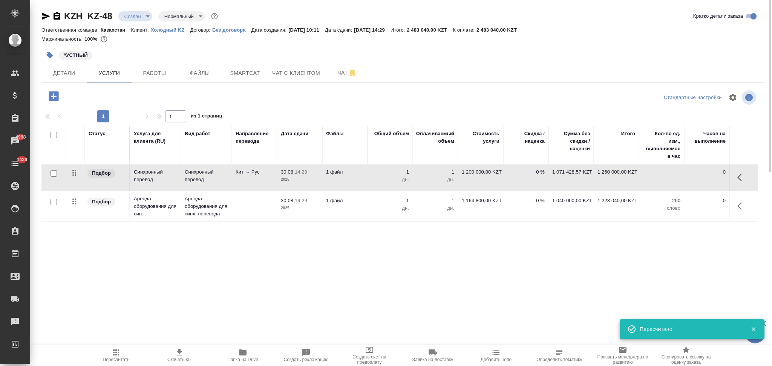
click at [515, 179] on td "0 %" at bounding box center [525, 178] width 45 height 26
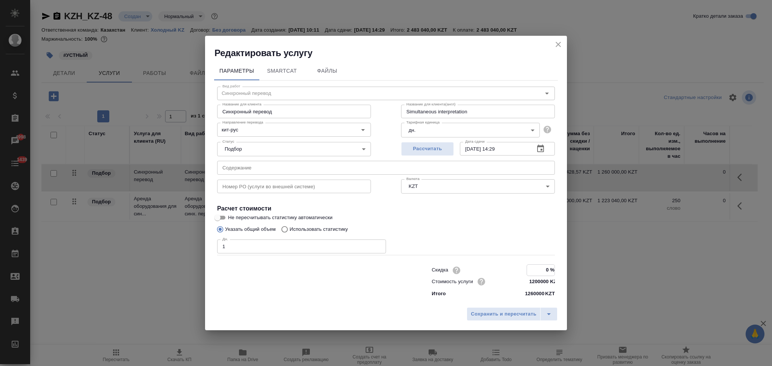
click at [545, 269] on input "0 %" at bounding box center [541, 270] width 28 height 11
type input "10 %"
click at [491, 314] on span "Сохранить и пересчитать" at bounding box center [504, 314] width 66 height 9
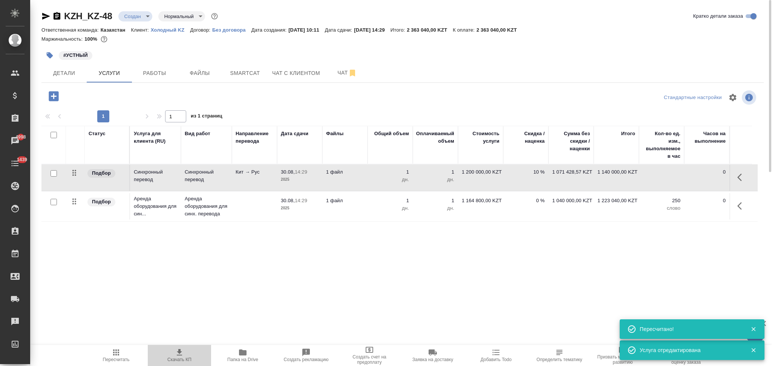
click at [178, 353] on icon "button" at bounding box center [179, 352] width 5 height 6
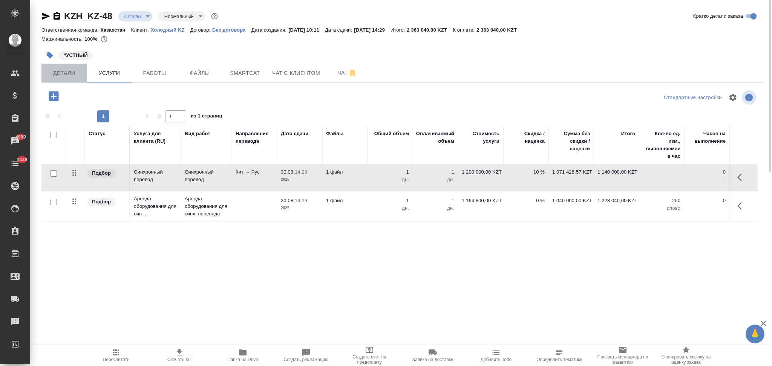
click at [66, 73] on span "Детали" at bounding box center [64, 73] width 36 height 9
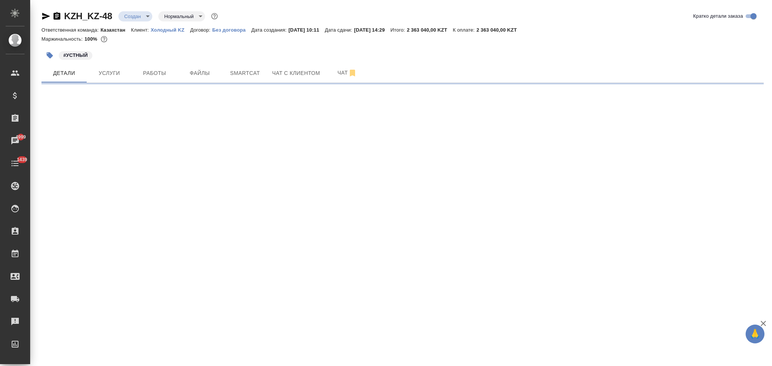
select select "RU"
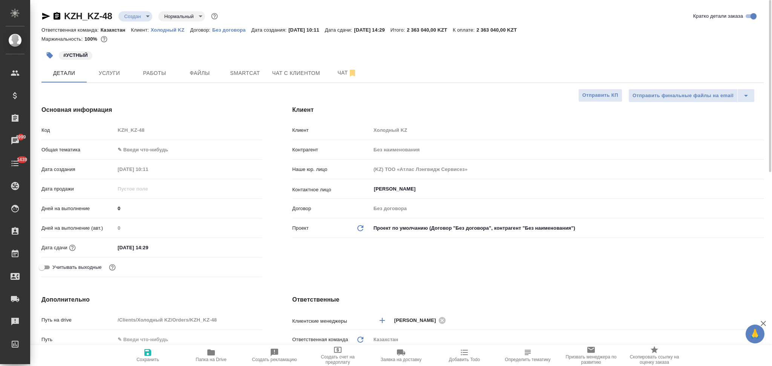
type textarea "x"
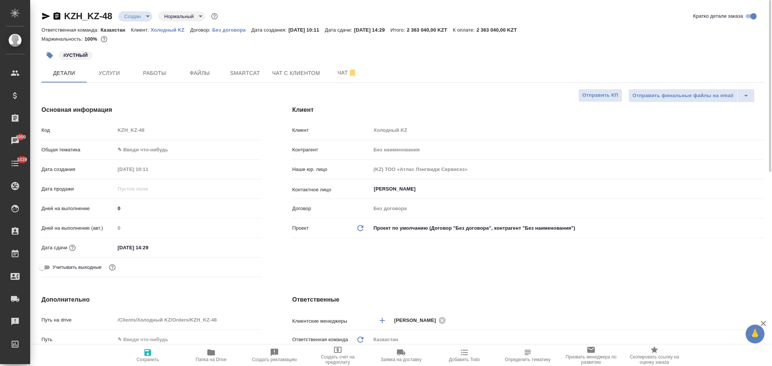
type textarea "x"
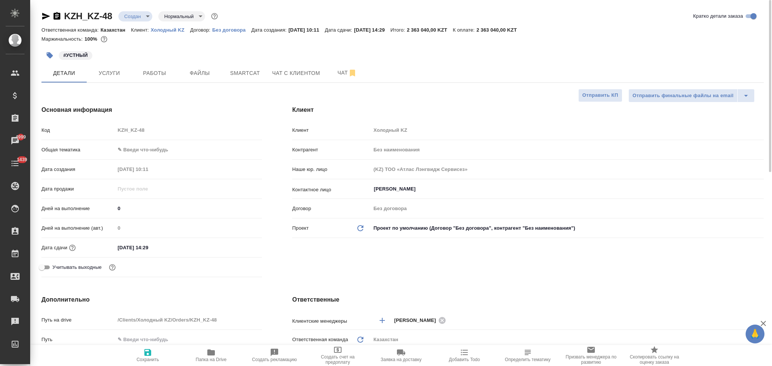
type textarea "x"
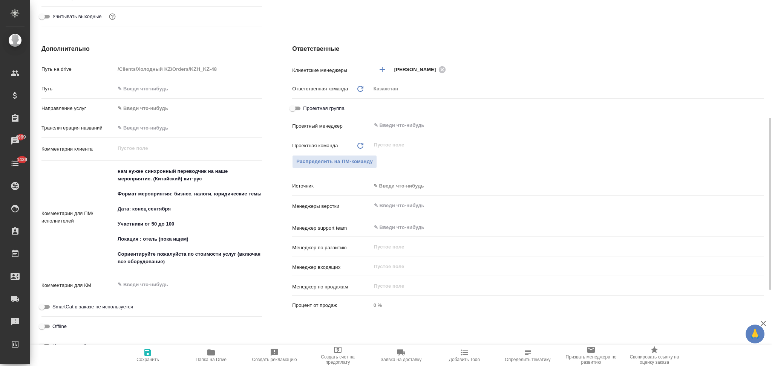
scroll to position [413, 0]
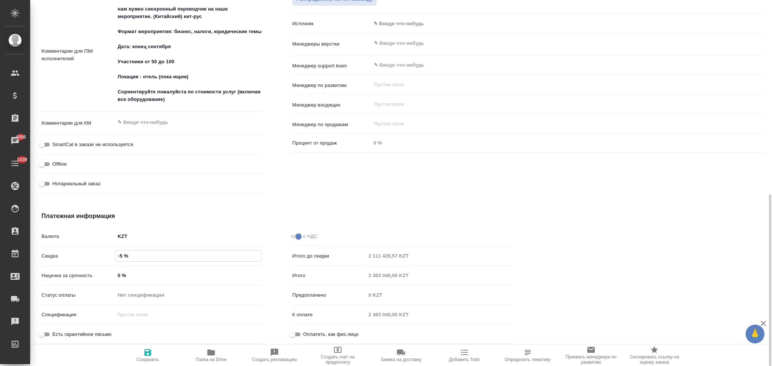
drag, startPoint x: 119, startPoint y: 256, endPoint x: 113, endPoint y: 256, distance: 6.4
click at [113, 256] on div "Скидка -5 %" at bounding box center [151, 256] width 220 height 13
type input "0 %"
type textarea "x"
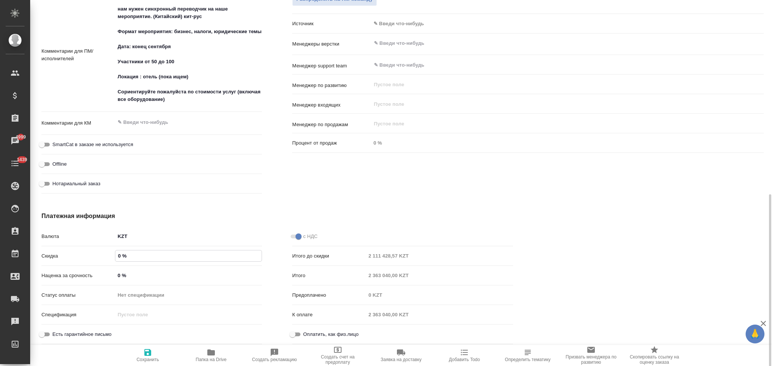
type textarea "x"
type input "0 %"
click at [147, 356] on icon "button" at bounding box center [147, 352] width 7 height 7
type textarea "x"
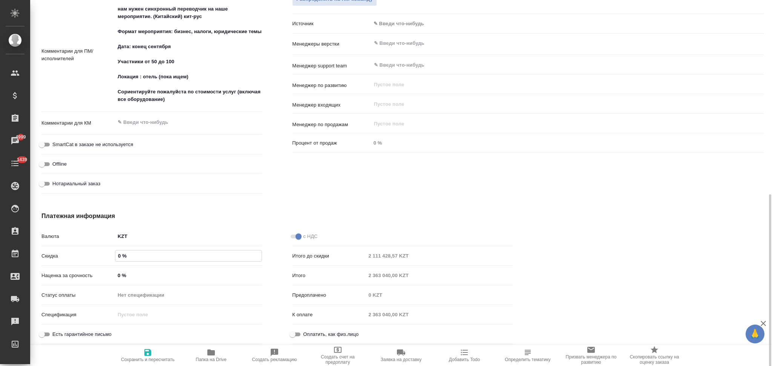
type textarea "x"
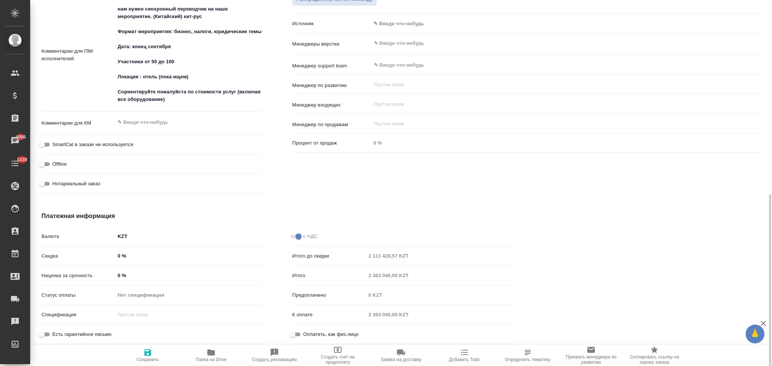
type textarea "x"
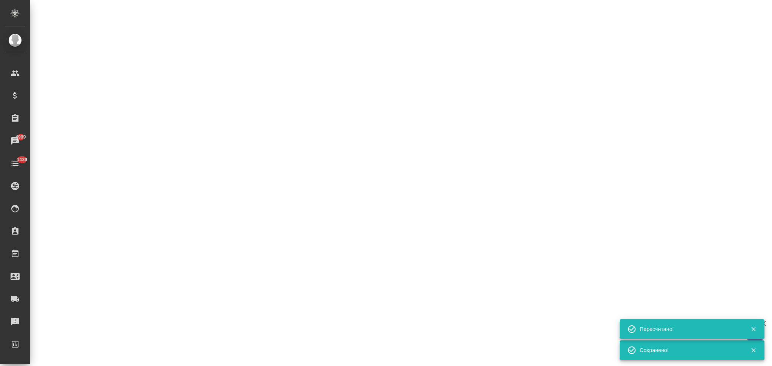
select select "RU"
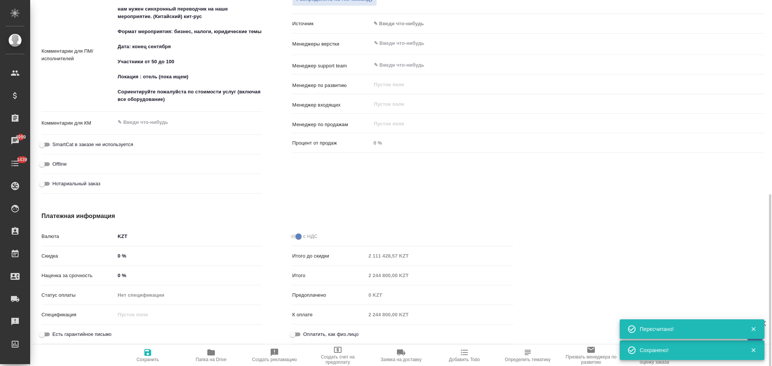
type textarea "x"
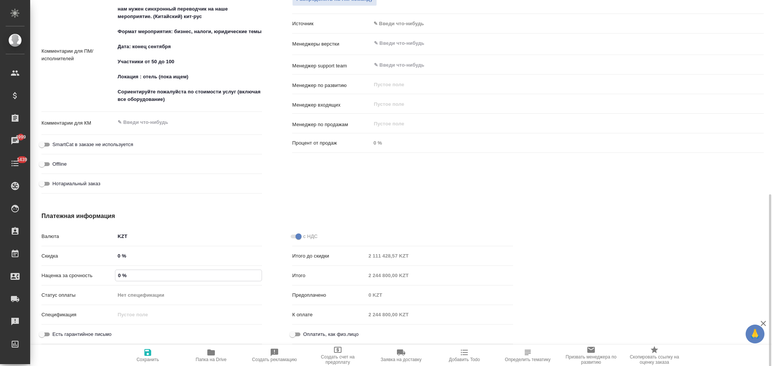
click at [119, 274] on input "0 %" at bounding box center [188, 275] width 146 height 11
type input "10 %"
type textarea "x"
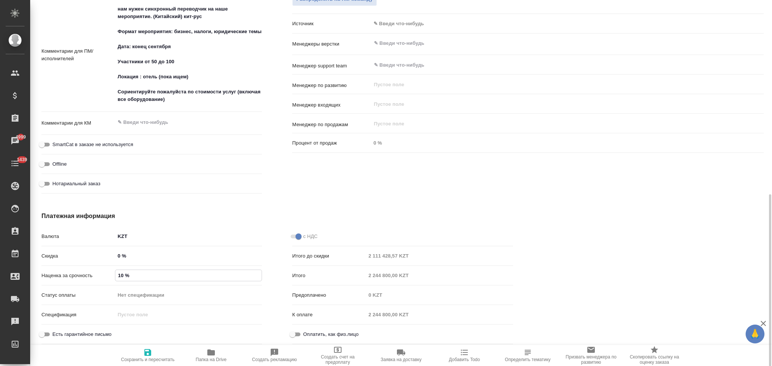
type input "10 %"
click at [148, 350] on icon "button" at bounding box center [147, 352] width 7 height 7
type textarea "x"
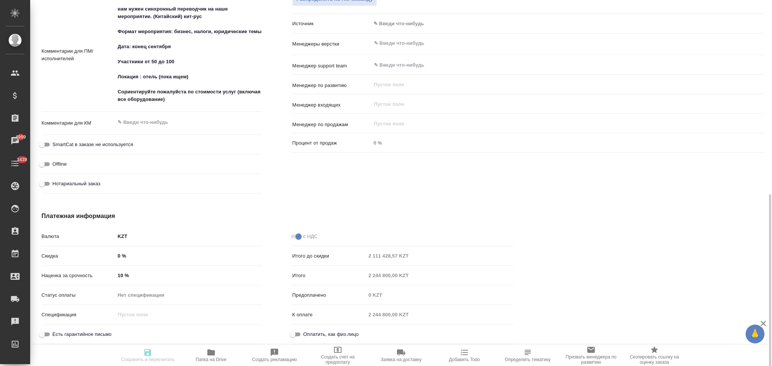
type textarea "x"
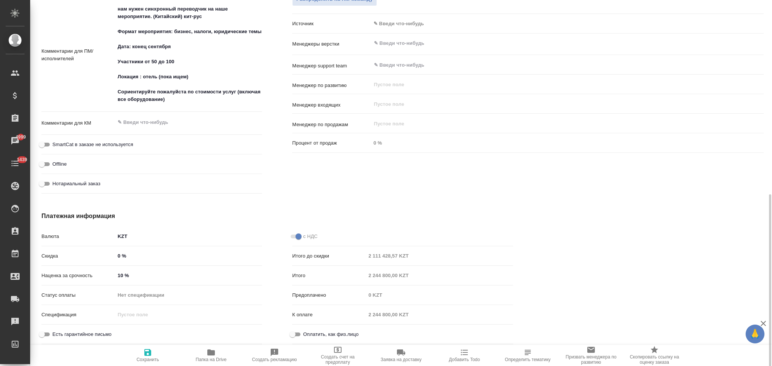
type textarea "x"
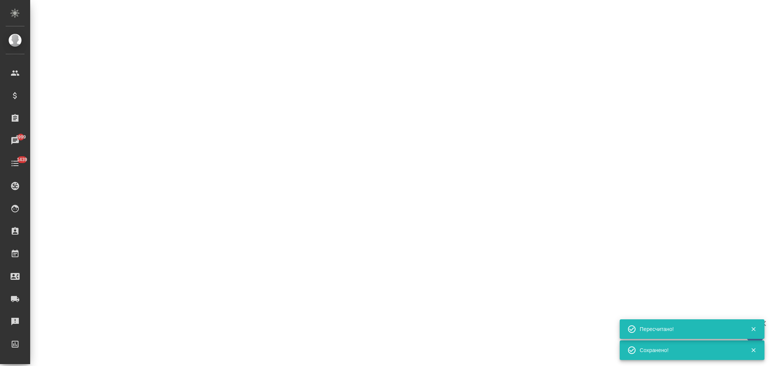
select select "RU"
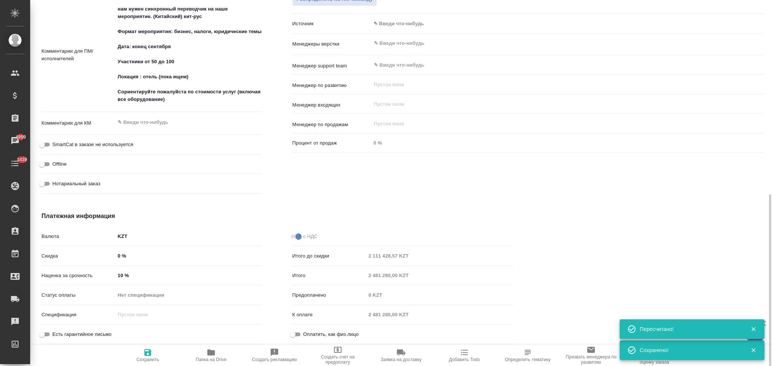
type textarea "x"
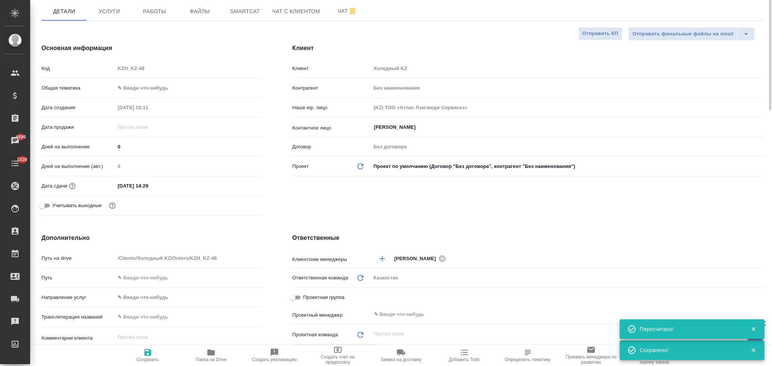
scroll to position [0, 0]
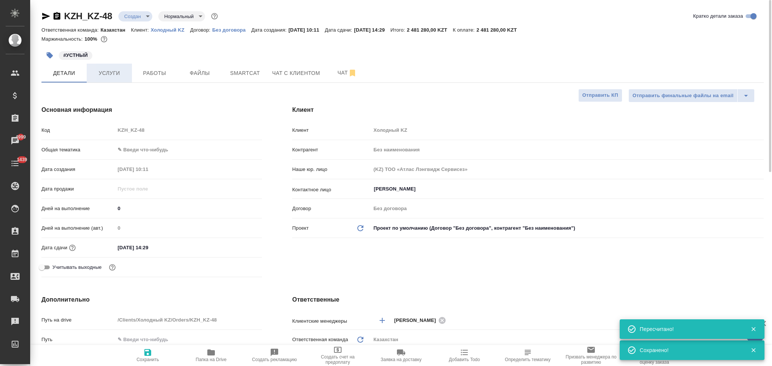
click at [107, 70] on span "Услуги" at bounding box center [109, 73] width 36 height 9
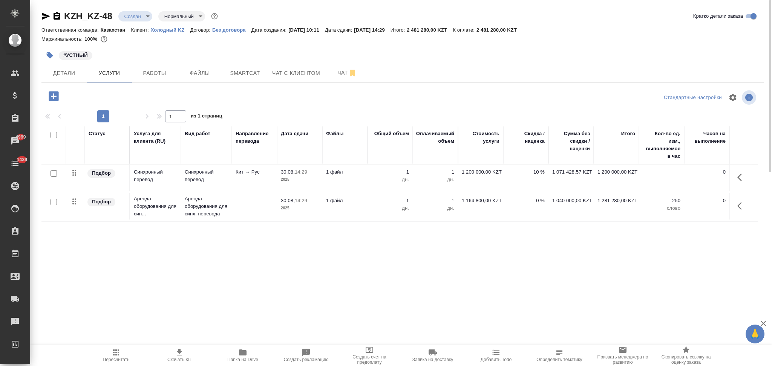
click at [512, 182] on td "10 %" at bounding box center [525, 178] width 45 height 26
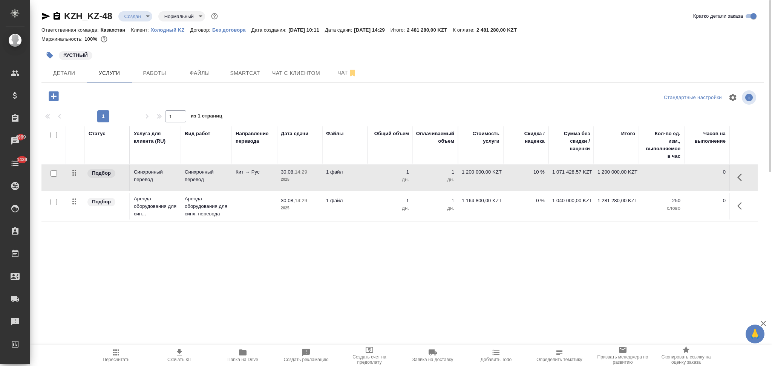
click at [512, 182] on td "10 %" at bounding box center [525, 178] width 45 height 26
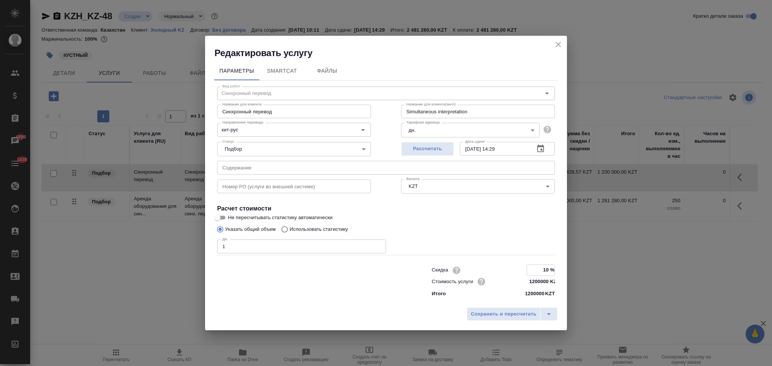
drag, startPoint x: 549, startPoint y: 269, endPoint x: 539, endPoint y: 266, distance: 9.7
click at [539, 266] on input "10 %" at bounding box center [541, 270] width 28 height 11
type input "5 %"
click at [507, 311] on span "Сохранить и пересчитать" at bounding box center [504, 314] width 66 height 9
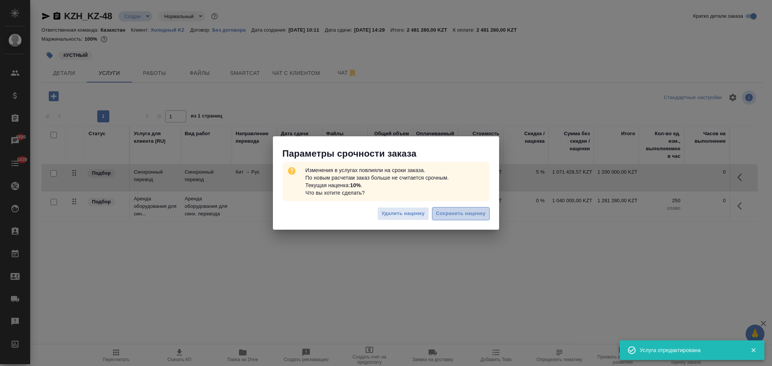
click at [459, 213] on span "Сохранить наценку" at bounding box center [460, 214] width 49 height 9
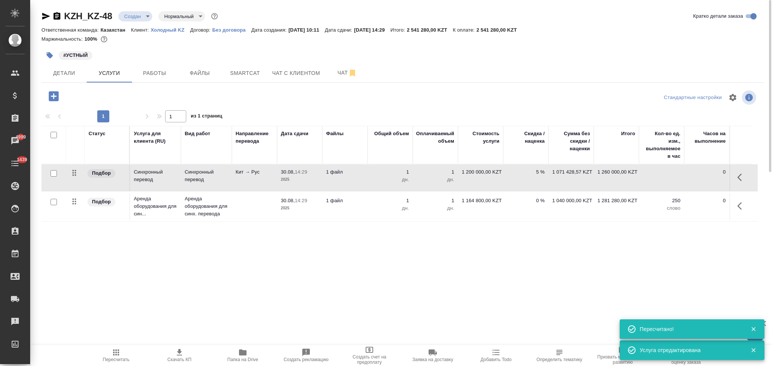
click at [177, 354] on icon "button" at bounding box center [179, 352] width 9 height 9
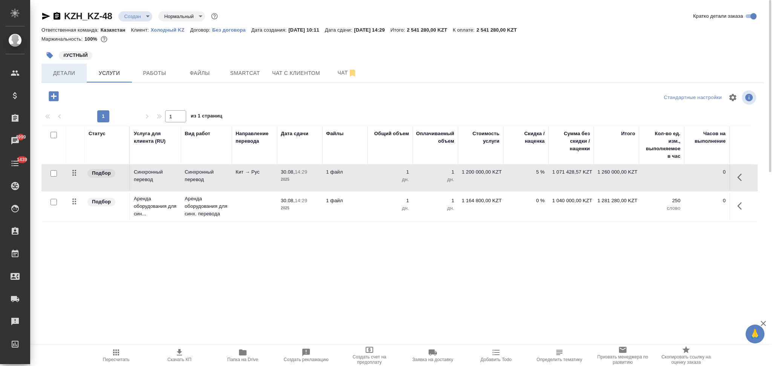
click at [59, 75] on span "Детали" at bounding box center [64, 73] width 36 height 9
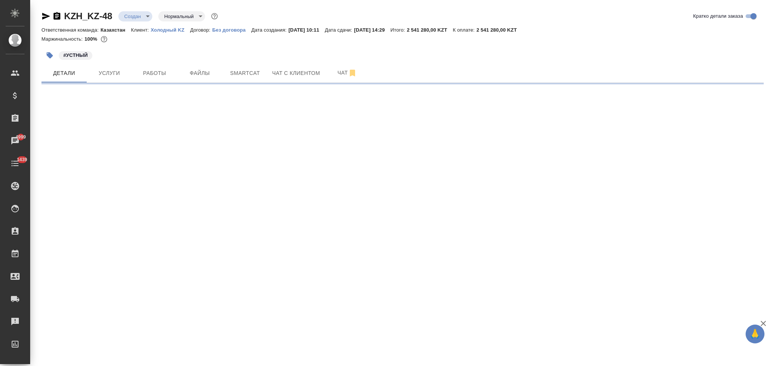
select select "RU"
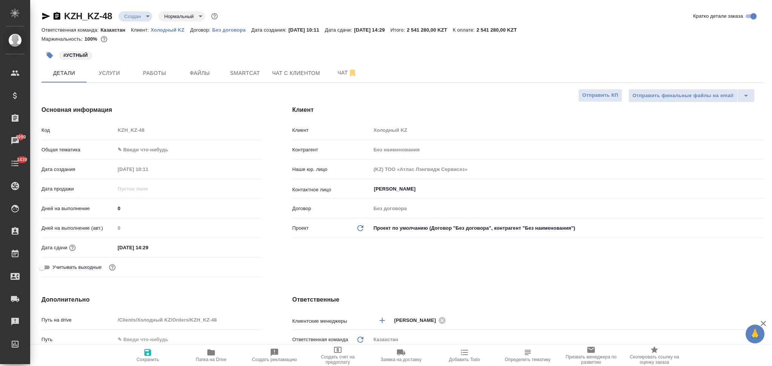
type textarea "x"
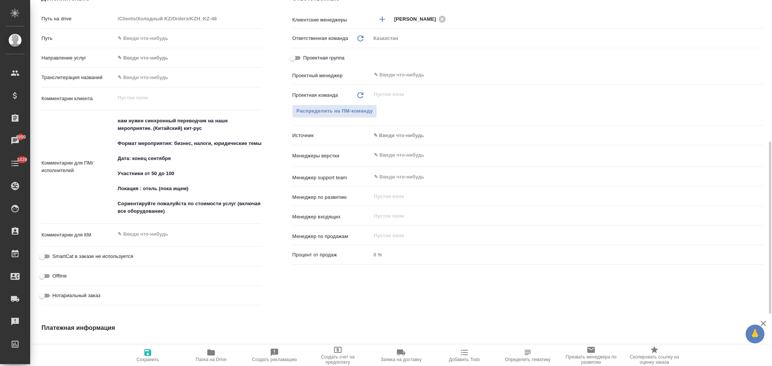
scroll to position [413, 0]
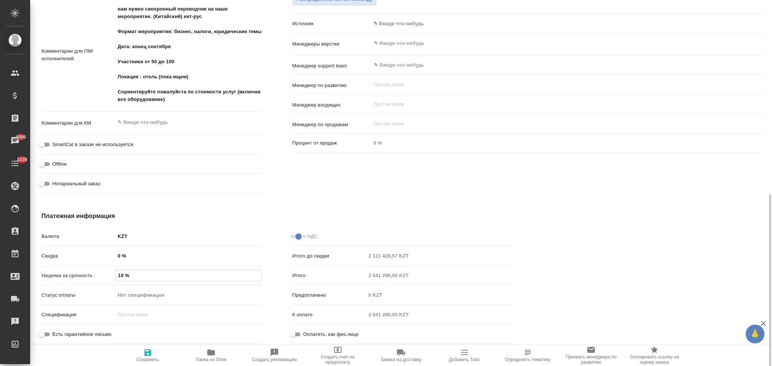
drag, startPoint x: 122, startPoint y: 274, endPoint x: 118, endPoint y: 275, distance: 4.9
click at [118, 275] on input "10 %" at bounding box center [188, 275] width 146 height 11
type input "0 %"
type textarea "x"
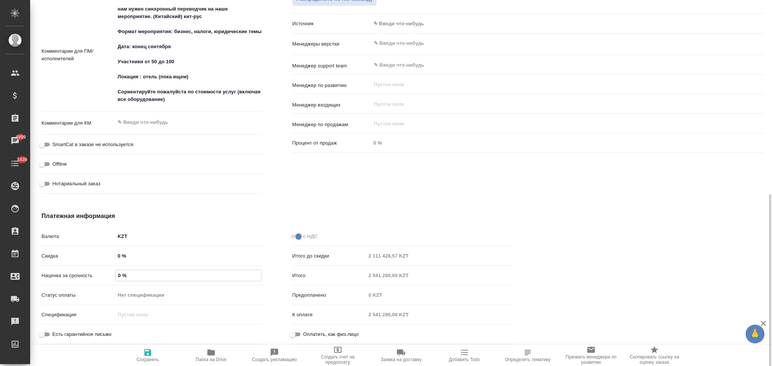
type textarea "x"
type input "0 %"
click at [146, 352] on icon "button" at bounding box center [147, 352] width 7 height 7
type textarea "x"
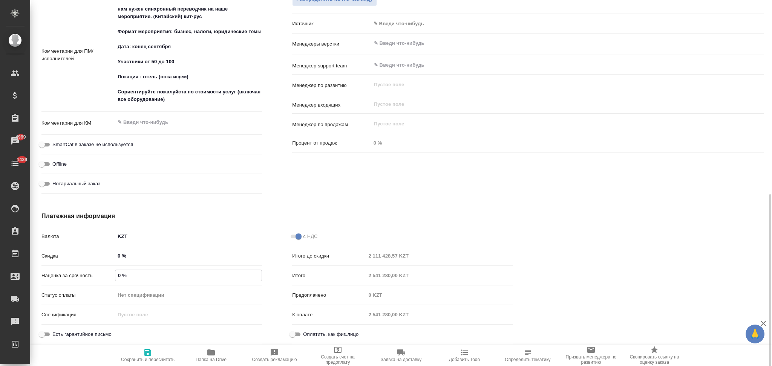
type textarea "x"
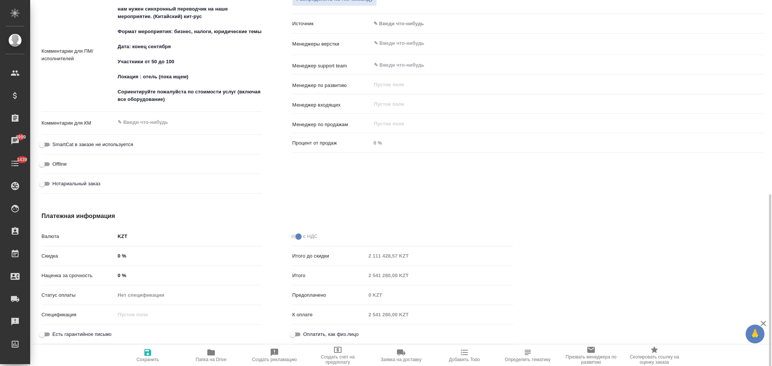
type textarea "x"
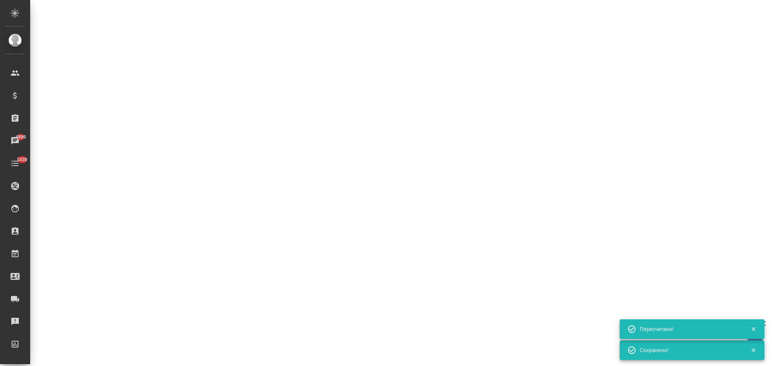
select select "RU"
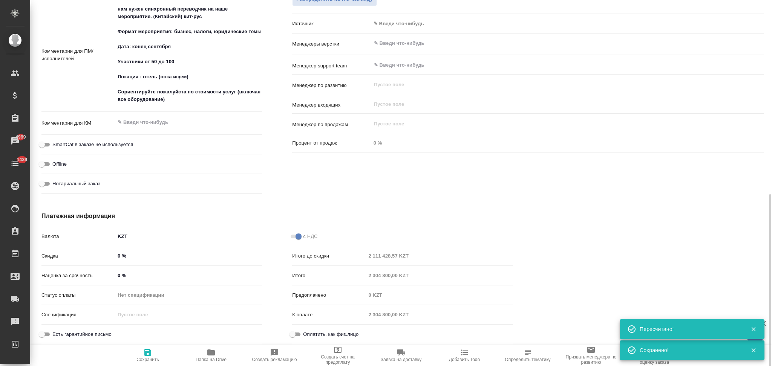
type textarea "x"
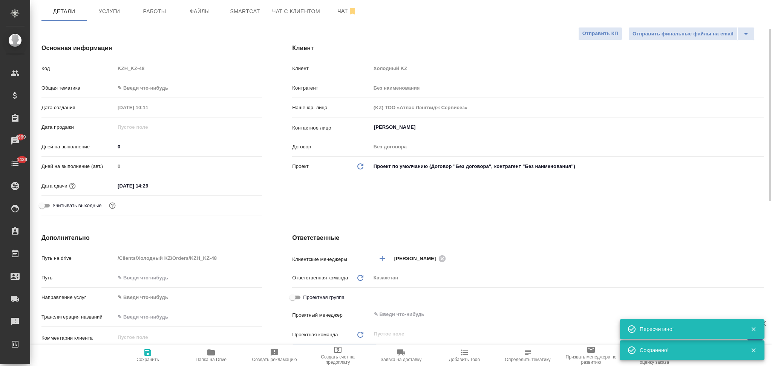
scroll to position [0, 0]
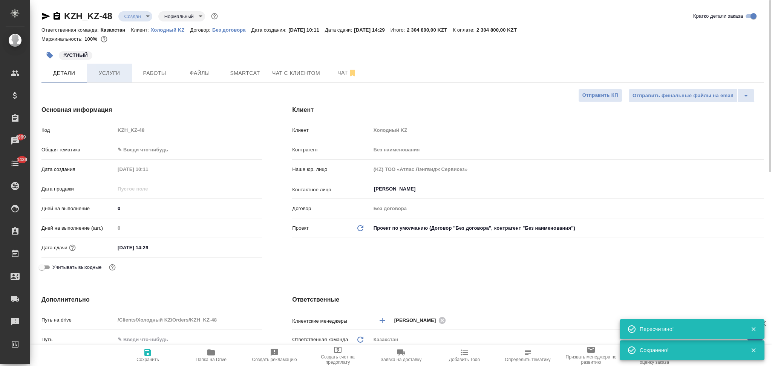
click at [112, 72] on span "Услуги" at bounding box center [109, 73] width 36 height 9
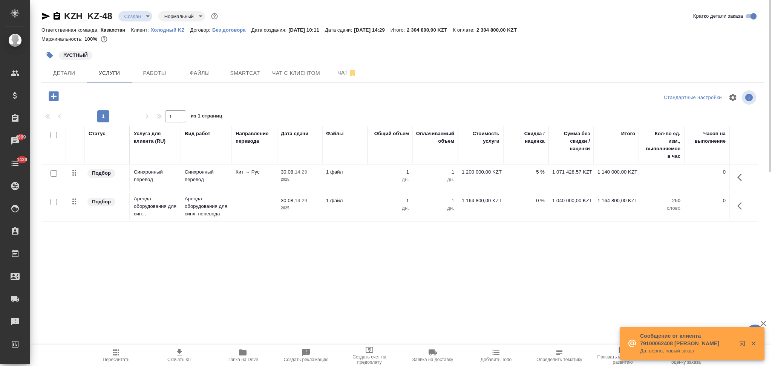
click at [381, 175] on p "1" at bounding box center [390, 172] width 38 height 8
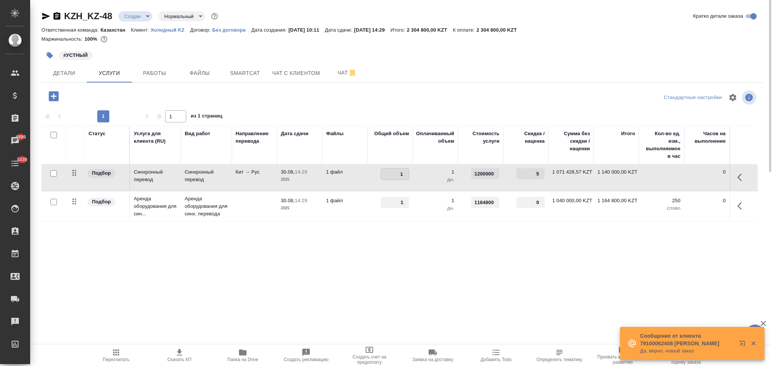
click at [381, 175] on input "1" at bounding box center [395, 174] width 28 height 11
click at [353, 182] on td "1 файл" at bounding box center [344, 178] width 45 height 26
click at [355, 180] on td "1 файл" at bounding box center [344, 178] width 45 height 26
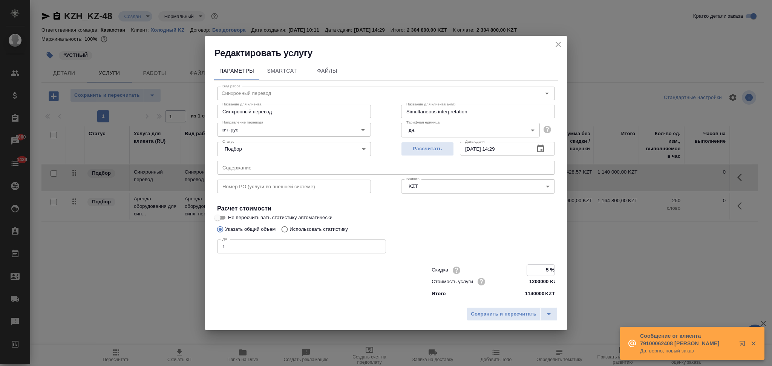
drag, startPoint x: 550, startPoint y: 271, endPoint x: 542, endPoint y: 268, distance: 8.6
click at [542, 268] on input "5 %" at bounding box center [541, 270] width 28 height 11
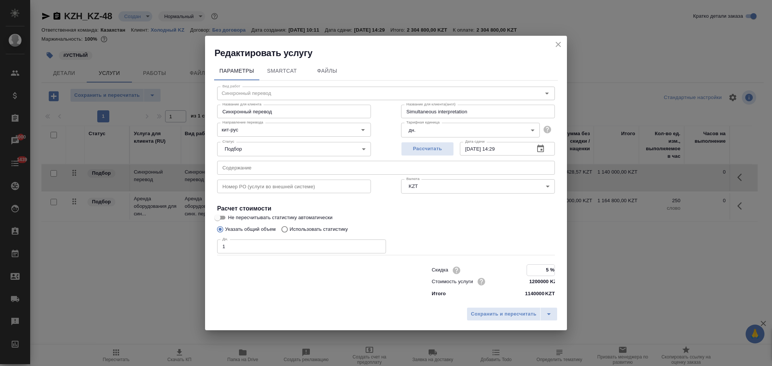
click at [550, 269] on input "5 %" at bounding box center [541, 270] width 28 height 11
type input "0 %"
click at [511, 316] on span "Сохранить и пересчитать" at bounding box center [504, 314] width 66 height 9
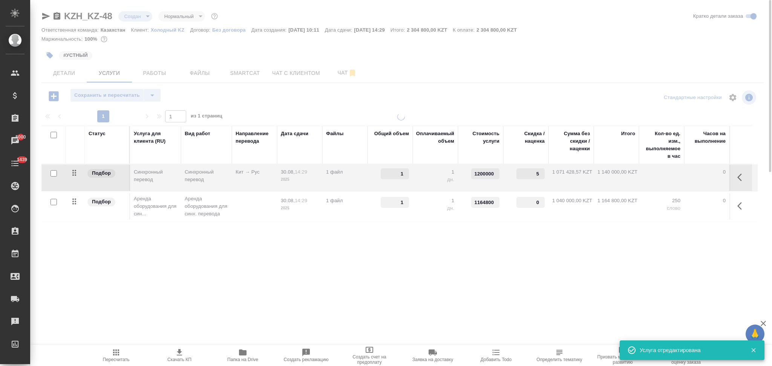
type input "0"
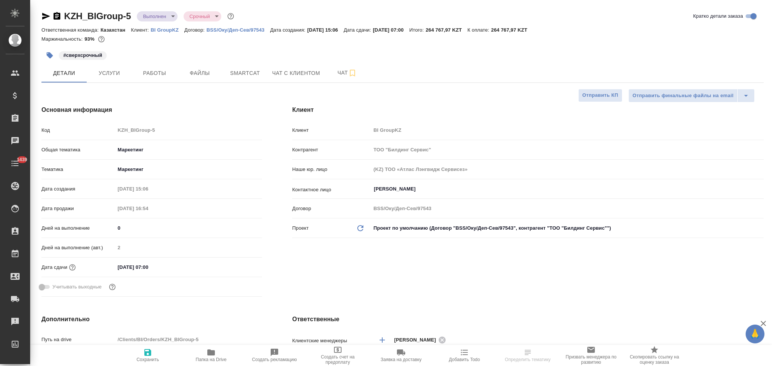
select select "RU"
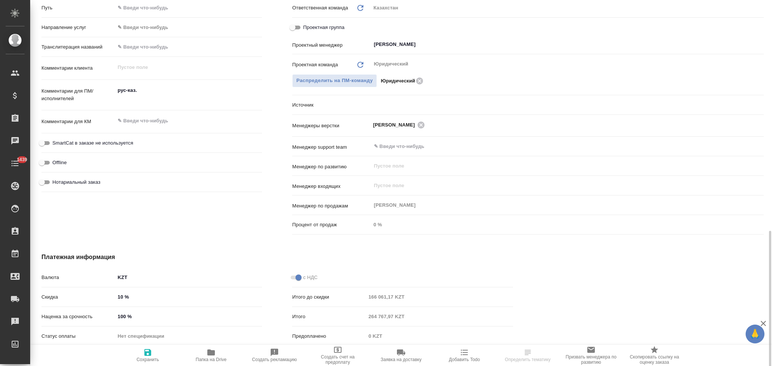
scroll to position [393, 0]
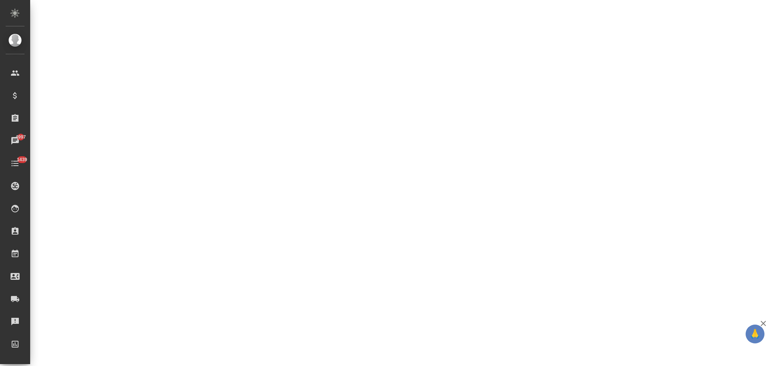
select select "RU"
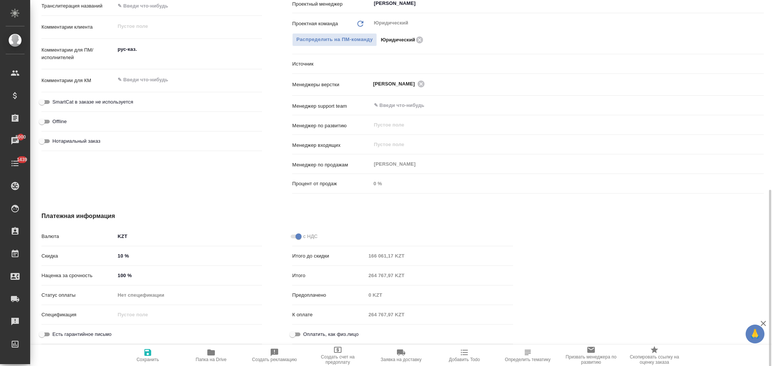
type textarea "x"
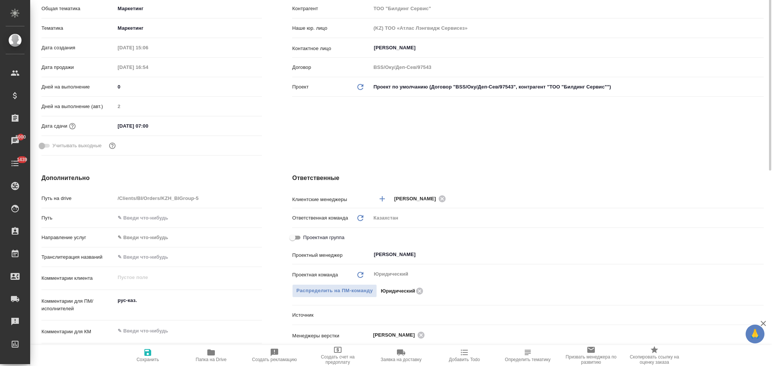
scroll to position [91, 0]
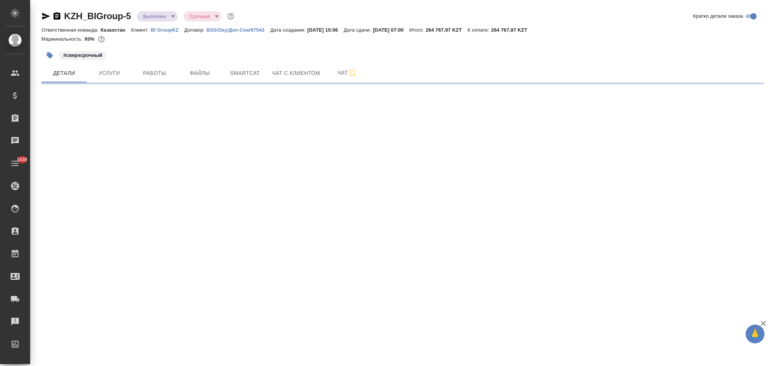
select select "RU"
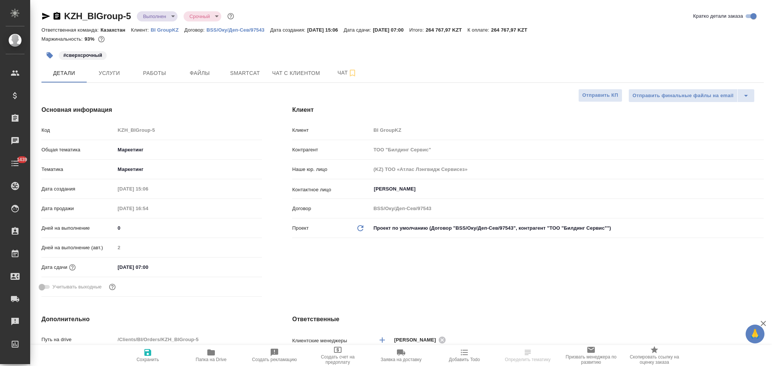
type textarea "x"
click at [107, 76] on span "Услуги" at bounding box center [109, 73] width 36 height 9
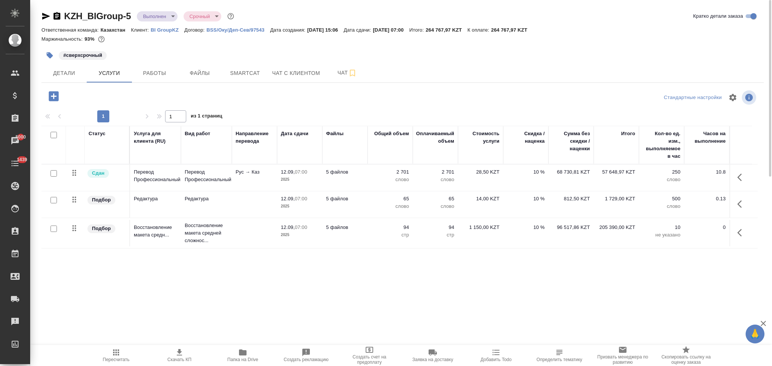
click at [177, 354] on icon "button" at bounding box center [179, 352] width 9 height 9
click at [67, 77] on span "Детали" at bounding box center [64, 73] width 36 height 9
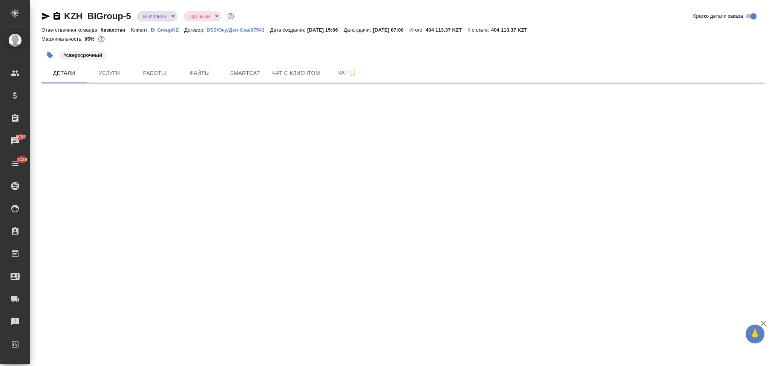
select select "RU"
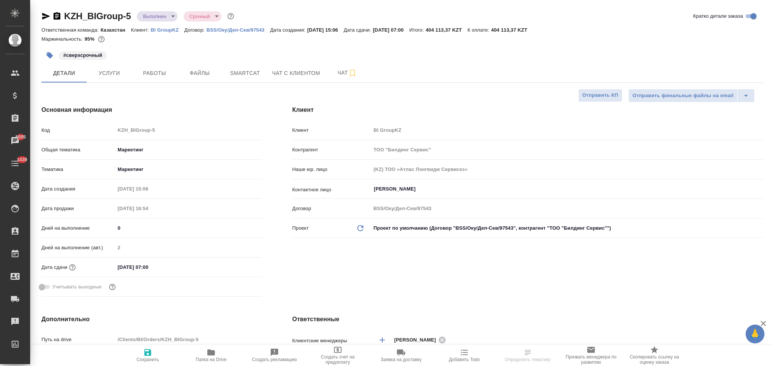
type textarea "x"
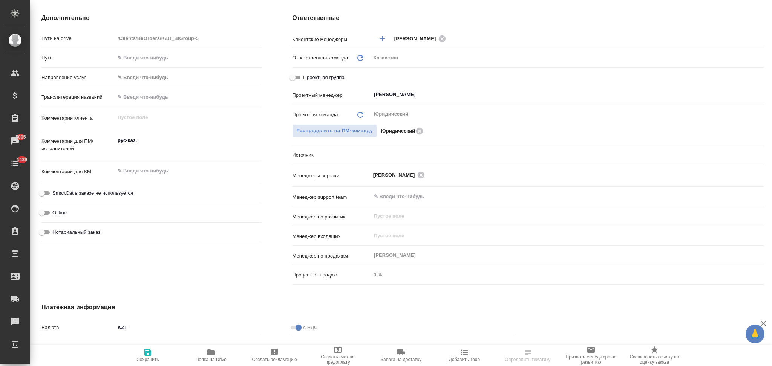
scroll to position [393, 0]
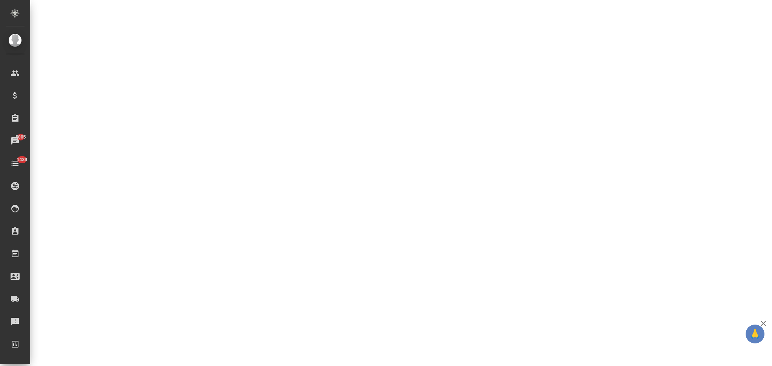
select select "RU"
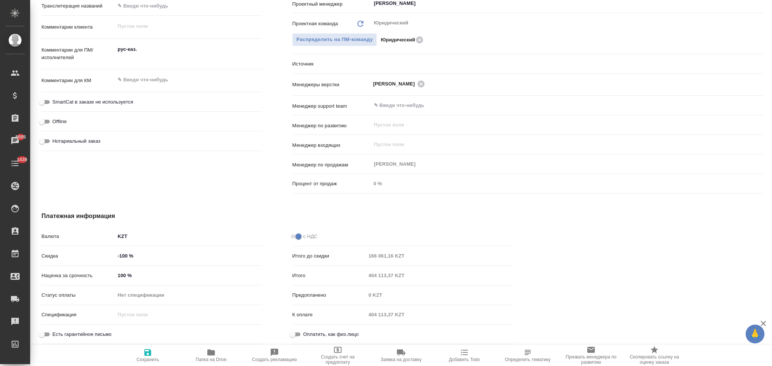
type textarea "x"
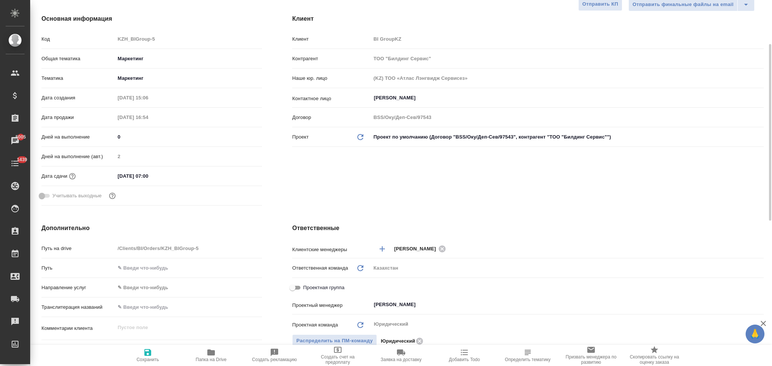
scroll to position [0, 0]
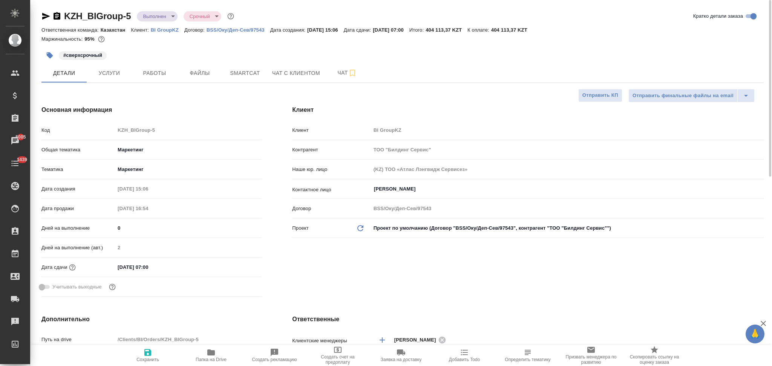
type textarea "x"
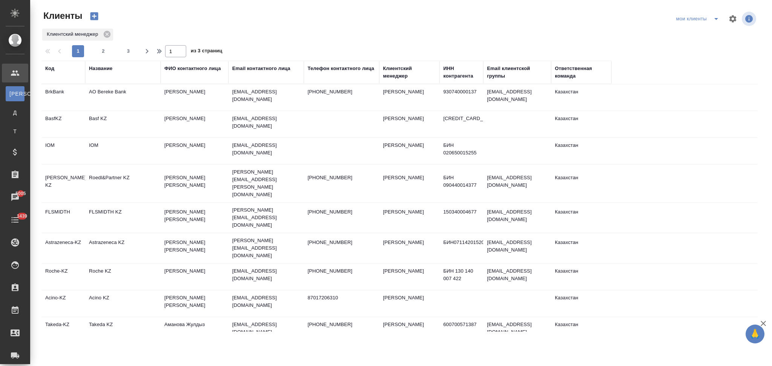
select select "RU"
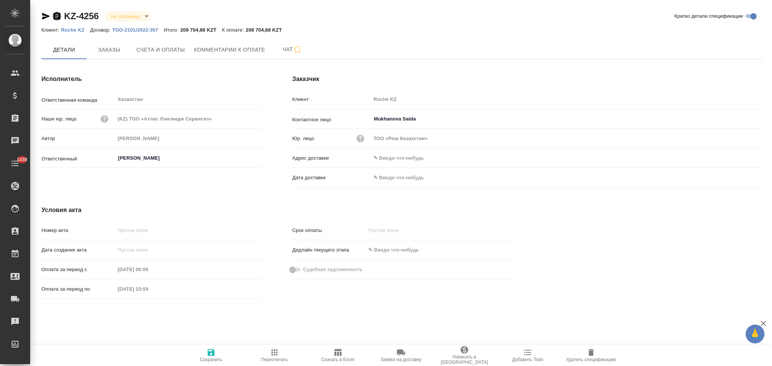
click at [55, 15] on icon "button" at bounding box center [57, 16] width 7 height 8
click at [55, 14] on icon "button" at bounding box center [57, 16] width 7 height 8
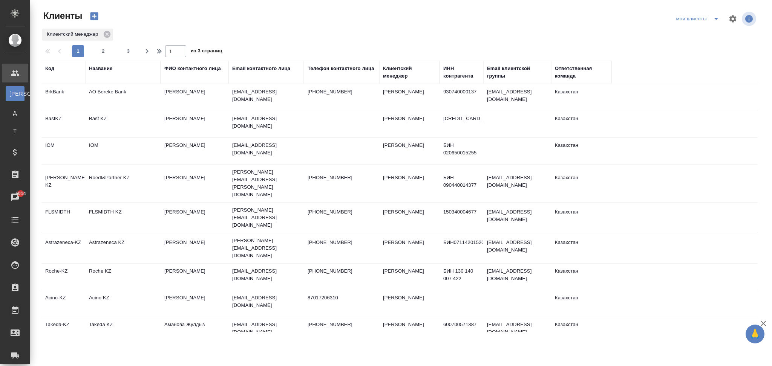
select select "RU"
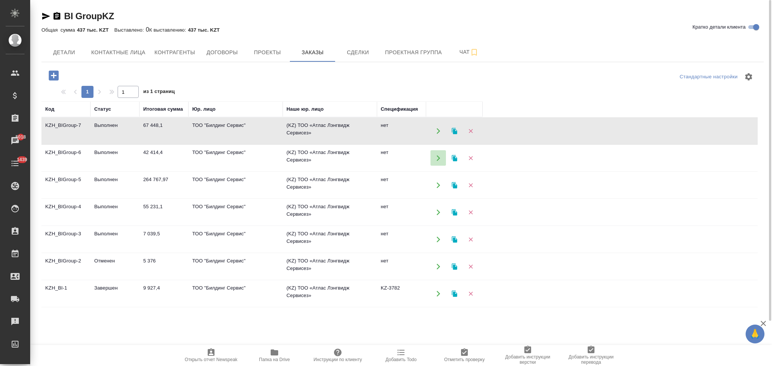
click at [436, 160] on icon "button" at bounding box center [438, 158] width 7 height 7
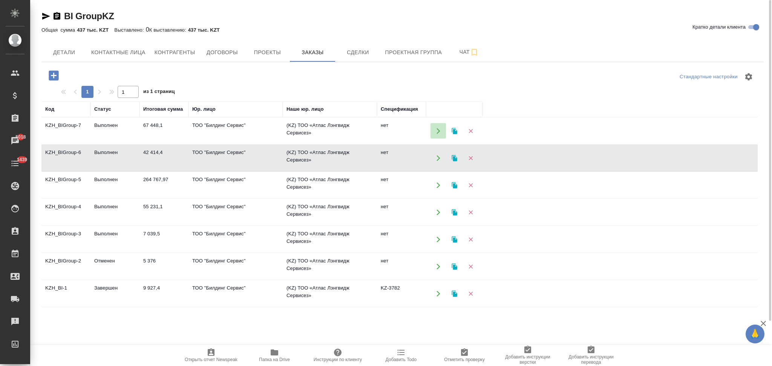
click at [436, 132] on icon "button" at bounding box center [438, 131] width 7 height 7
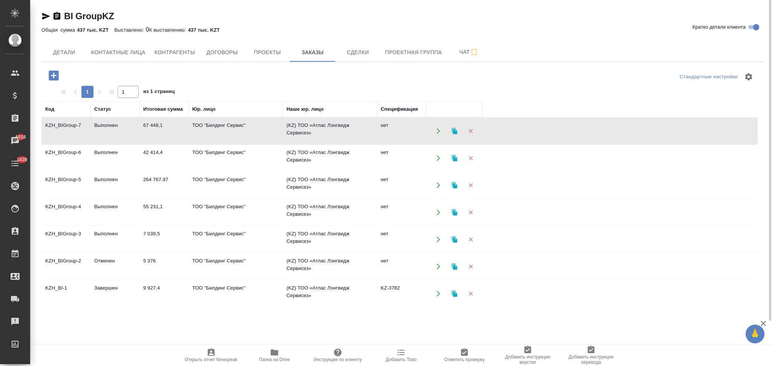
click at [434, 211] on button "button" at bounding box center [437, 212] width 15 height 15
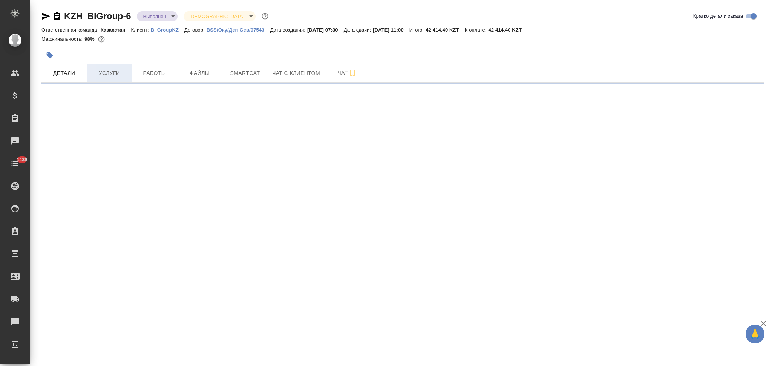
select select "RU"
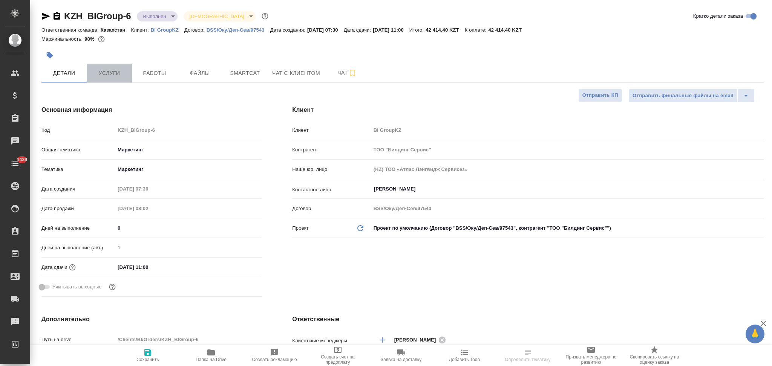
type textarea "x"
click at [113, 74] on span "Услуги" at bounding box center [109, 73] width 36 height 9
type input "Matveeva Anastasia"
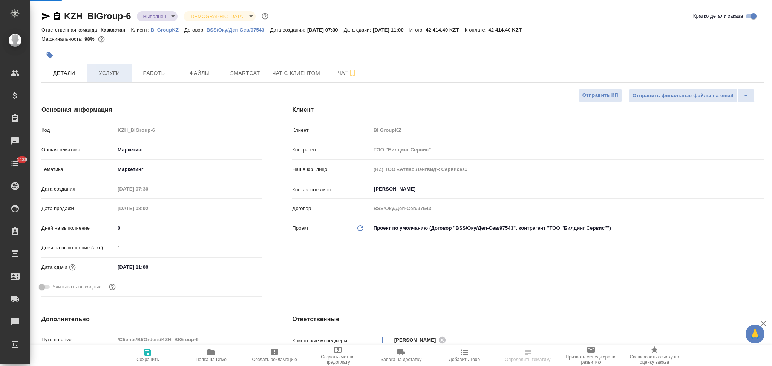
type input "[PERSON_NAME]"
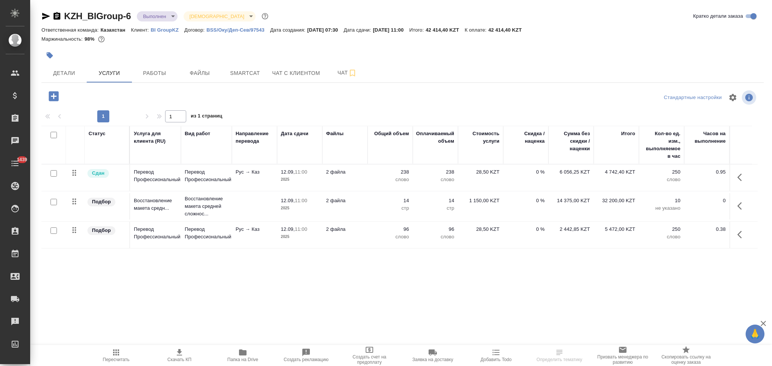
click at [362, 176] on td "2 файла" at bounding box center [344, 178] width 45 height 26
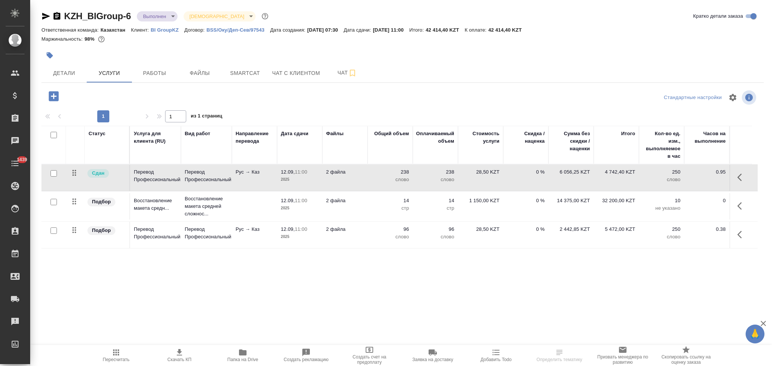
click at [362, 176] on td "2 файла" at bounding box center [344, 178] width 45 height 26
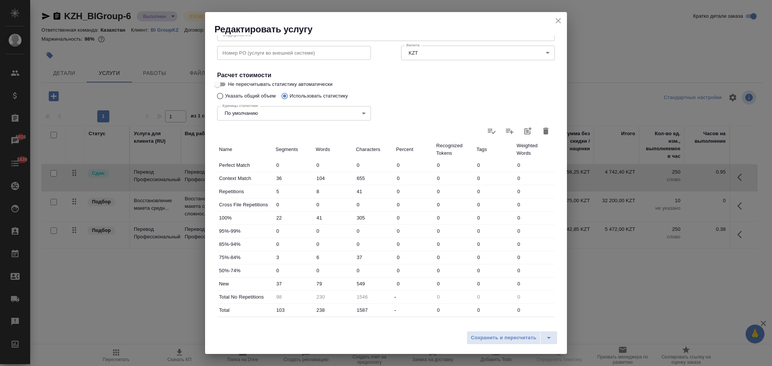
scroll to position [148, 0]
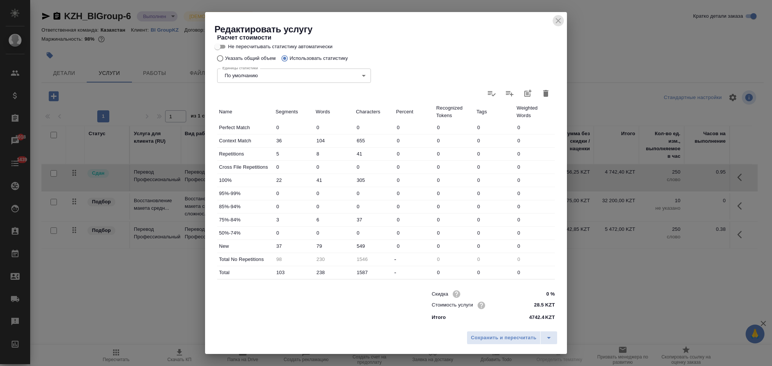
click at [555, 20] on icon "close" at bounding box center [558, 20] width 9 height 9
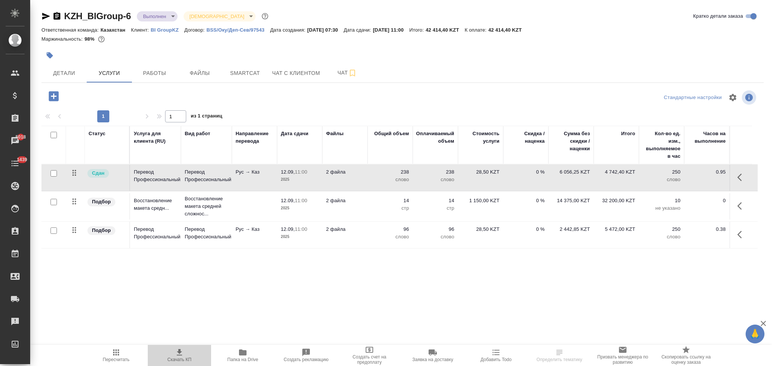
click at [179, 355] on icon "button" at bounding box center [179, 352] width 9 height 9
click at [115, 353] on icon "button" at bounding box center [116, 353] width 6 height 6
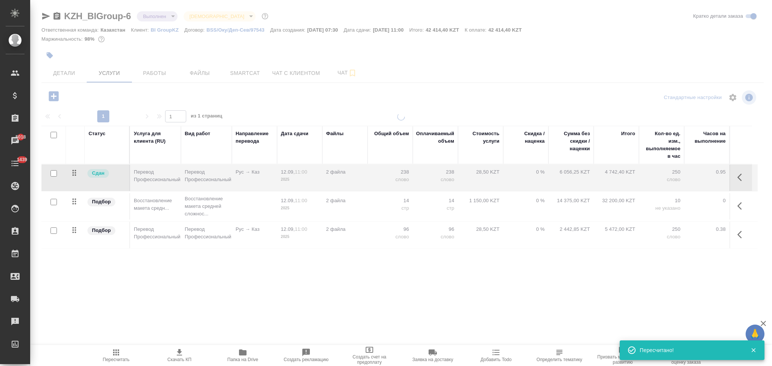
type input "urgent"
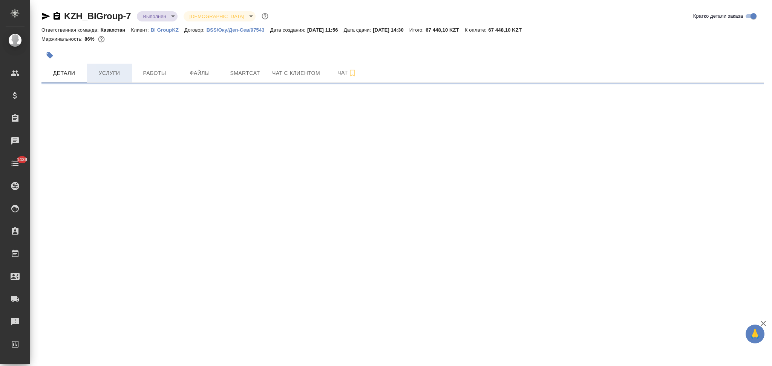
select select "RU"
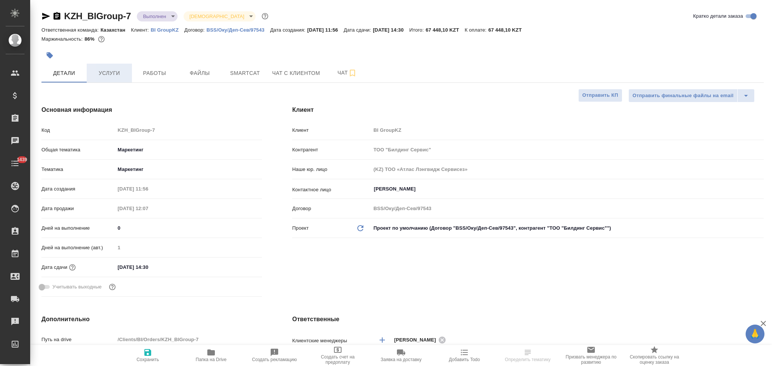
type textarea "x"
click at [105, 72] on span "Услуги" at bounding box center [109, 73] width 36 height 9
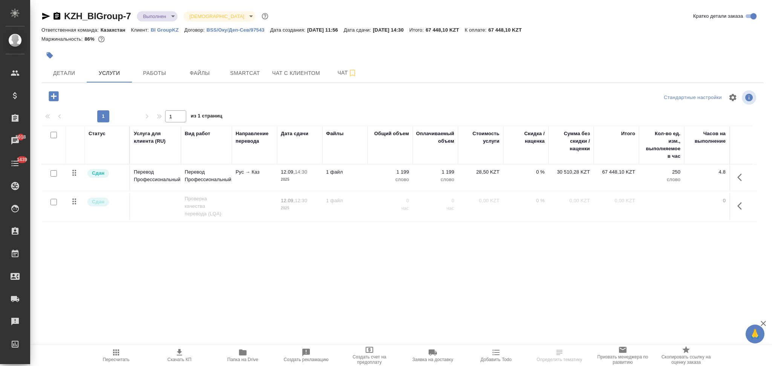
click at [178, 353] on icon "button" at bounding box center [179, 352] width 5 height 6
click at [116, 356] on icon "button" at bounding box center [116, 353] width 6 height 6
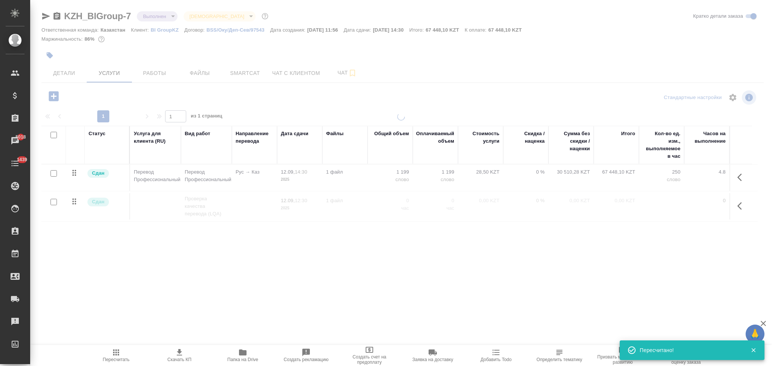
type input "urgent"
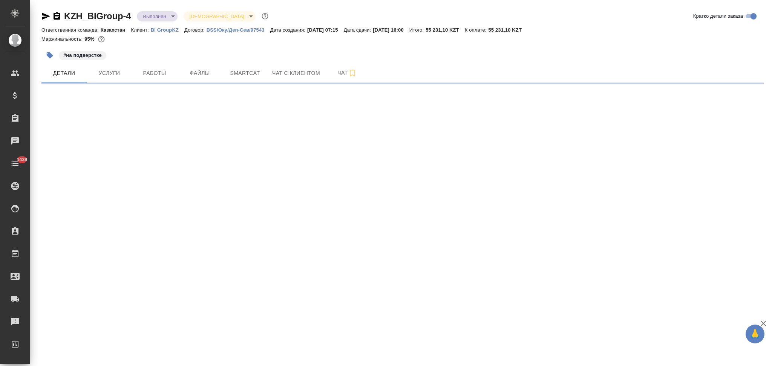
select select "RU"
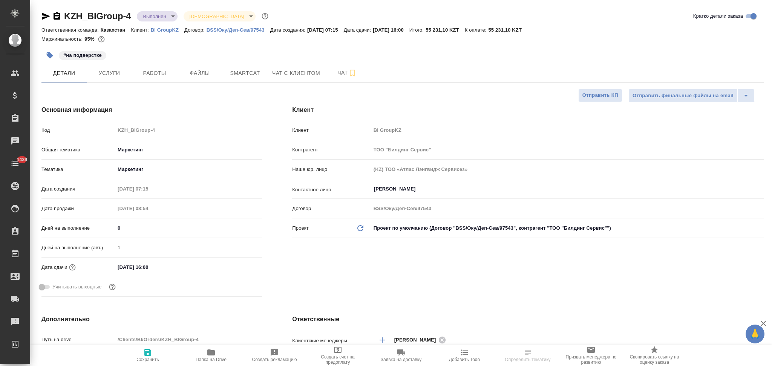
type textarea "x"
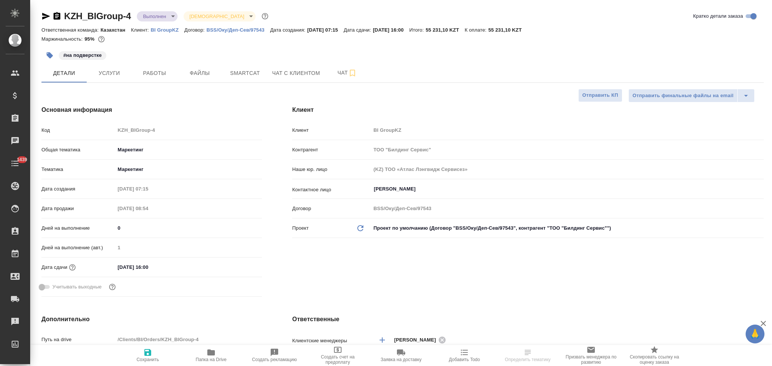
type textarea "x"
click at [115, 72] on span "Услуги" at bounding box center [109, 73] width 36 height 9
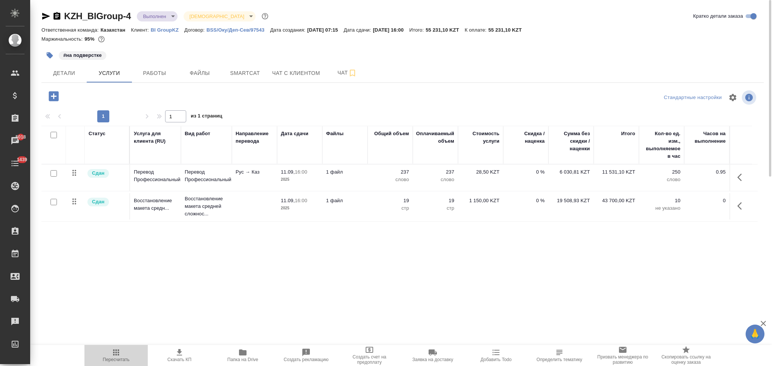
click at [112, 351] on icon "button" at bounding box center [116, 352] width 9 height 9
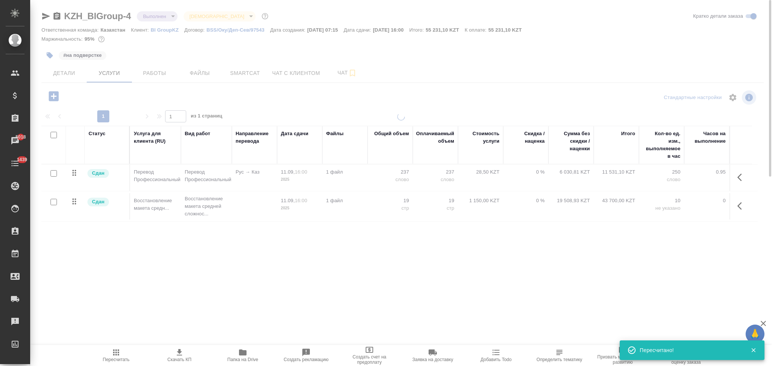
type input "urgent"
